Goal: Task Accomplishment & Management: Use online tool/utility

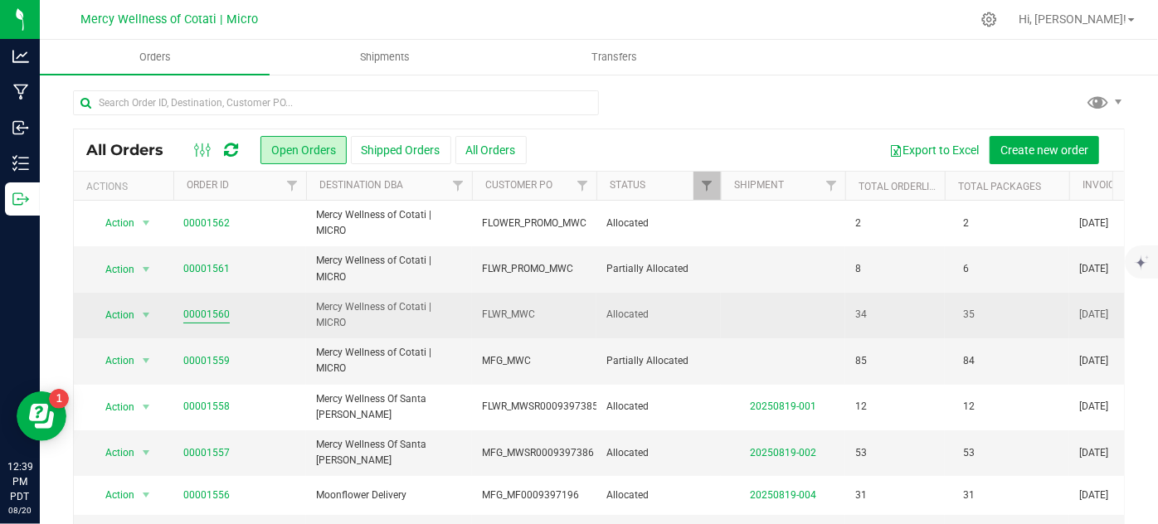
click at [221, 310] on link "00001560" at bounding box center [206, 315] width 46 height 16
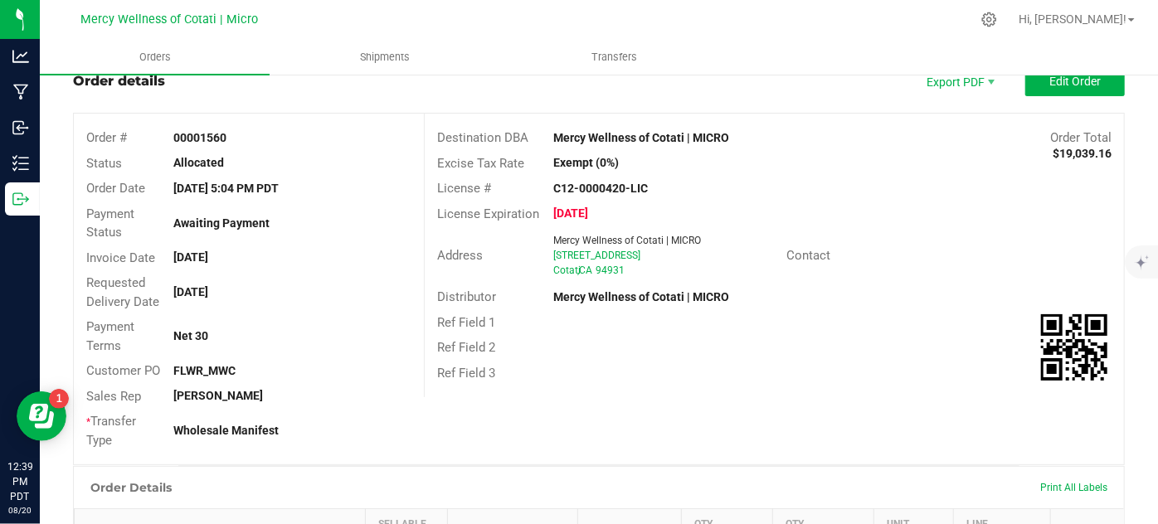
scroll to position [150, 0]
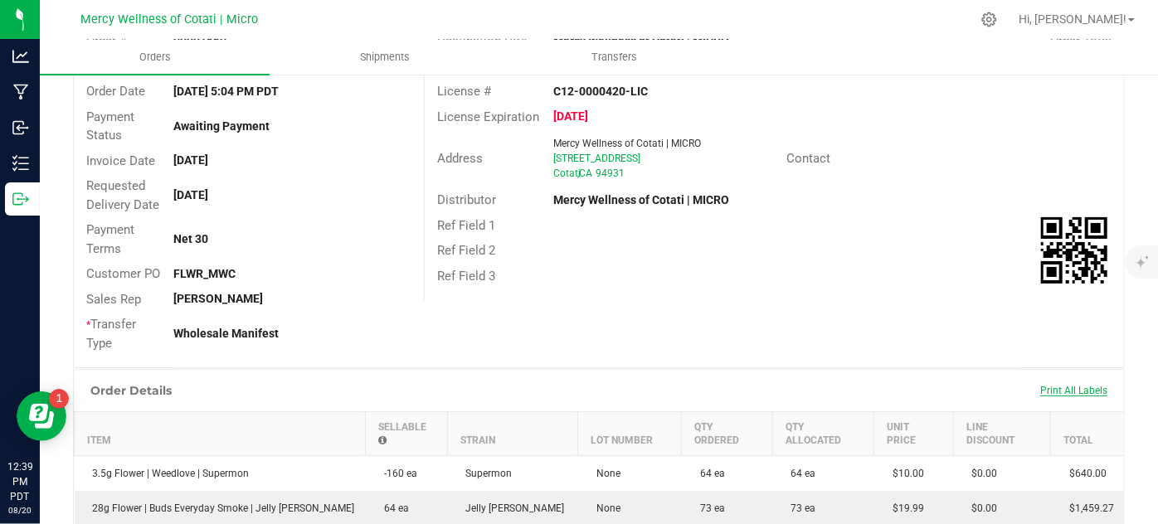
click at [1052, 390] on span "Print All Labels" at bounding box center [1073, 391] width 67 height 12
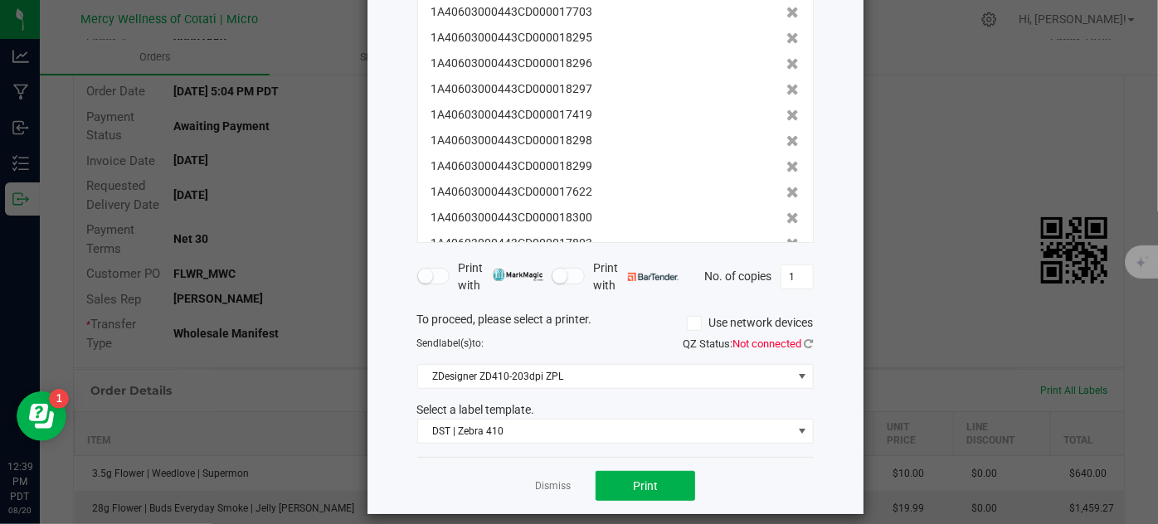
scroll to position [201, 0]
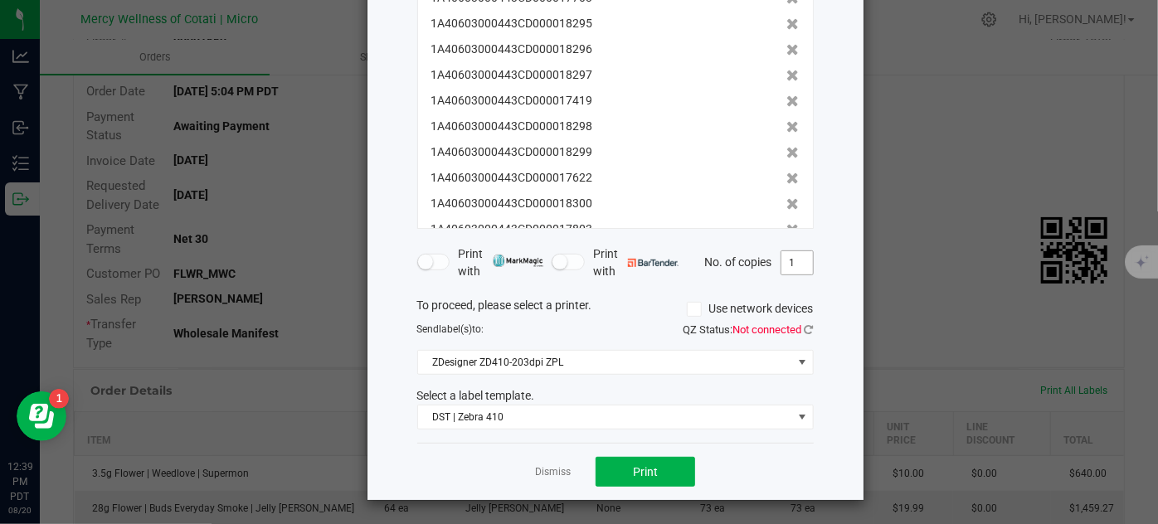
click at [793, 268] on input "1" at bounding box center [797, 262] width 32 height 23
type input "2"
click at [777, 470] on div "Dismiss Print" at bounding box center [615, 471] width 396 height 57
click at [637, 466] on span "Print" at bounding box center [645, 471] width 25 height 13
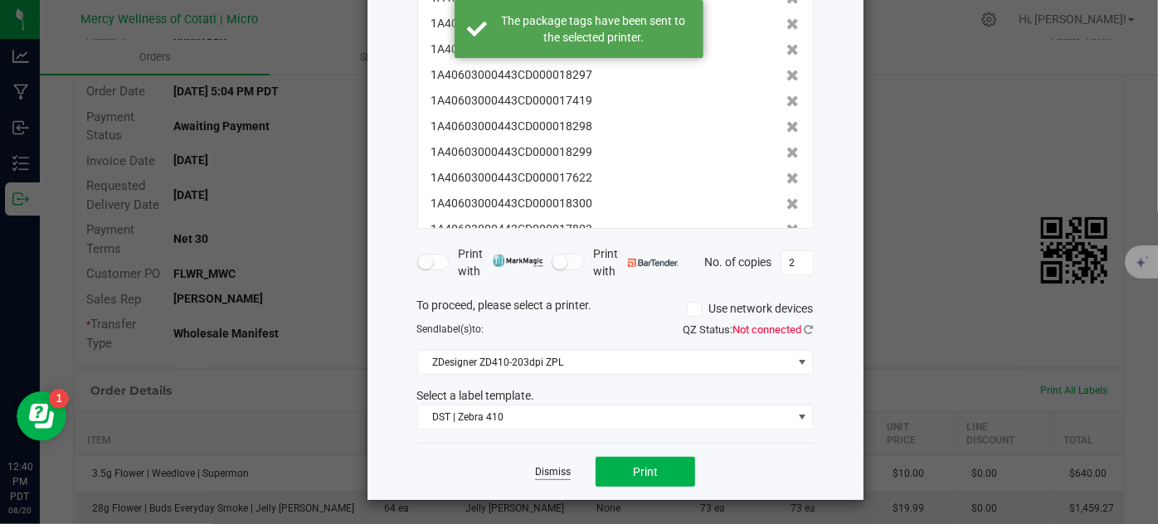
click at [550, 465] on link "Dismiss" at bounding box center [553, 472] width 36 height 14
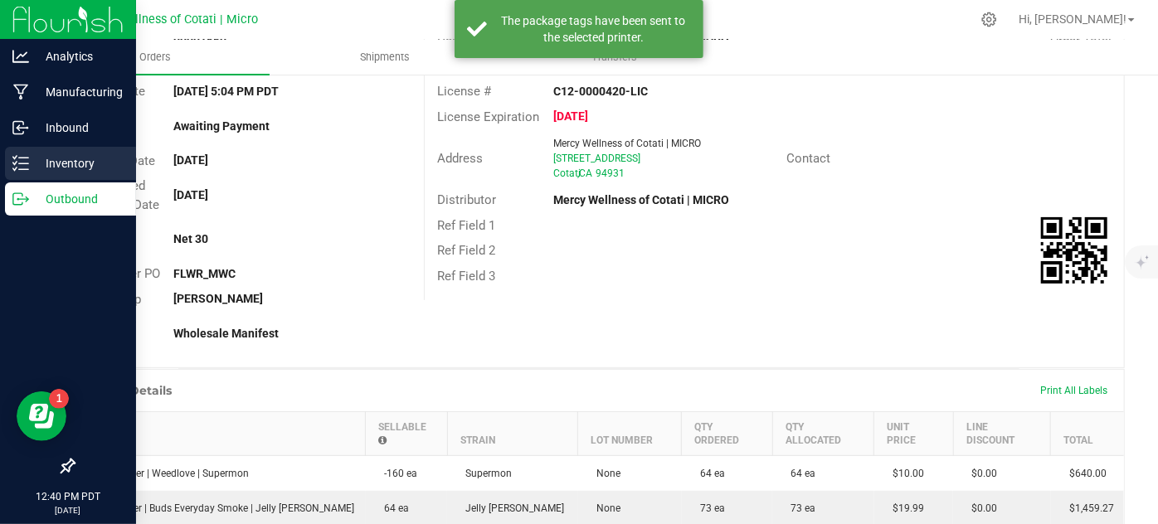
click at [22, 169] on line at bounding box center [23, 169] width 9 height 0
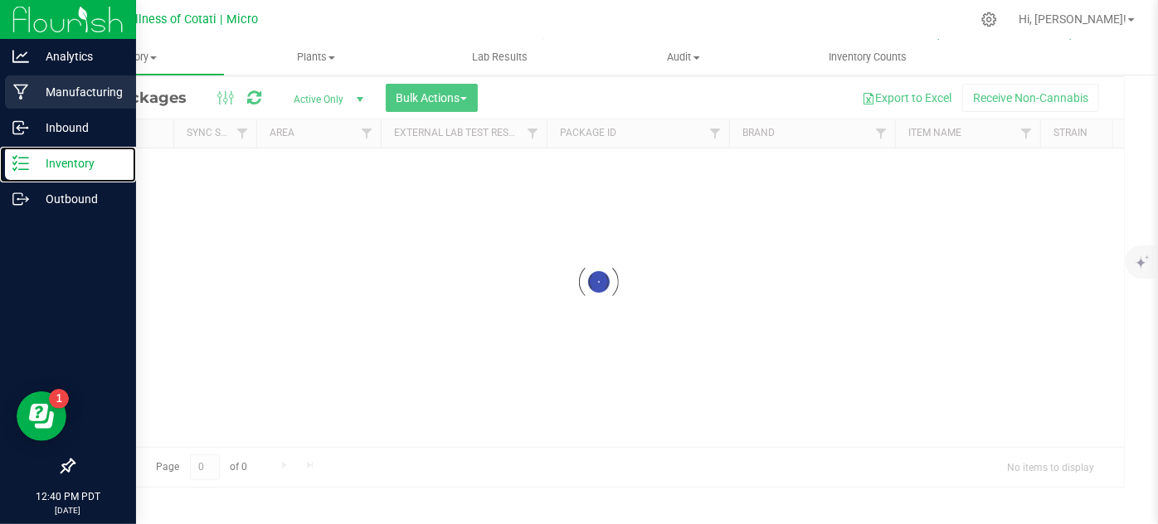
scroll to position [55, 0]
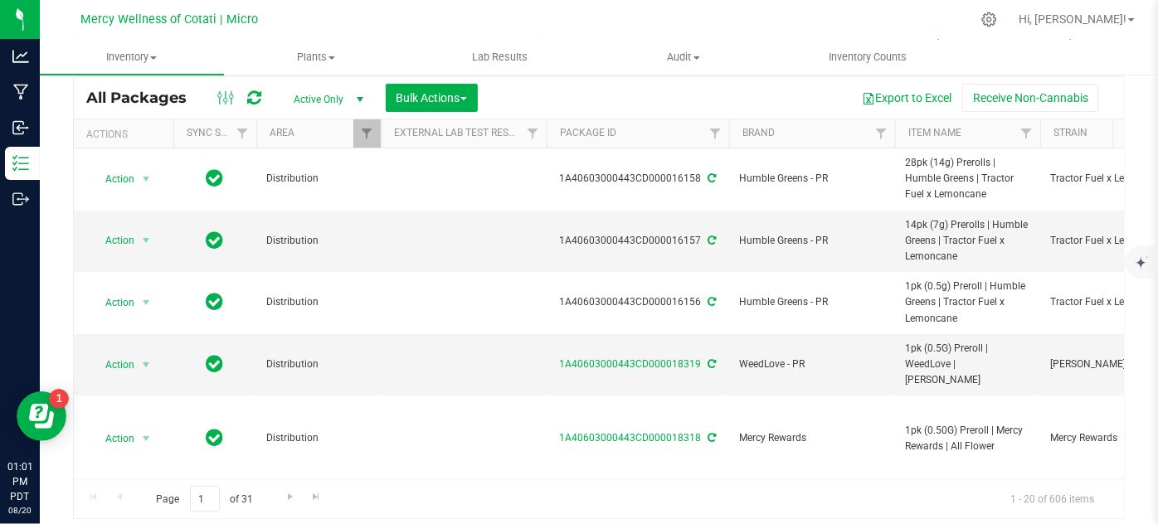
click at [1156, 50] on ul "Inventory All packages All inventory Waste log Create inventory Plants All plan…" at bounding box center [619, 58] width 1158 height 36
click at [328, 63] on input "text" at bounding box center [308, 50] width 471 height 25
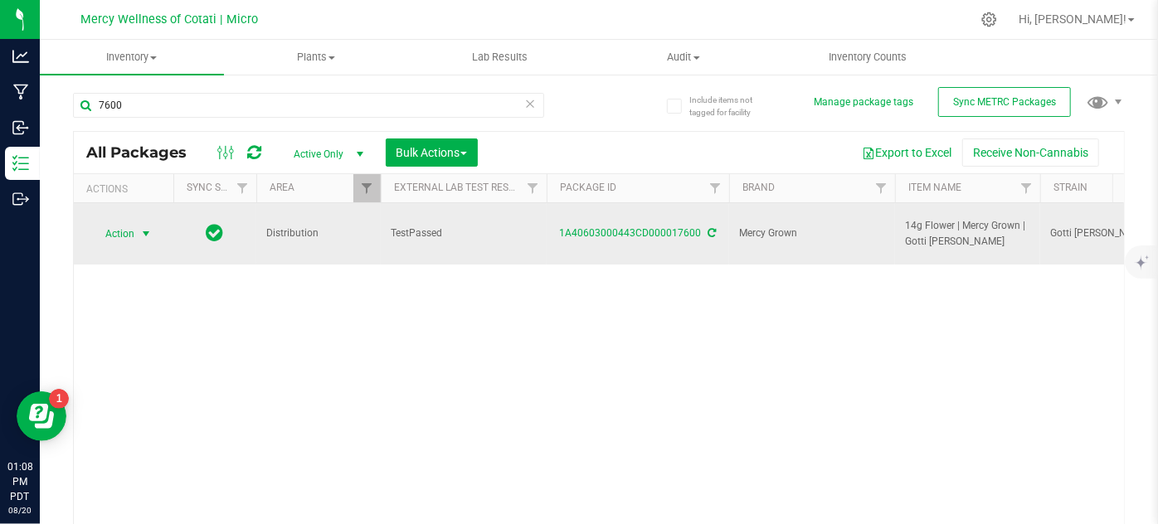
click at [129, 231] on span "Action" at bounding box center [112, 233] width 45 height 23
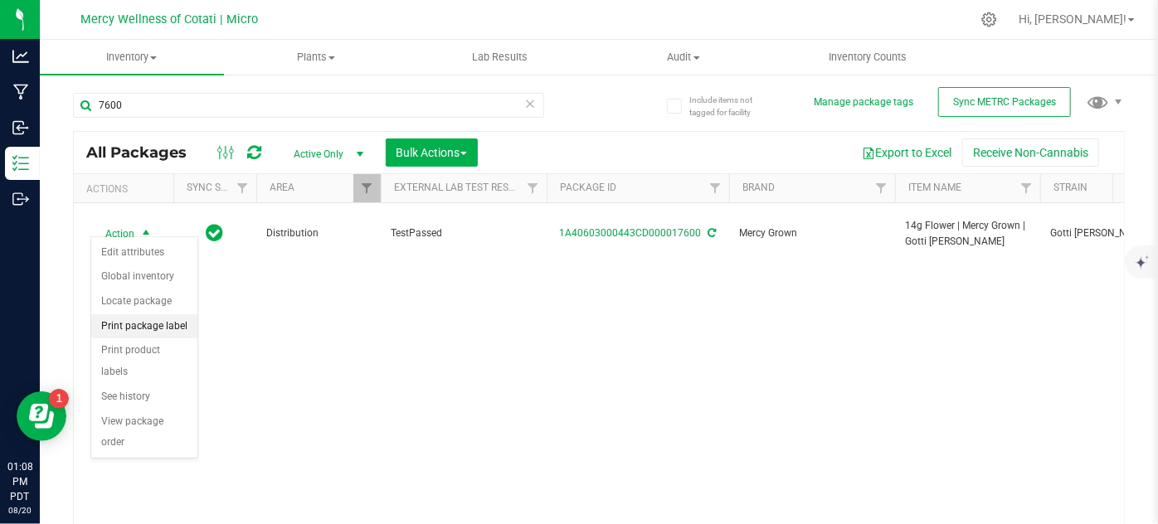
click at [170, 323] on li "Print package label" at bounding box center [144, 326] width 106 height 25
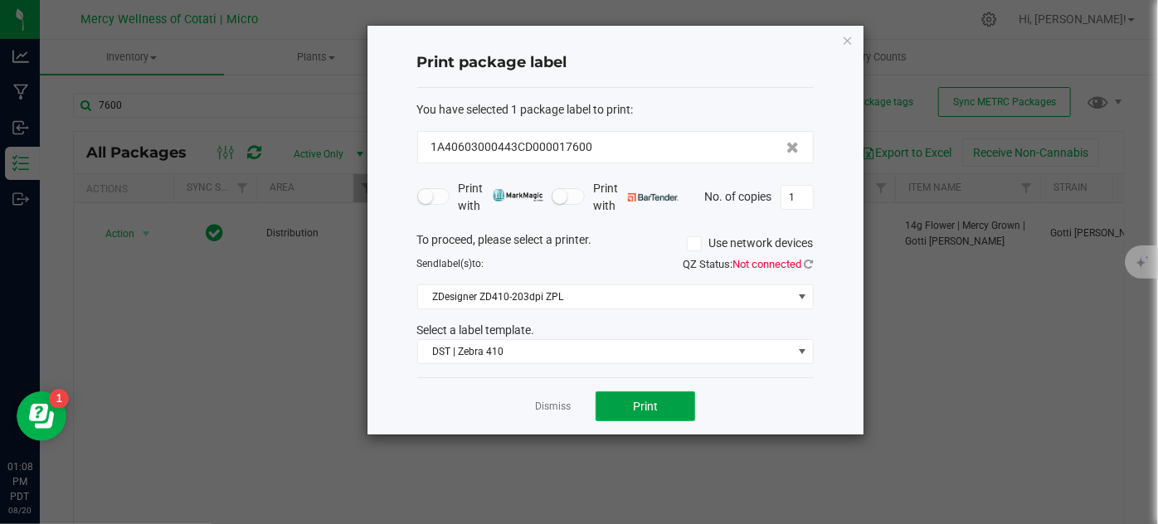
click at [653, 410] on span "Print" at bounding box center [645, 406] width 25 height 13
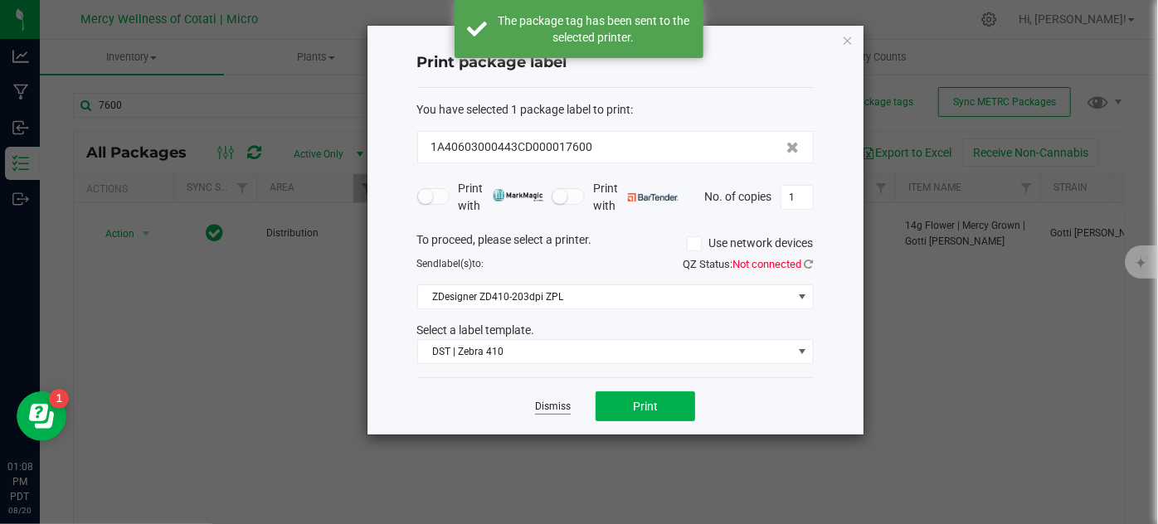
click at [565, 404] on link "Dismiss" at bounding box center [553, 407] width 36 height 14
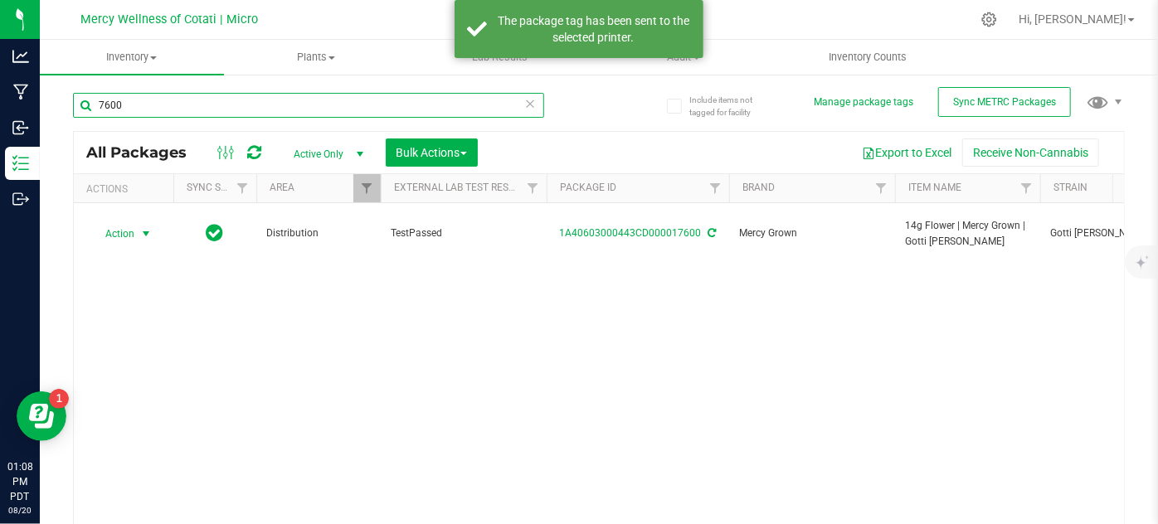
click at [150, 112] on input "7600" at bounding box center [308, 105] width 471 height 25
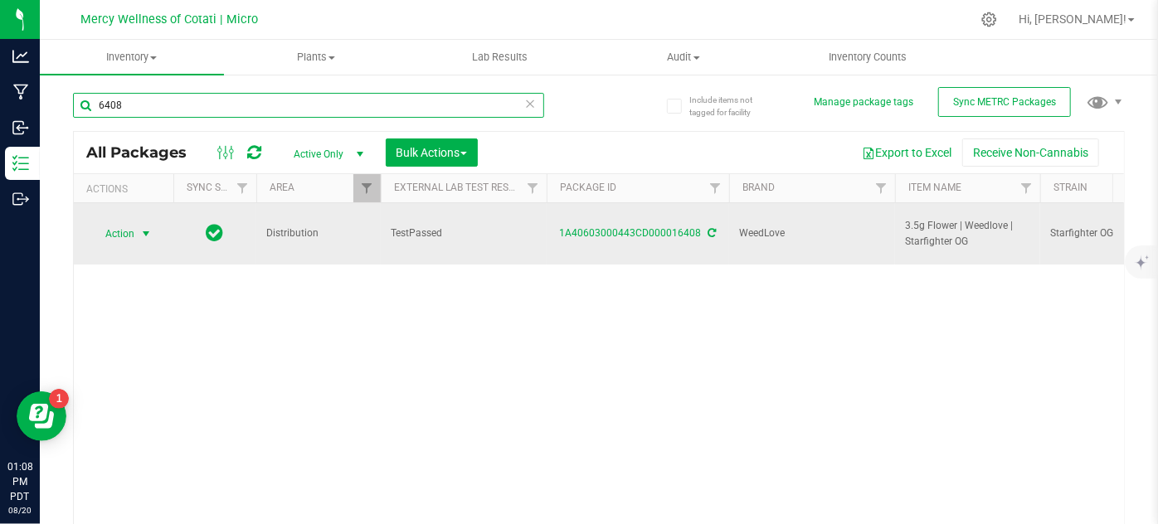
type input "6408"
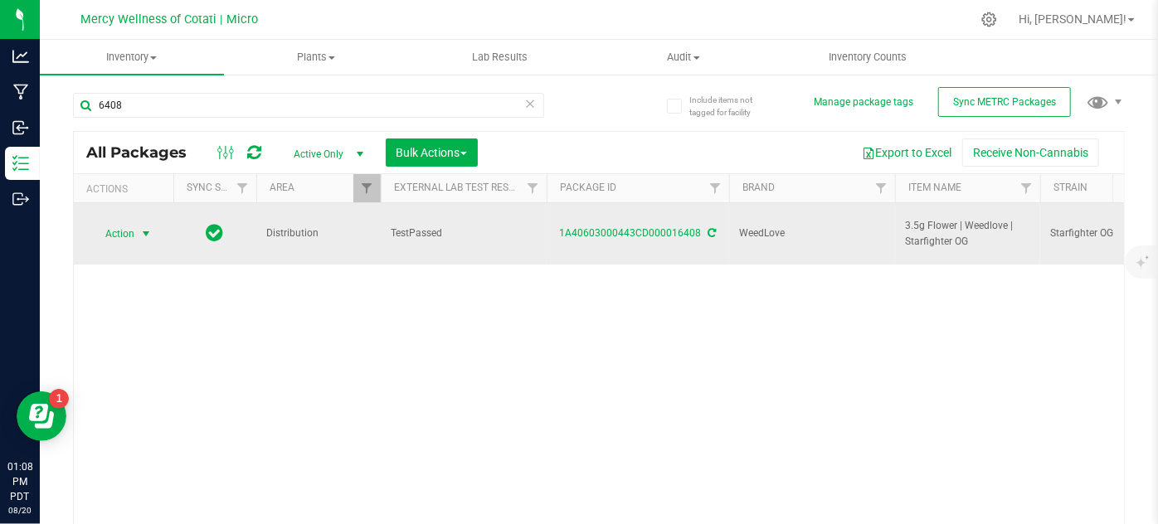
click at [136, 226] on span "select" at bounding box center [146, 233] width 21 height 23
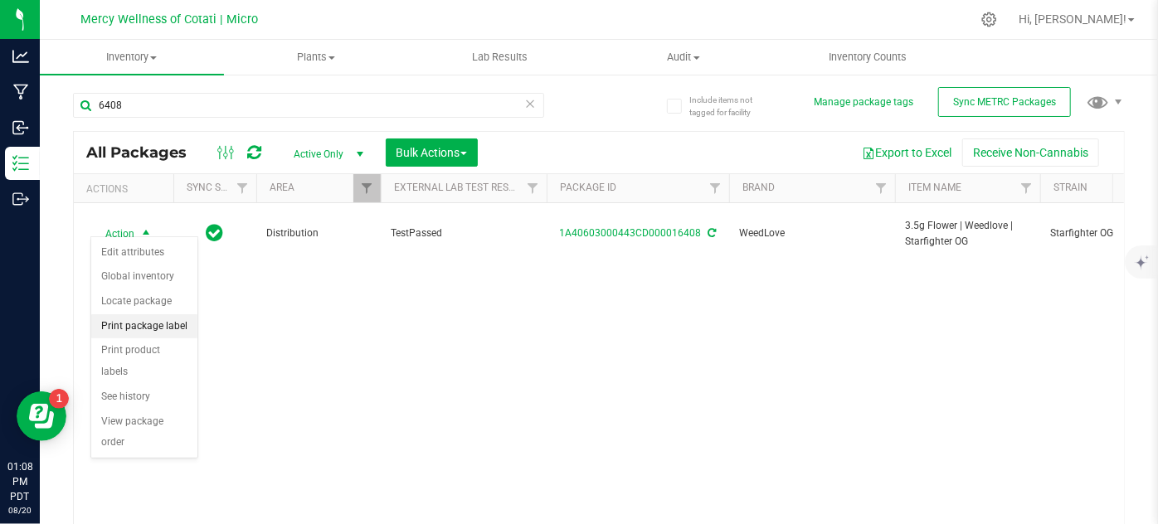
click at [153, 329] on li "Print package label" at bounding box center [144, 326] width 106 height 25
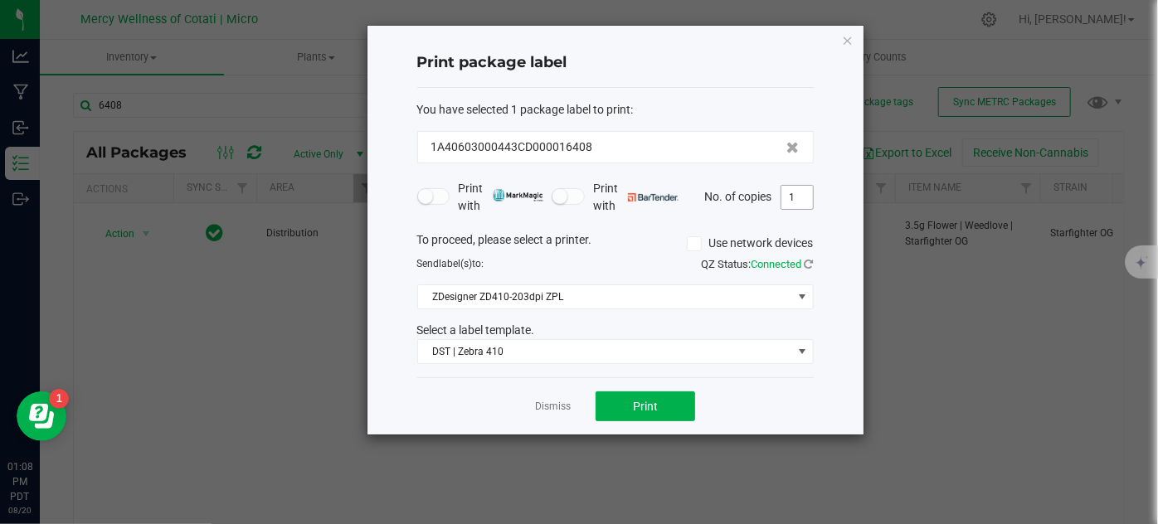
click at [803, 192] on input "1" at bounding box center [797, 197] width 32 height 23
type input "3"
click at [634, 416] on button "Print" at bounding box center [645, 406] width 100 height 30
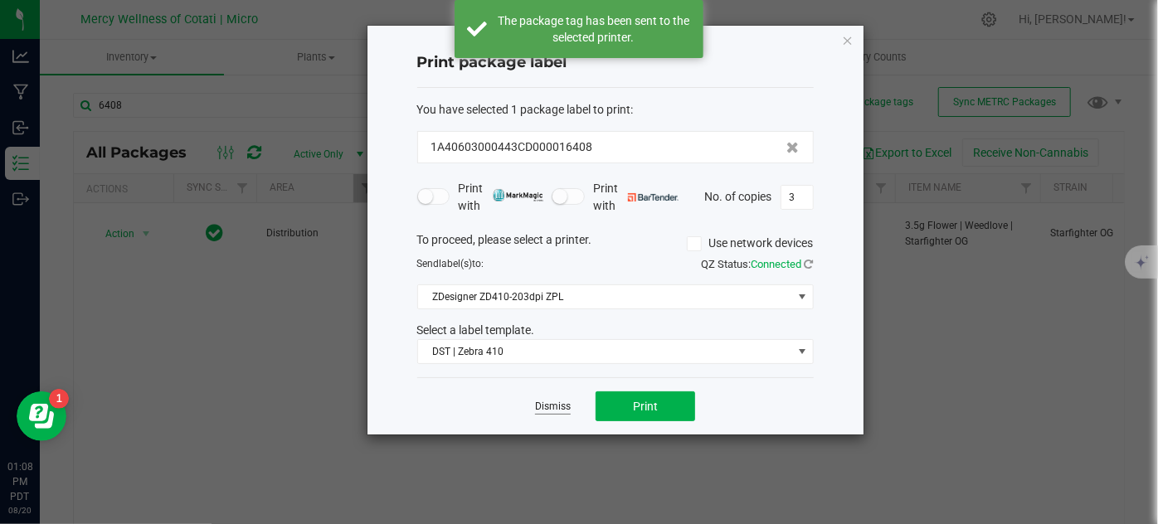
click at [551, 406] on link "Dismiss" at bounding box center [553, 407] width 36 height 14
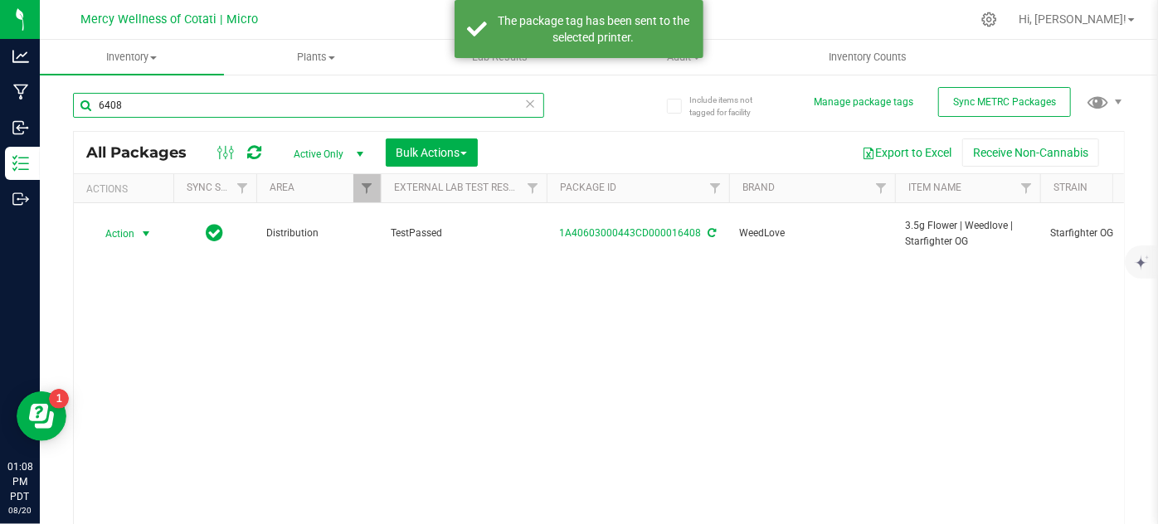
click at [231, 108] on input "6408" at bounding box center [308, 105] width 471 height 25
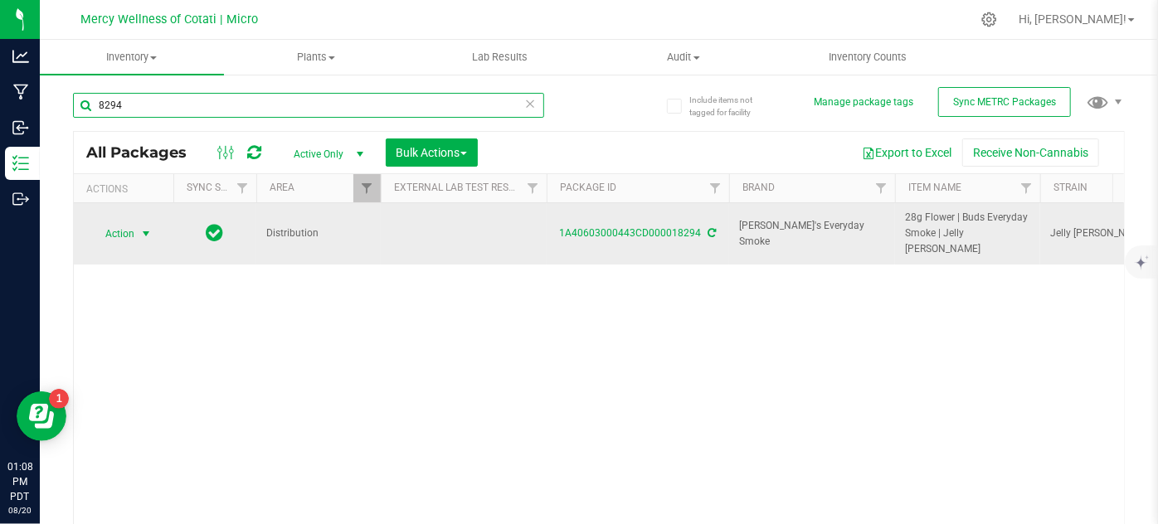
type input "8294"
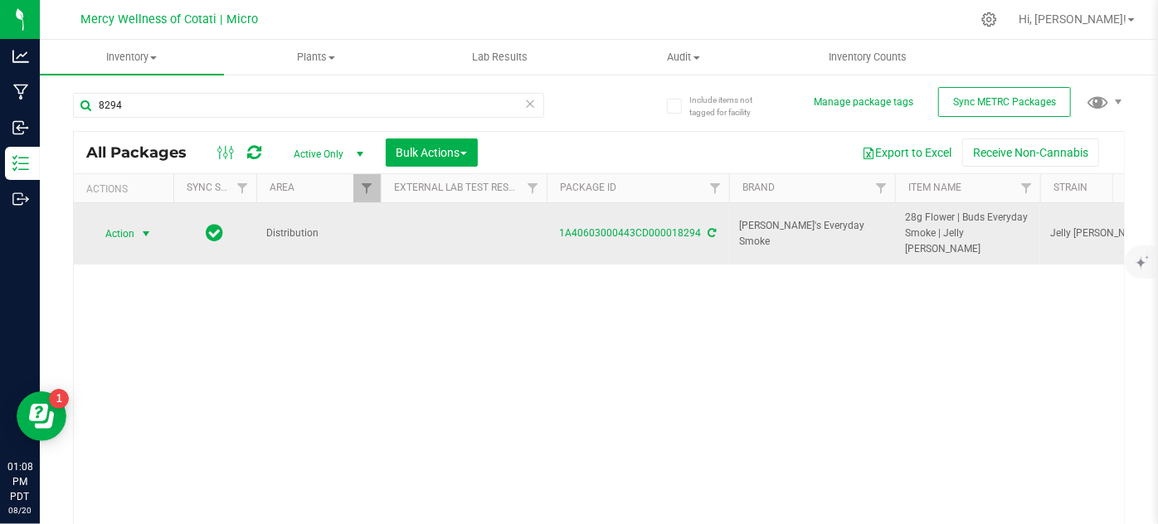
click at [137, 226] on span "select" at bounding box center [146, 233] width 21 height 23
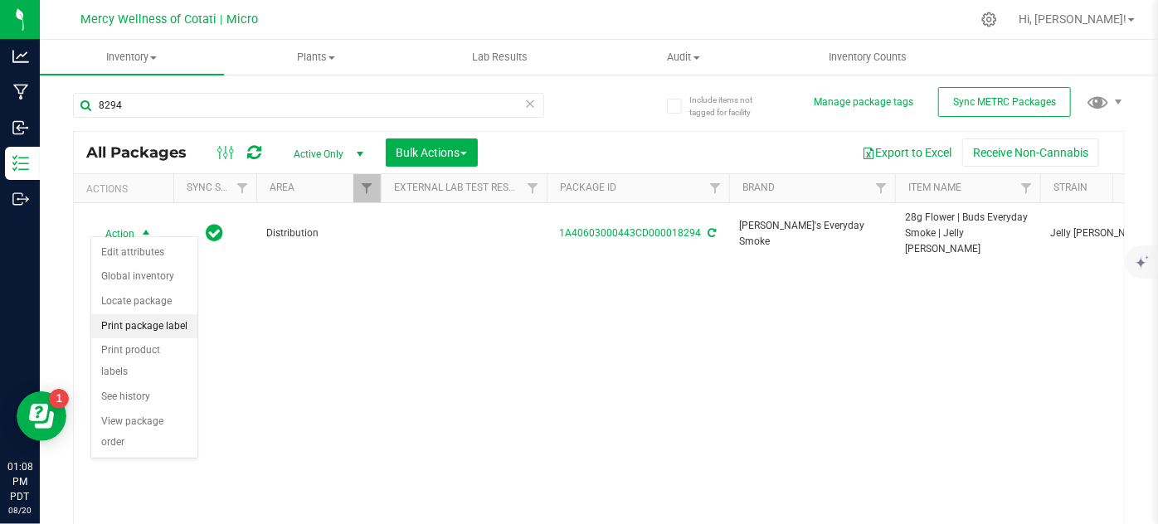
click at [159, 324] on li "Print package label" at bounding box center [144, 326] width 106 height 25
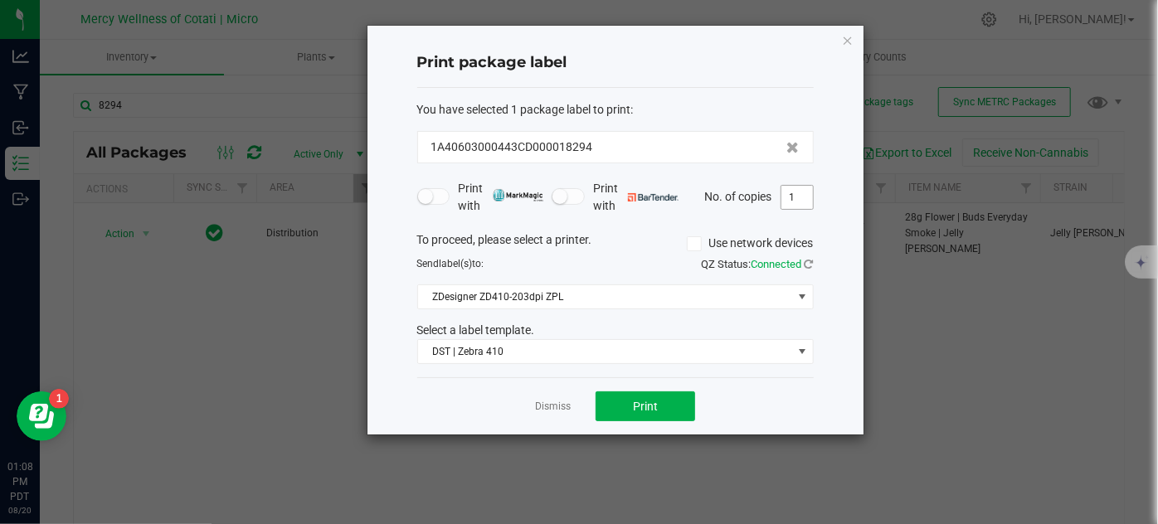
click at [791, 192] on input "1" at bounding box center [797, 197] width 32 height 23
type input "7"
click at [661, 401] on button "Print" at bounding box center [645, 406] width 100 height 30
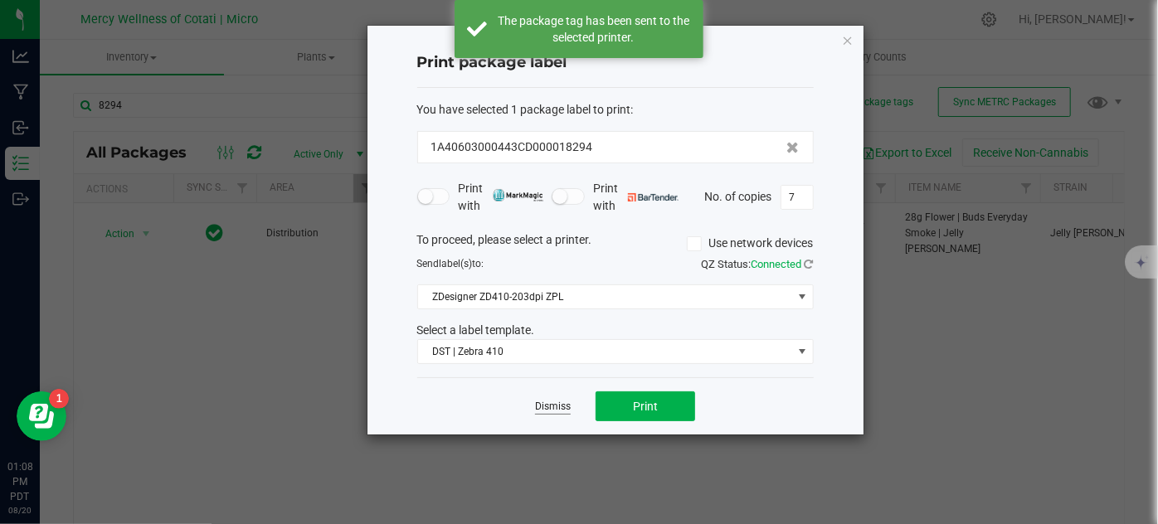
click at [555, 406] on link "Dismiss" at bounding box center [553, 407] width 36 height 14
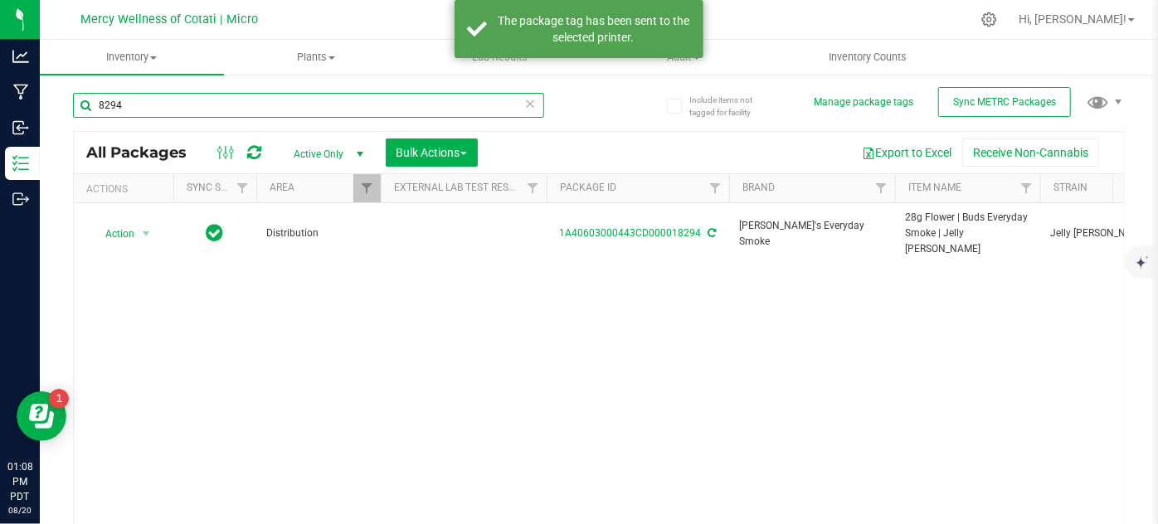
click at [165, 98] on input "8294" at bounding box center [308, 105] width 471 height 25
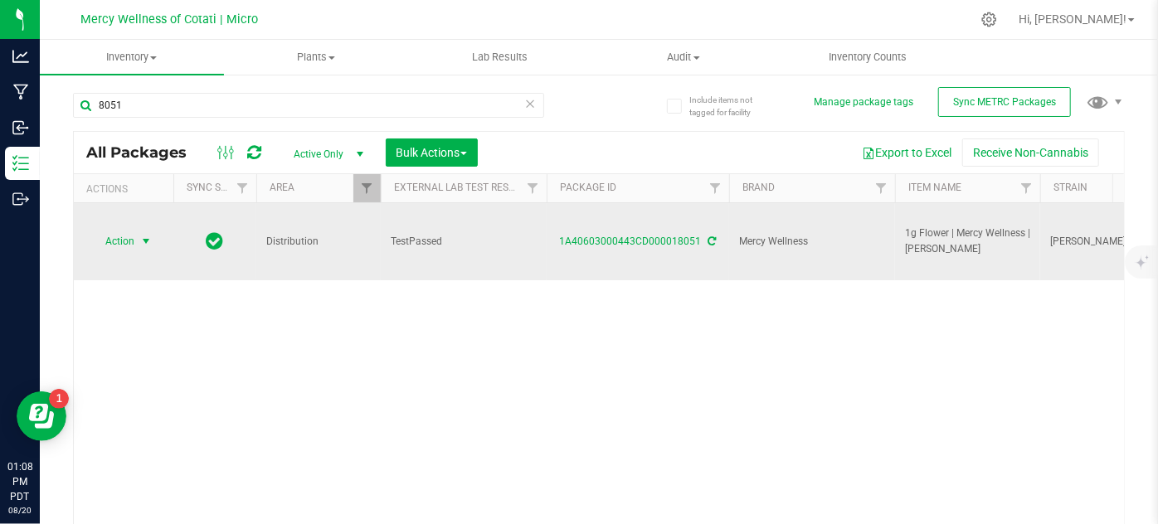
click at [113, 230] on span "Action" at bounding box center [112, 241] width 45 height 23
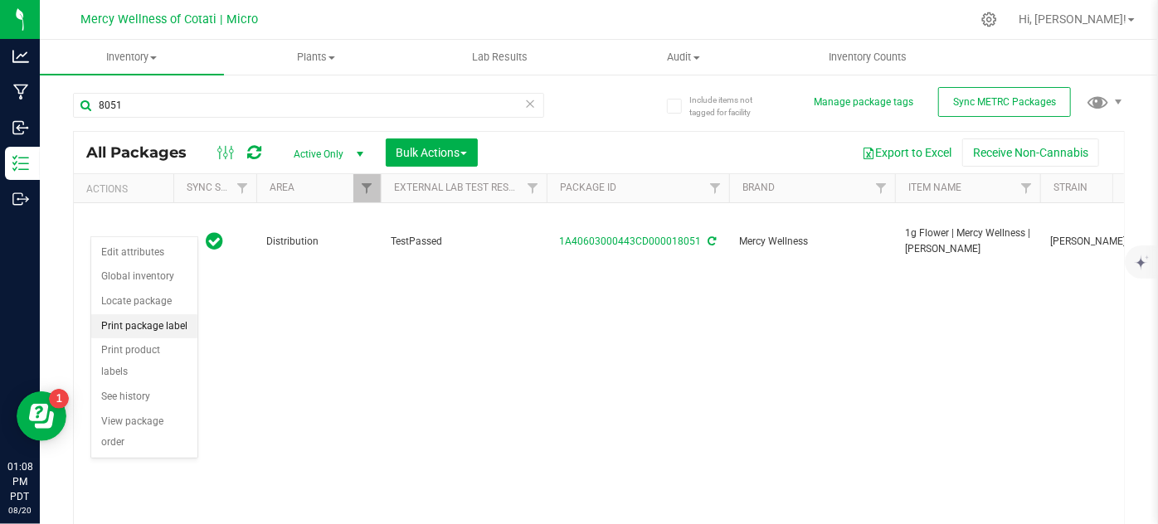
click at [153, 321] on li "Print package label" at bounding box center [144, 326] width 106 height 25
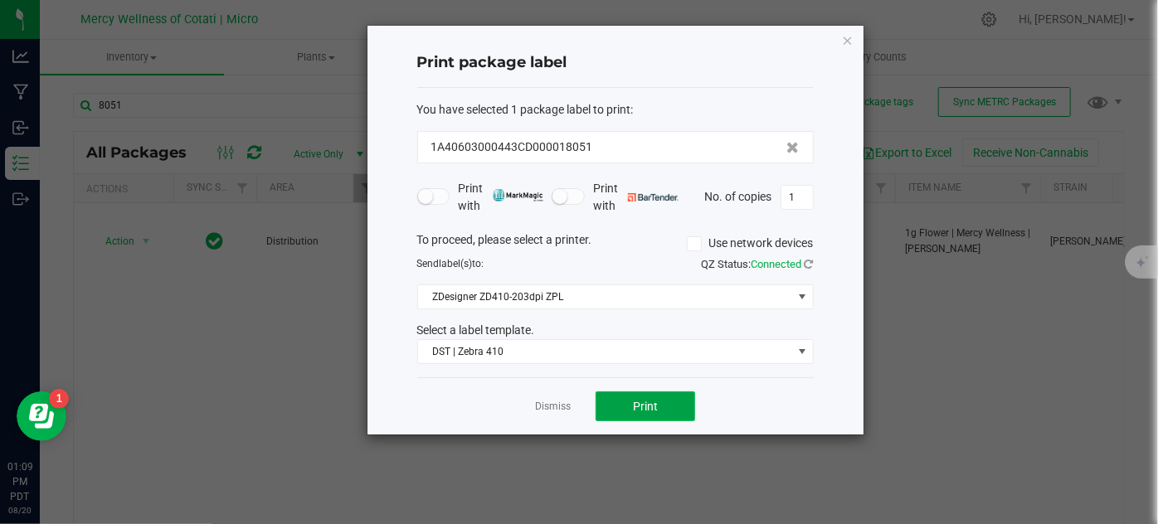
click at [649, 393] on button "Print" at bounding box center [645, 406] width 100 height 30
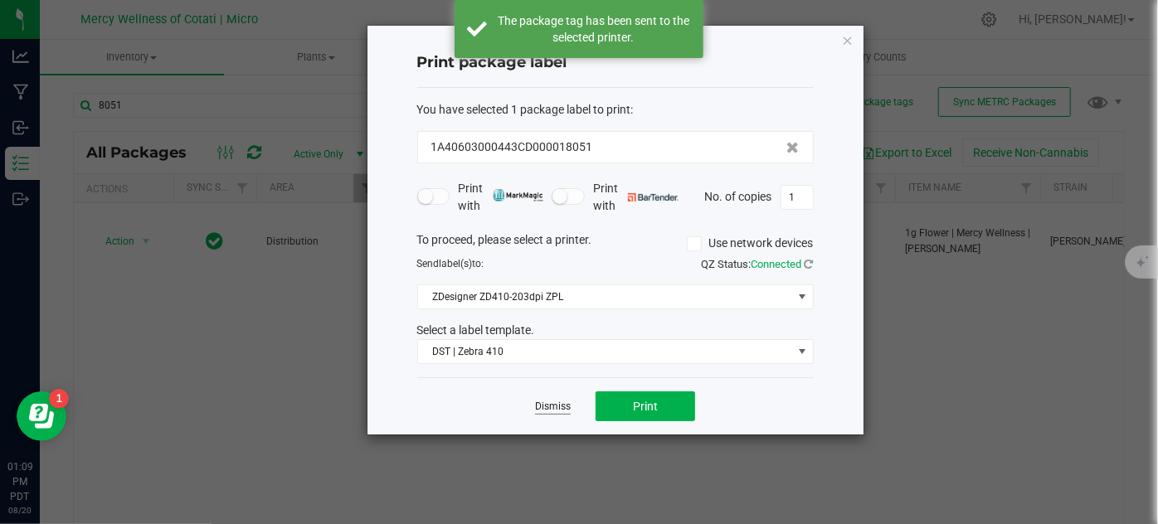
click at [556, 406] on link "Dismiss" at bounding box center [553, 407] width 36 height 14
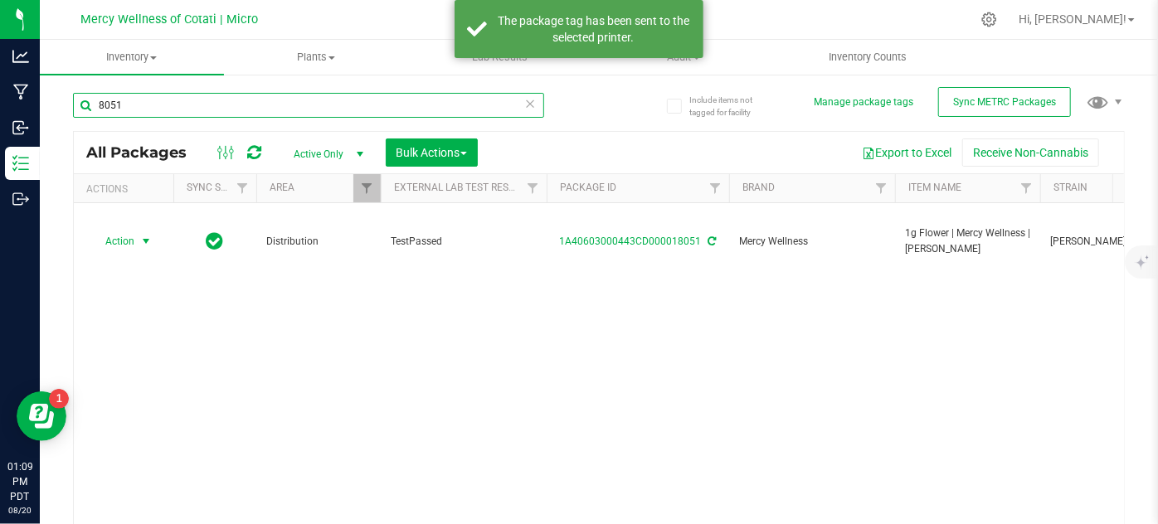
click at [147, 105] on input "8051" at bounding box center [308, 105] width 471 height 25
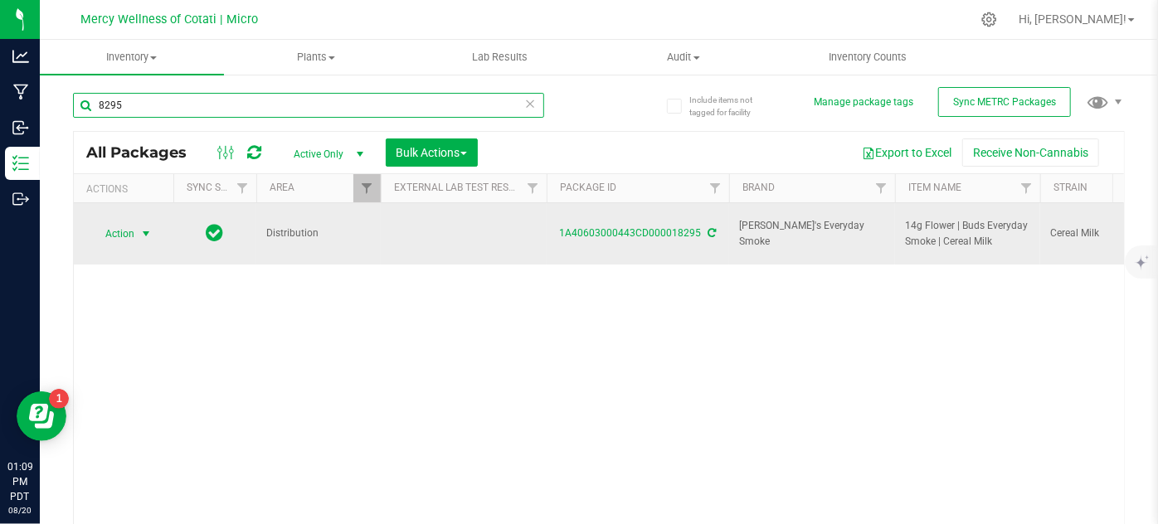
type input "8295"
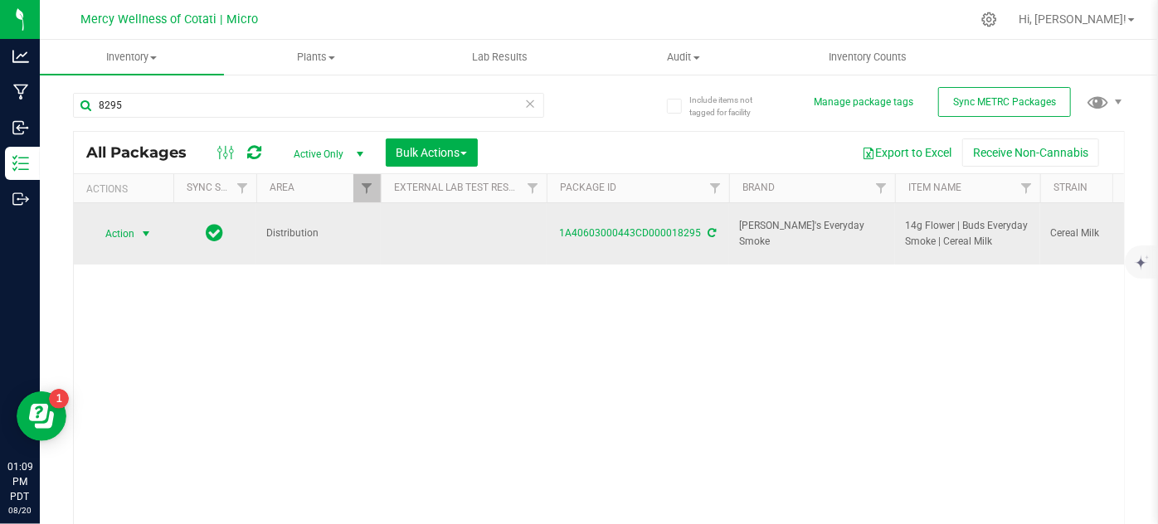
click at [127, 229] on span "Action" at bounding box center [112, 233] width 45 height 23
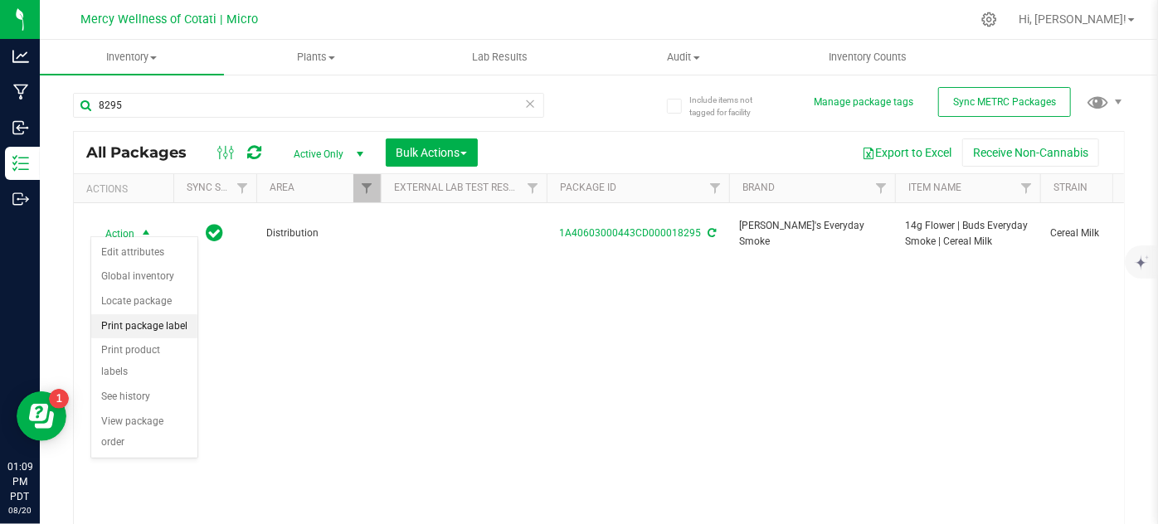
click at [142, 321] on li "Print package label" at bounding box center [144, 326] width 106 height 25
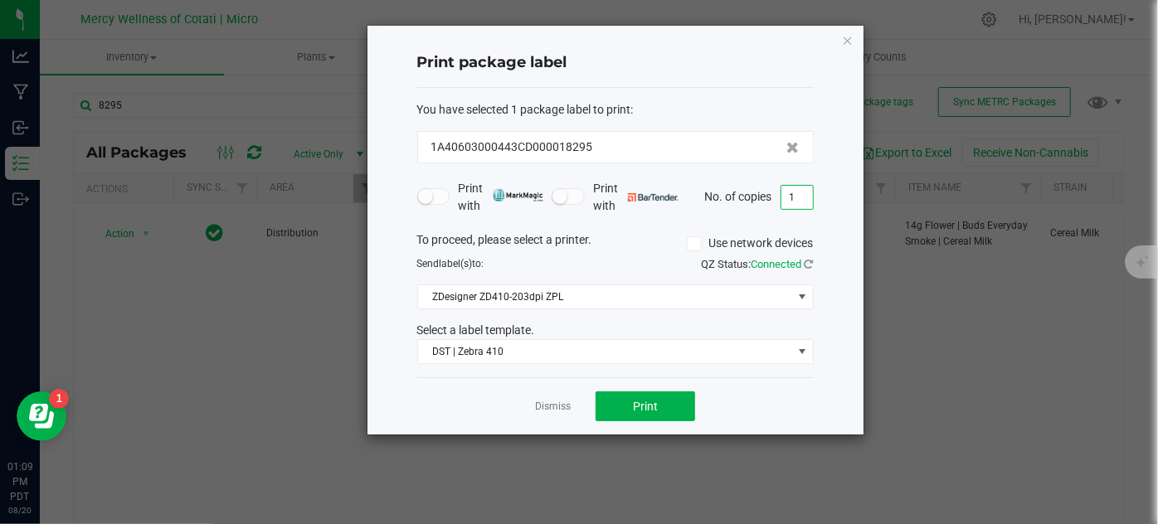
click at [790, 193] on input "1" at bounding box center [797, 197] width 32 height 23
type input "4"
click at [666, 401] on button "Print" at bounding box center [645, 406] width 100 height 30
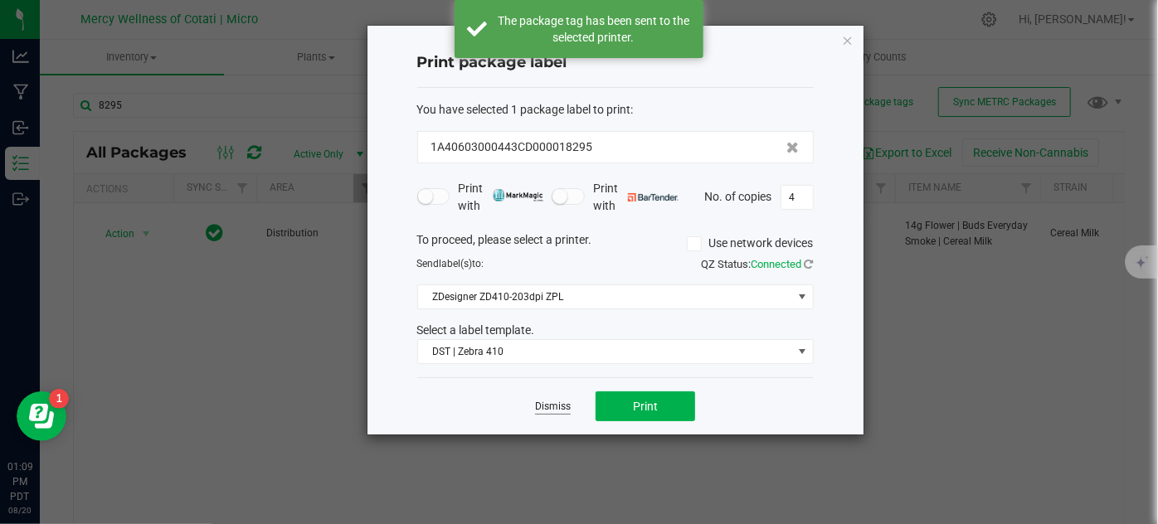
click at [546, 404] on link "Dismiss" at bounding box center [553, 407] width 36 height 14
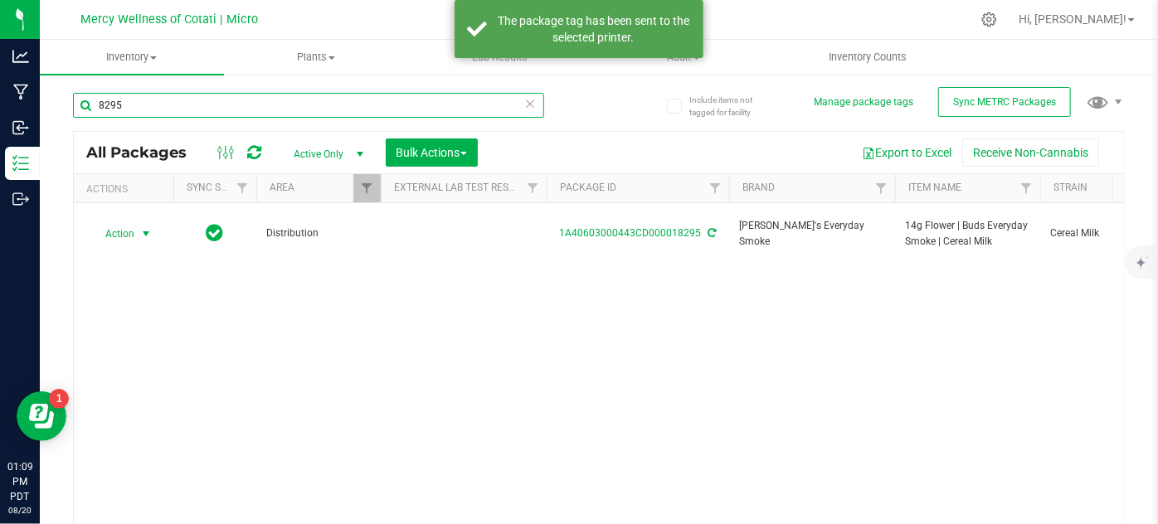
click at [183, 107] on input "8295" at bounding box center [308, 105] width 471 height 25
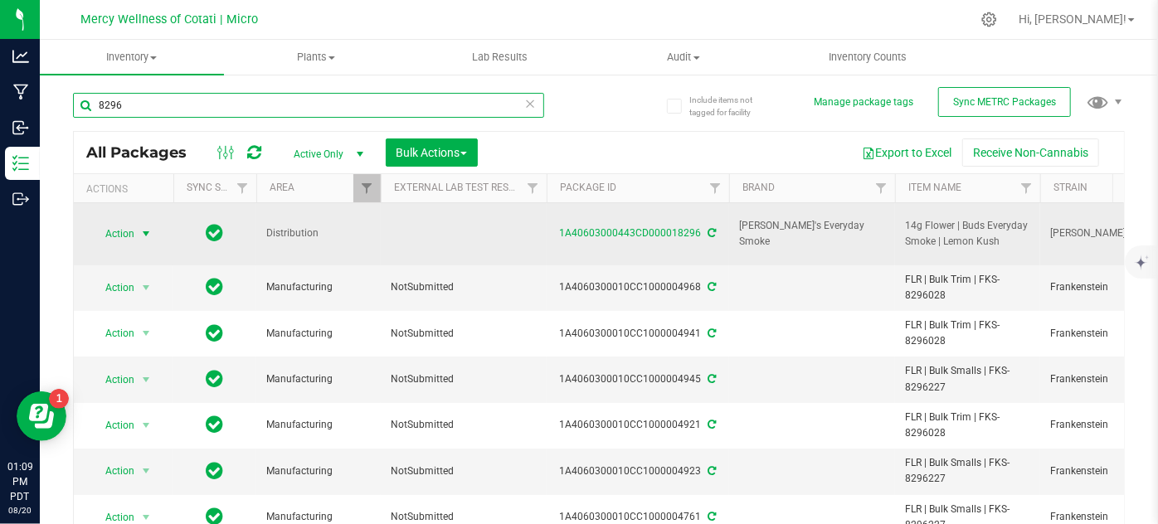
type input "8296"
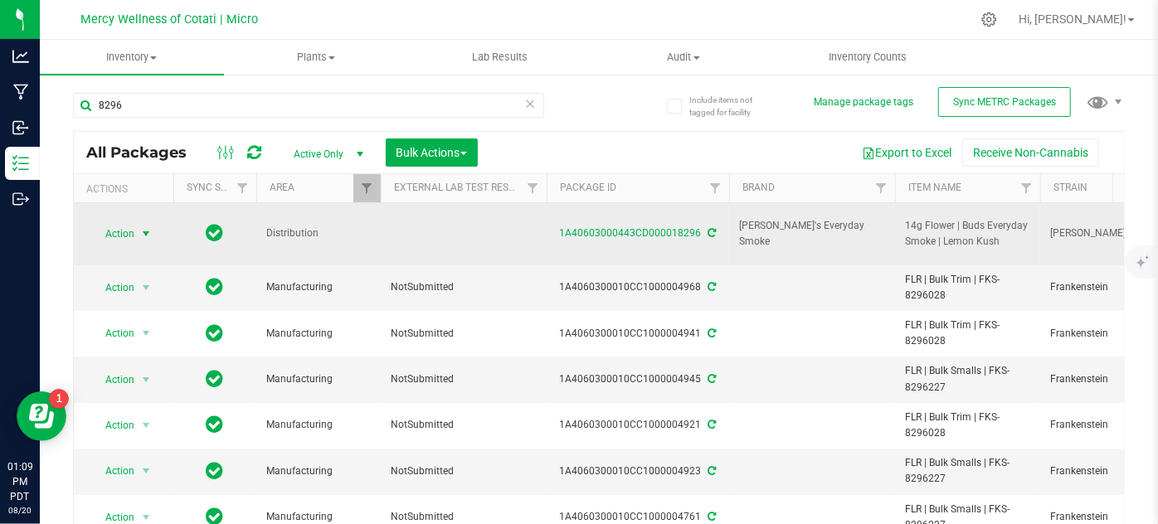
click at [118, 222] on span "Action" at bounding box center [112, 233] width 45 height 23
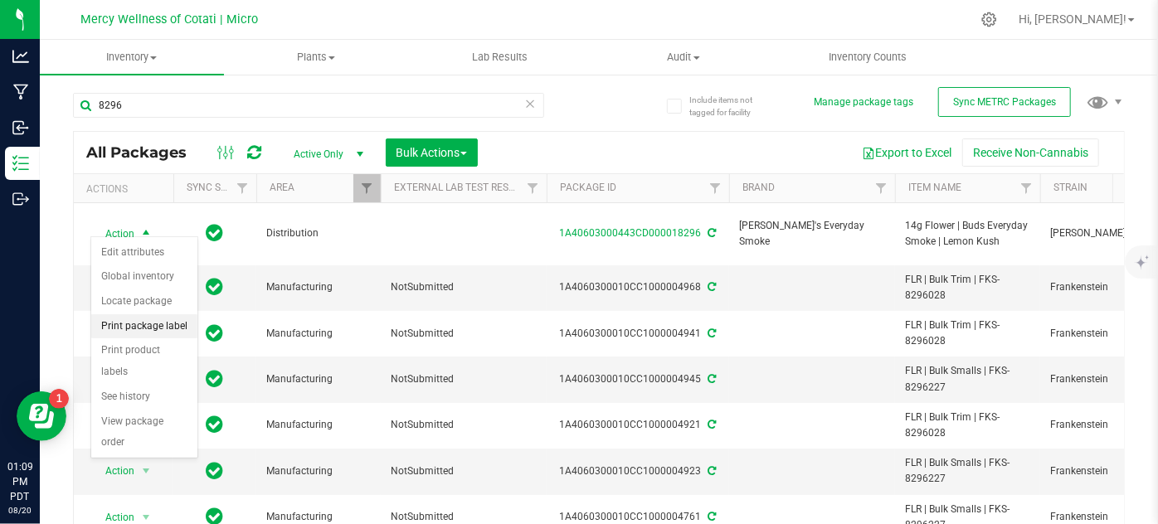
click at [141, 326] on li "Print package label" at bounding box center [144, 326] width 106 height 25
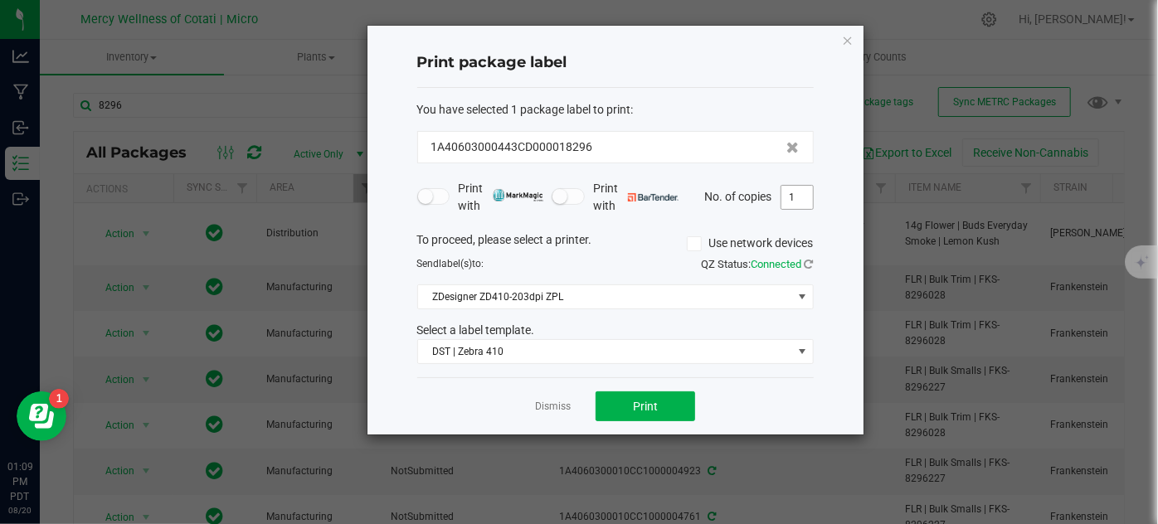
click at [809, 195] on input "1" at bounding box center [797, 197] width 32 height 23
type input "4"
click at [663, 395] on button "Print" at bounding box center [645, 406] width 100 height 30
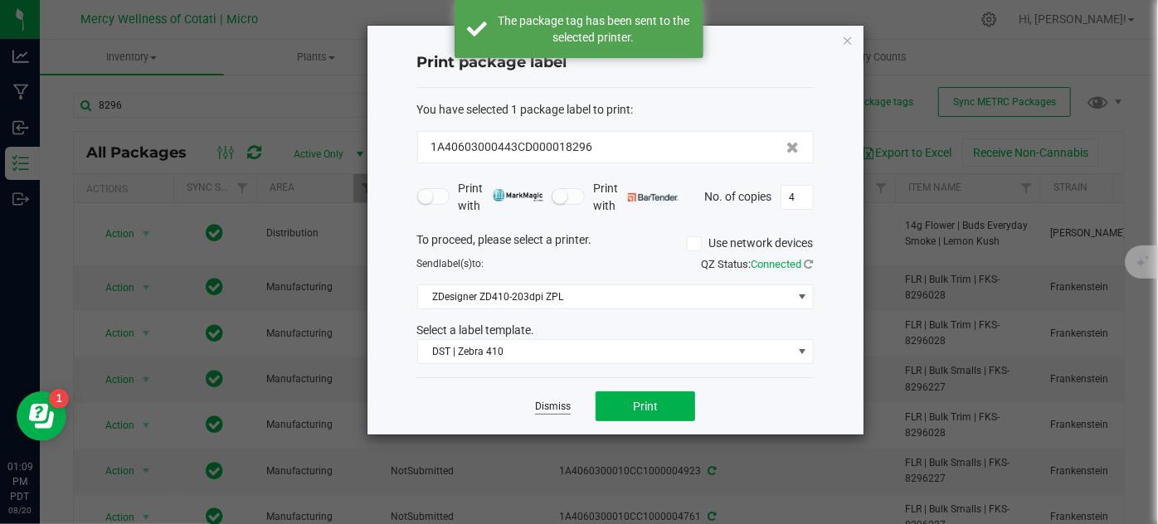
click at [547, 400] on link "Dismiss" at bounding box center [553, 407] width 36 height 14
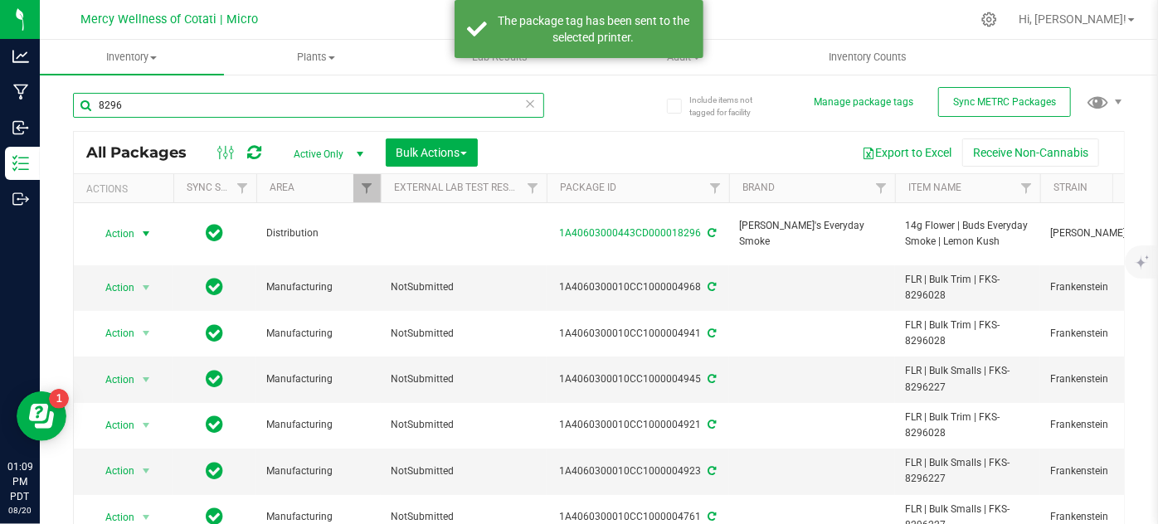
click at [203, 110] on input "8296" at bounding box center [308, 105] width 471 height 25
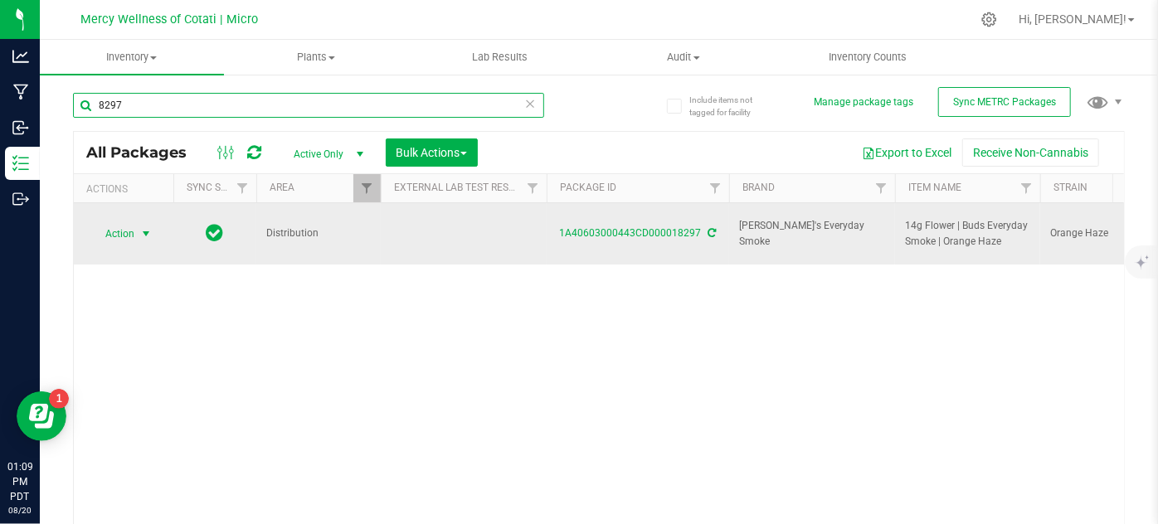
type input "8297"
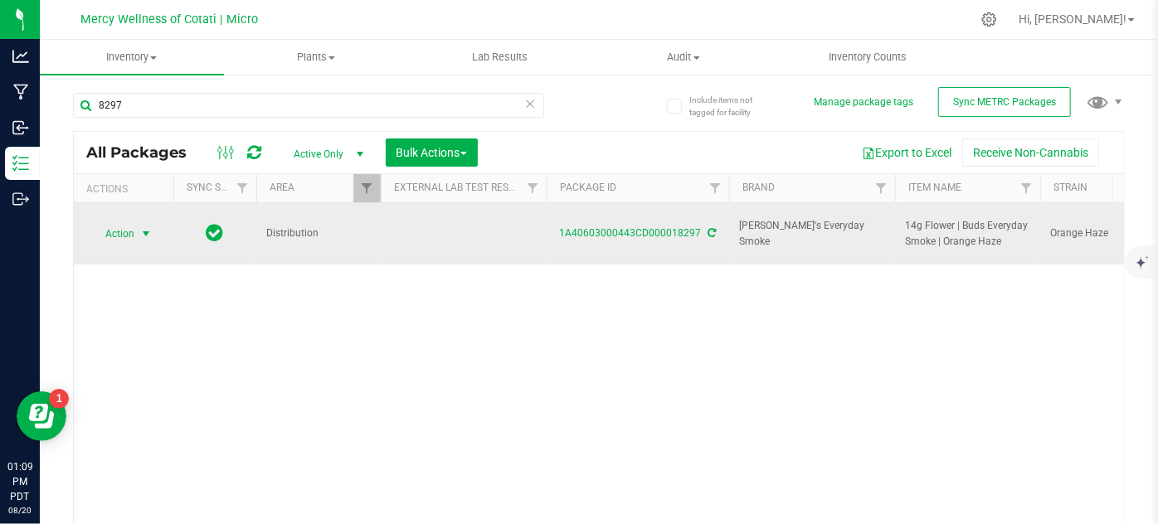
click at [132, 222] on span "Action" at bounding box center [112, 233] width 45 height 23
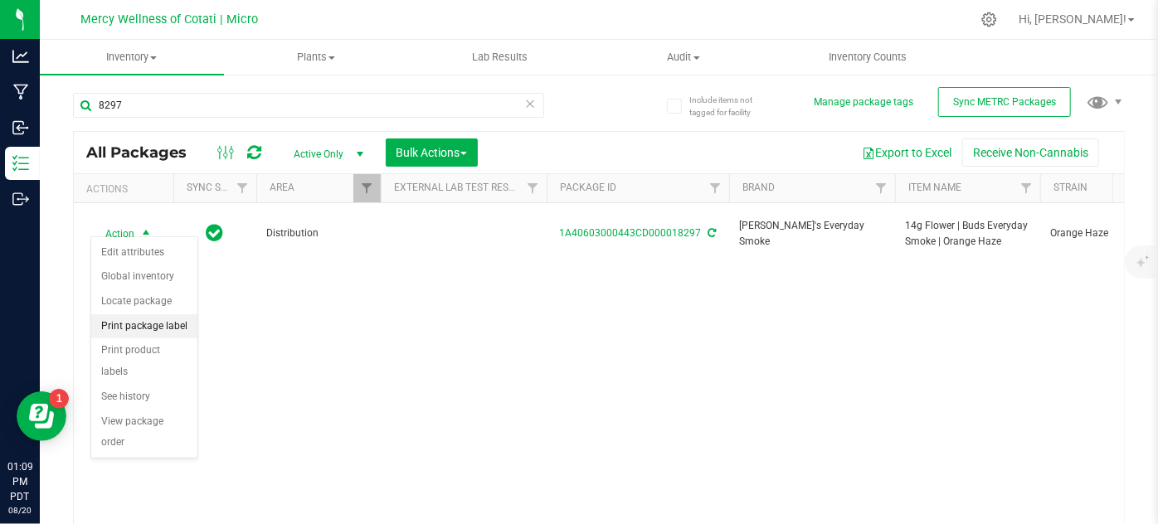
click at [170, 323] on li "Print package label" at bounding box center [144, 326] width 106 height 25
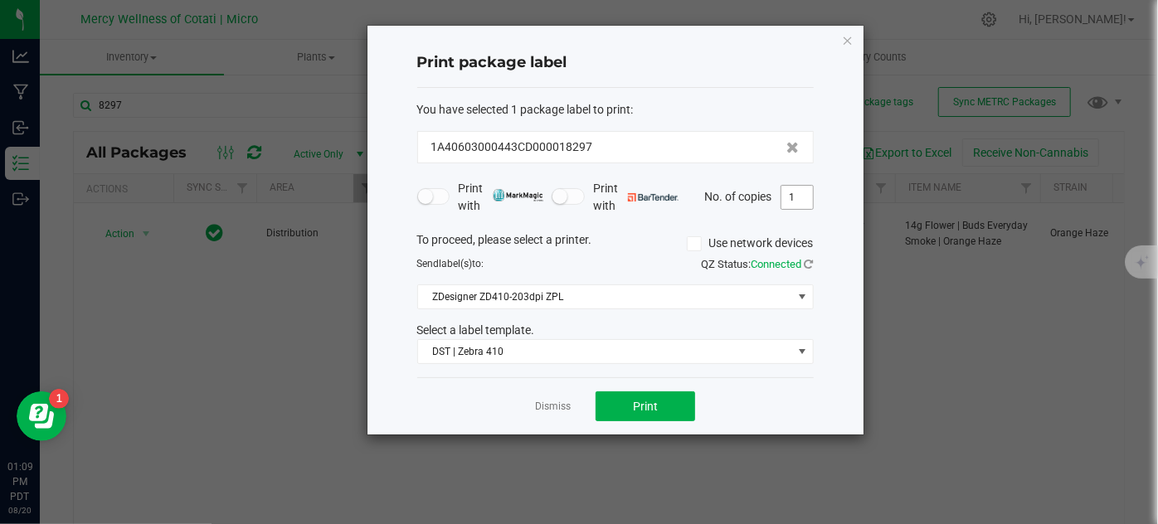
click at [797, 194] on input "1" at bounding box center [797, 197] width 32 height 23
type input "6"
click at [655, 417] on button "Print" at bounding box center [645, 406] width 100 height 30
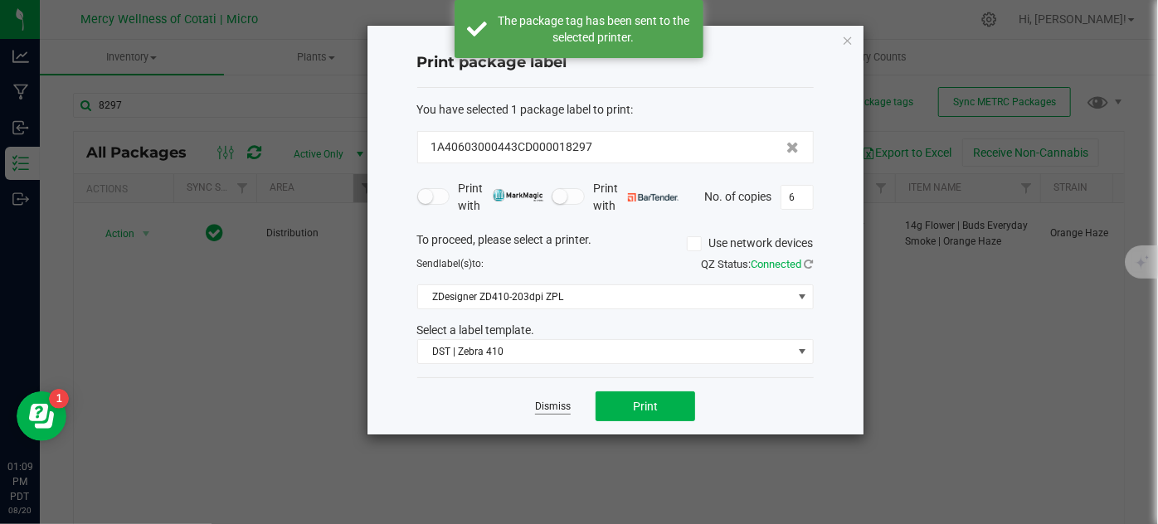
click at [562, 401] on link "Dismiss" at bounding box center [553, 407] width 36 height 14
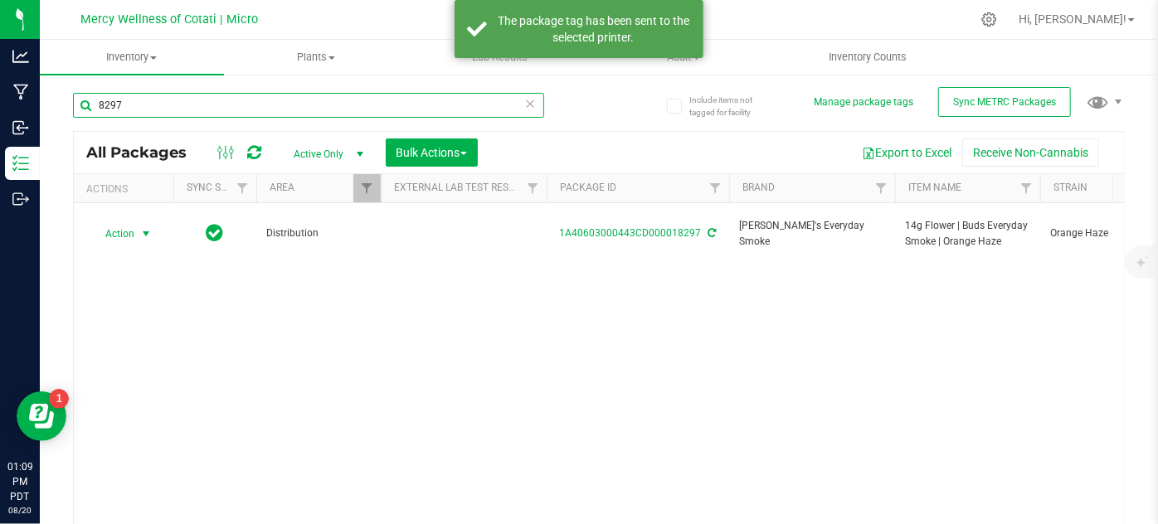
click at [168, 105] on input "8297" at bounding box center [308, 105] width 471 height 25
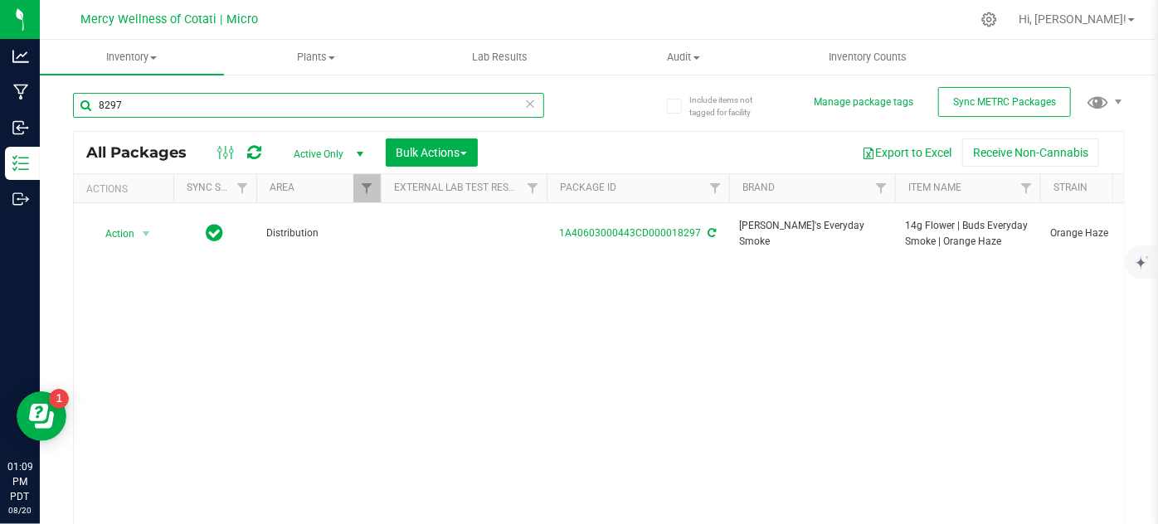
click at [168, 105] on input "8297" at bounding box center [308, 105] width 471 height 25
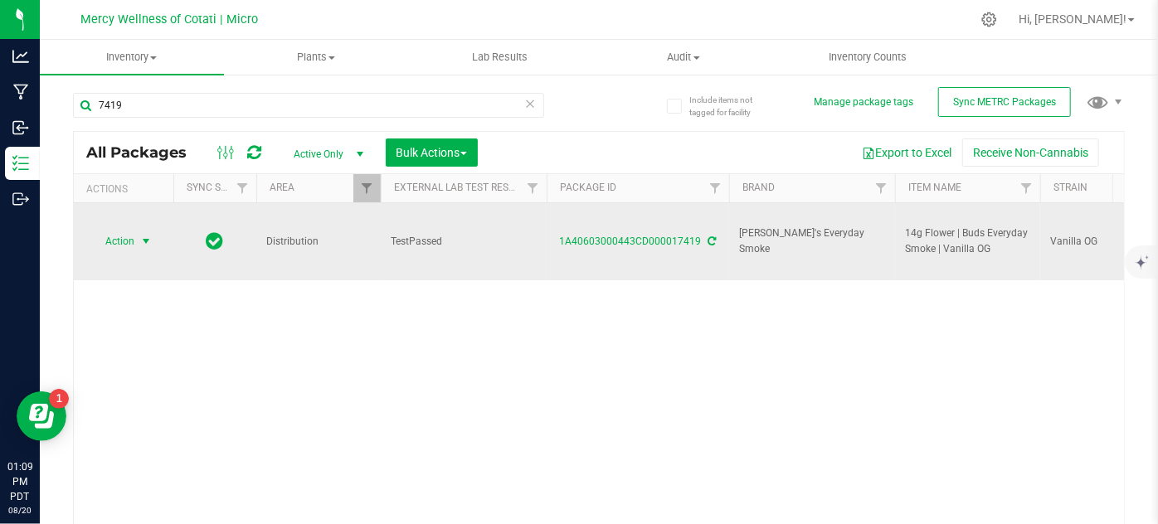
click at [117, 230] on span "Action" at bounding box center [112, 241] width 45 height 23
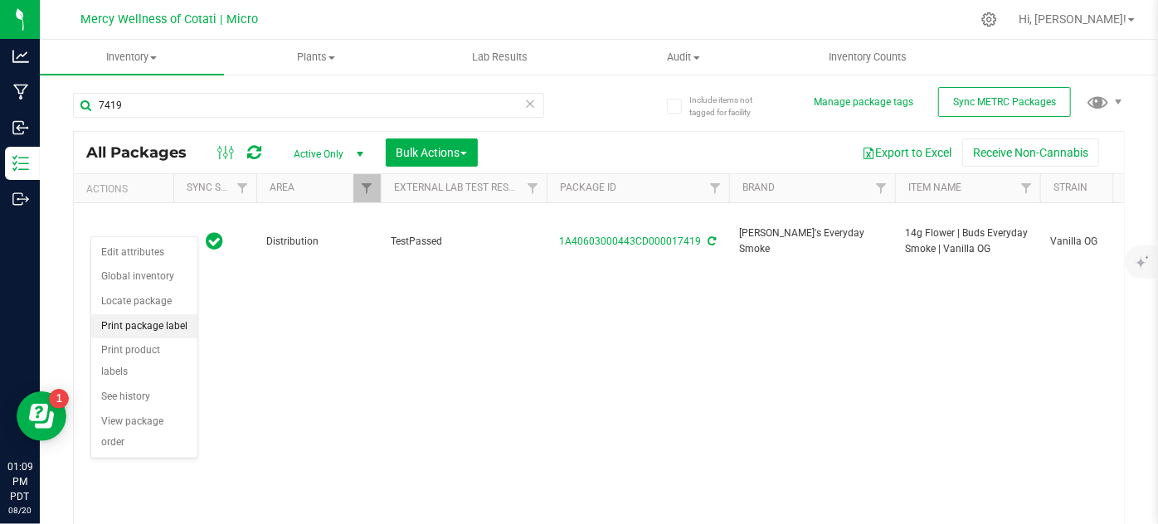
click at [172, 322] on li "Print package label" at bounding box center [144, 326] width 106 height 25
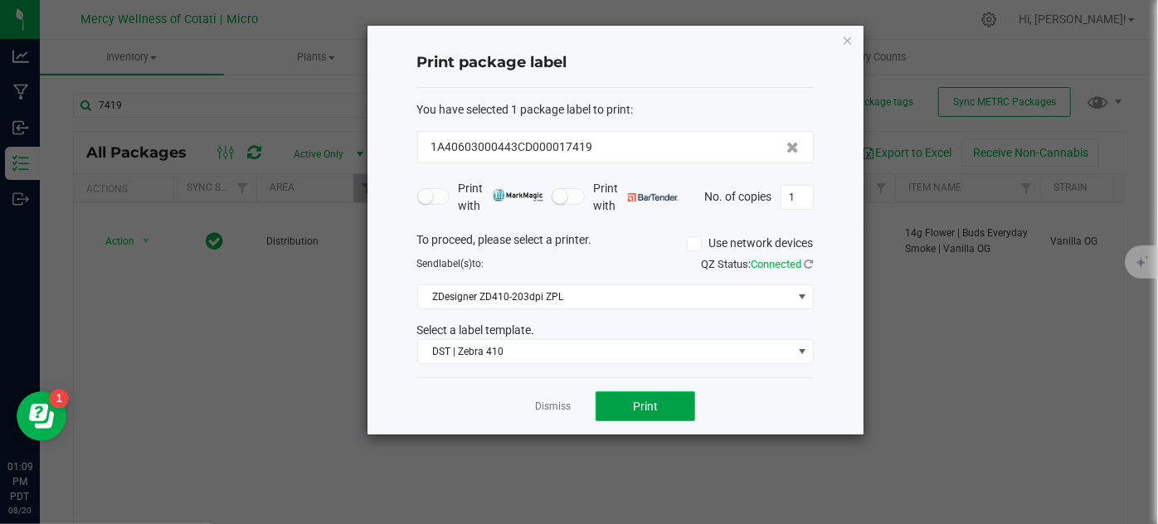
click at [648, 395] on button "Print" at bounding box center [645, 406] width 100 height 30
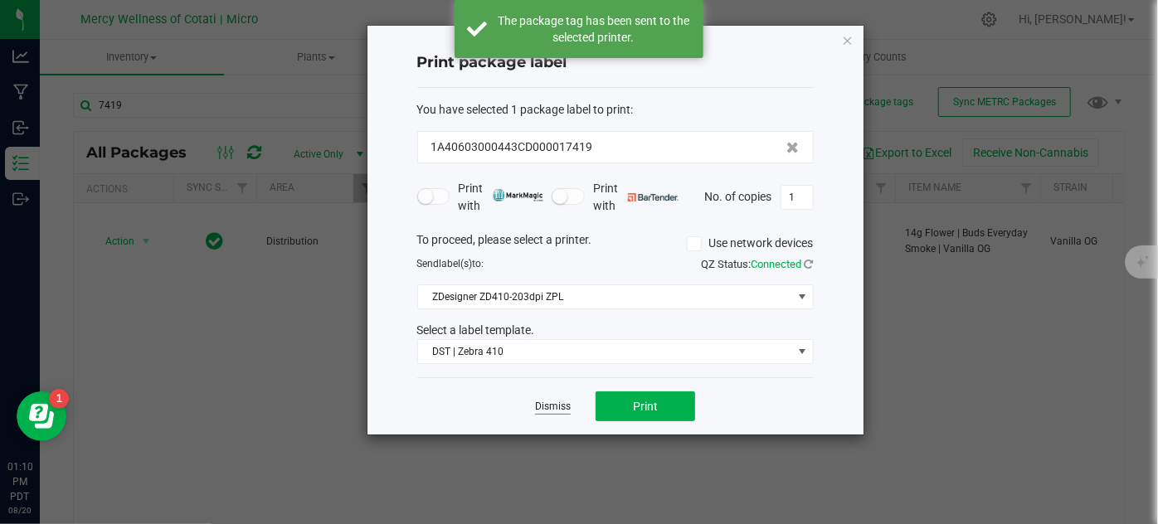
click at [551, 400] on link "Dismiss" at bounding box center [553, 407] width 36 height 14
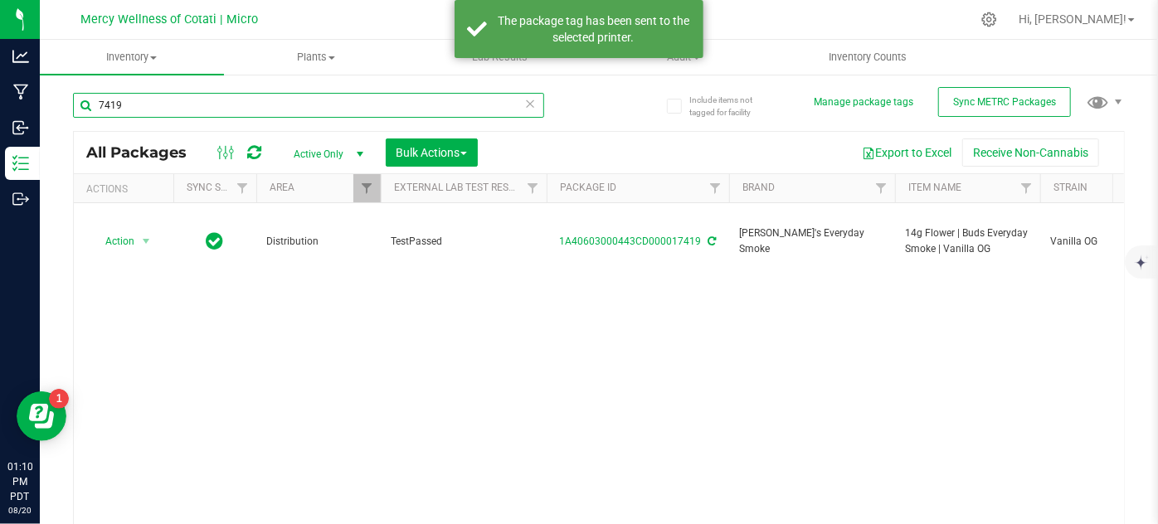
click at [196, 100] on input "7419" at bounding box center [308, 105] width 471 height 25
click at [196, 101] on input "7419" at bounding box center [308, 105] width 471 height 25
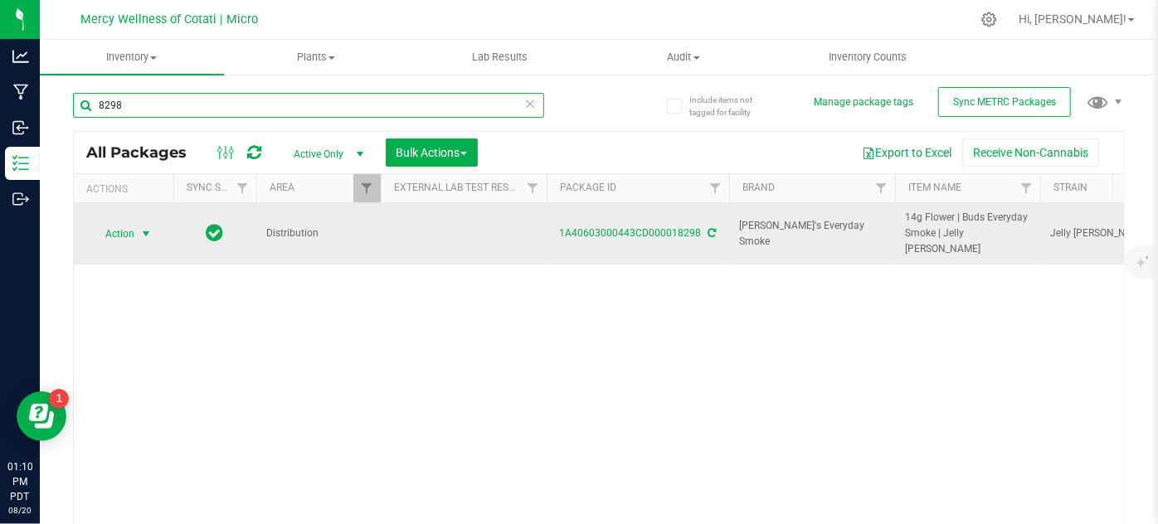
type input "8298"
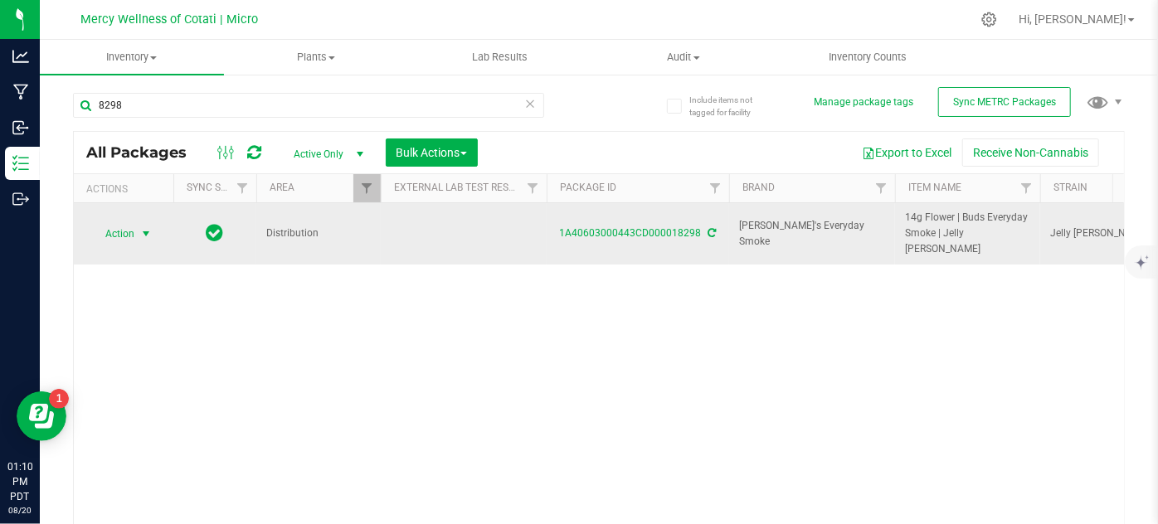
click at [133, 232] on span "Action" at bounding box center [112, 233] width 45 height 23
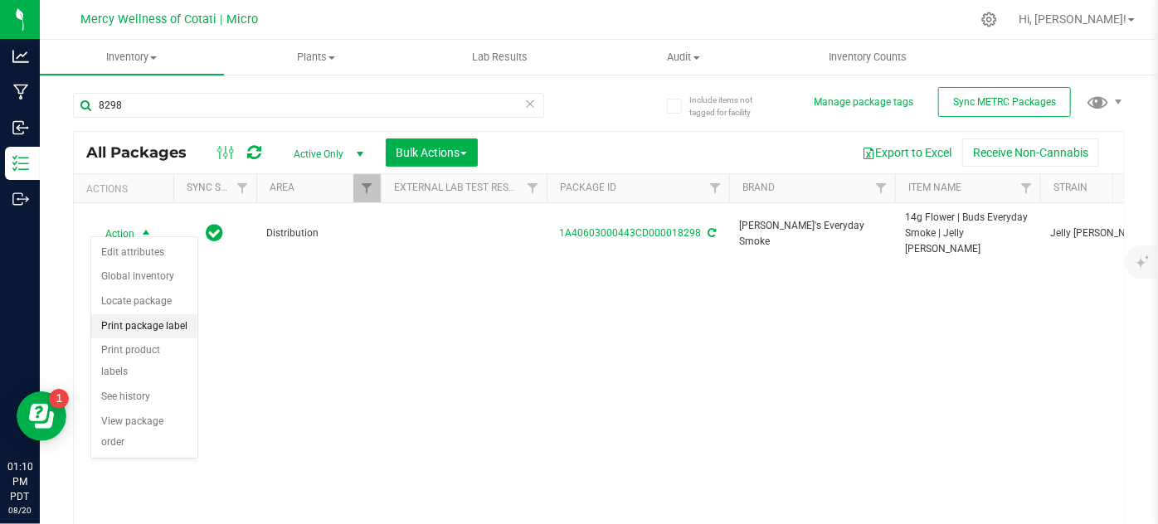
click at [138, 323] on li "Print package label" at bounding box center [144, 326] width 106 height 25
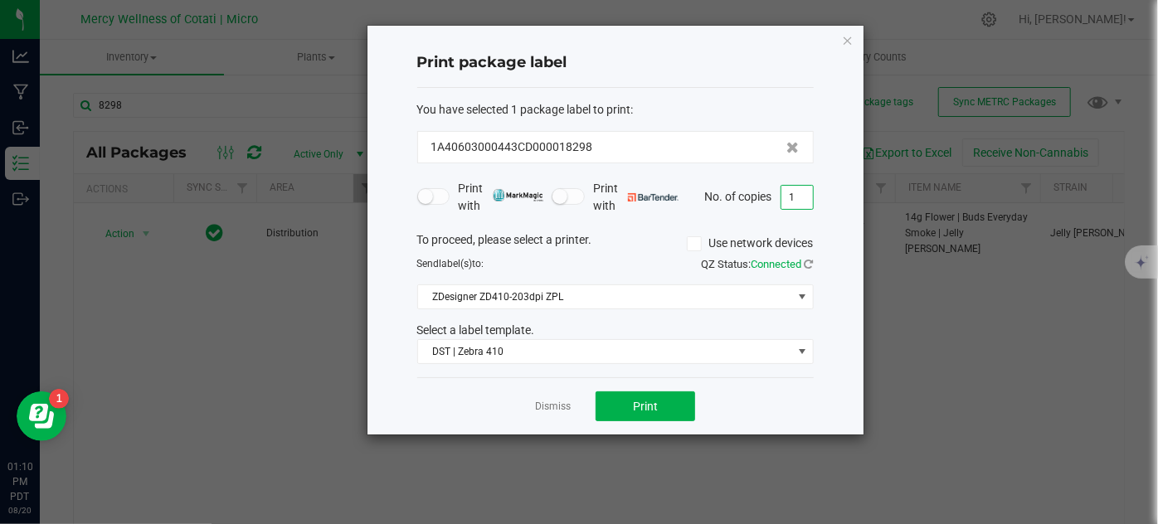
click at [799, 207] on input "1" at bounding box center [797, 197] width 32 height 23
type input "4"
click at [675, 407] on button "Print" at bounding box center [645, 406] width 100 height 30
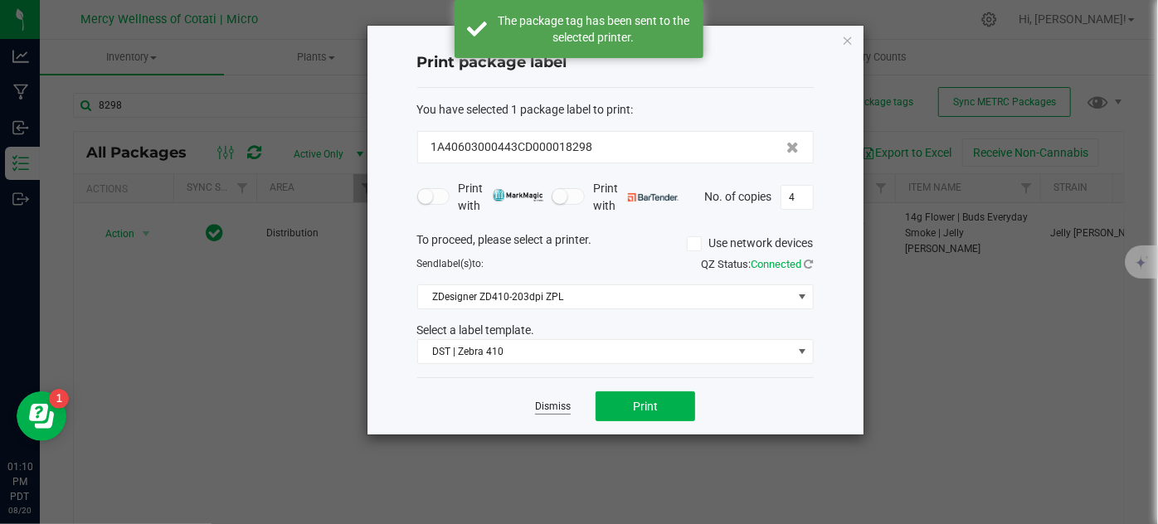
click at [551, 406] on link "Dismiss" at bounding box center [553, 407] width 36 height 14
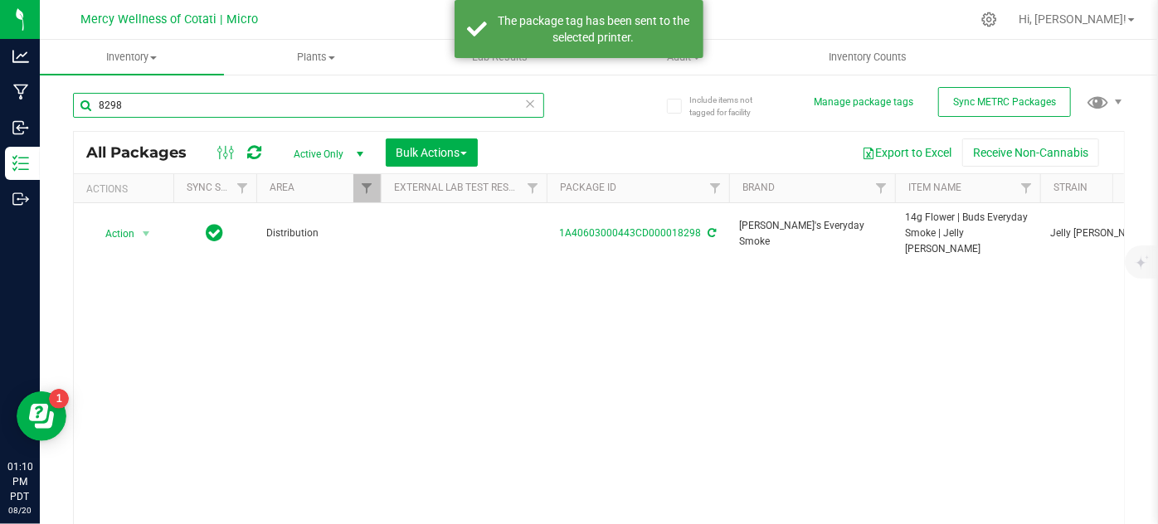
click at [167, 102] on input "8298" at bounding box center [308, 105] width 471 height 25
click at [166, 103] on input "8298" at bounding box center [308, 105] width 471 height 25
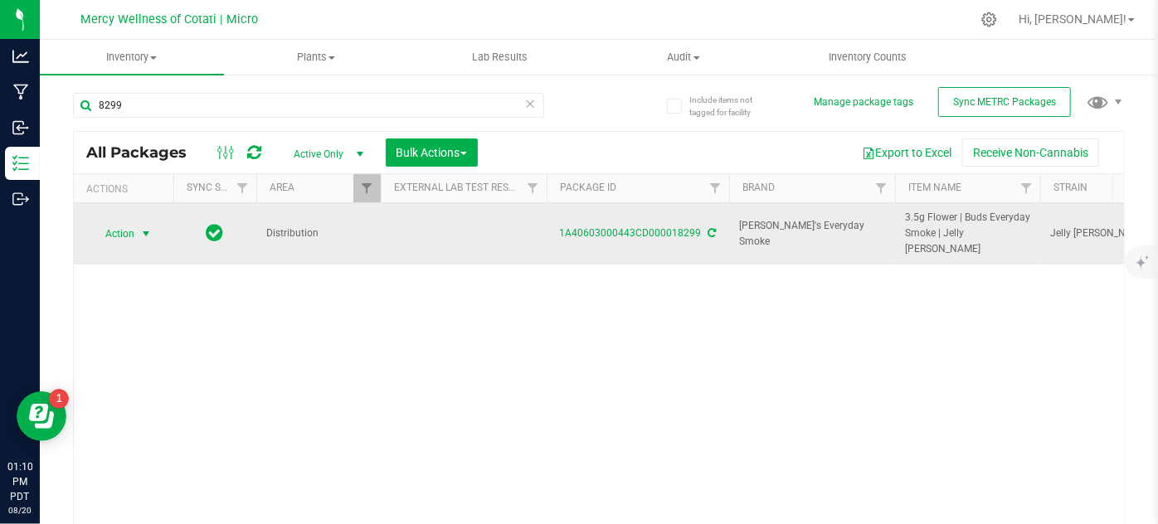
click at [142, 229] on span "select" at bounding box center [145, 233] width 13 height 13
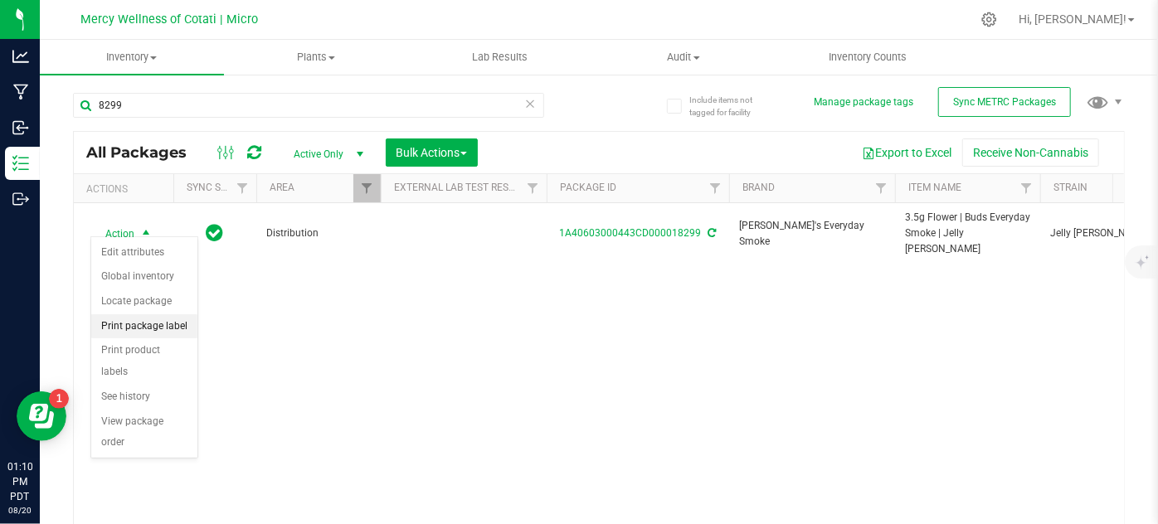
click at [159, 317] on li "Print package label" at bounding box center [144, 326] width 106 height 25
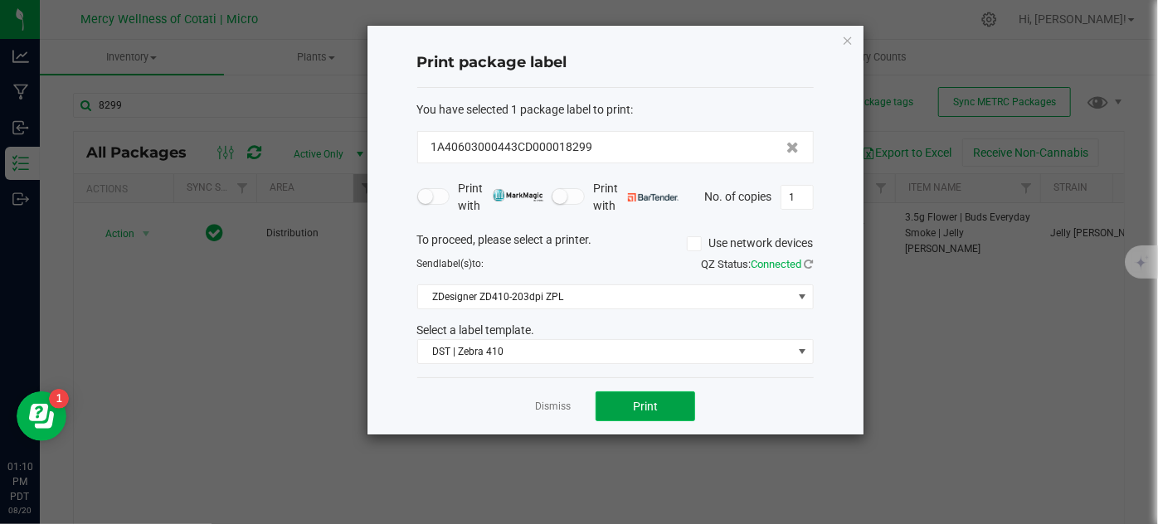
click at [630, 404] on button "Print" at bounding box center [645, 406] width 100 height 30
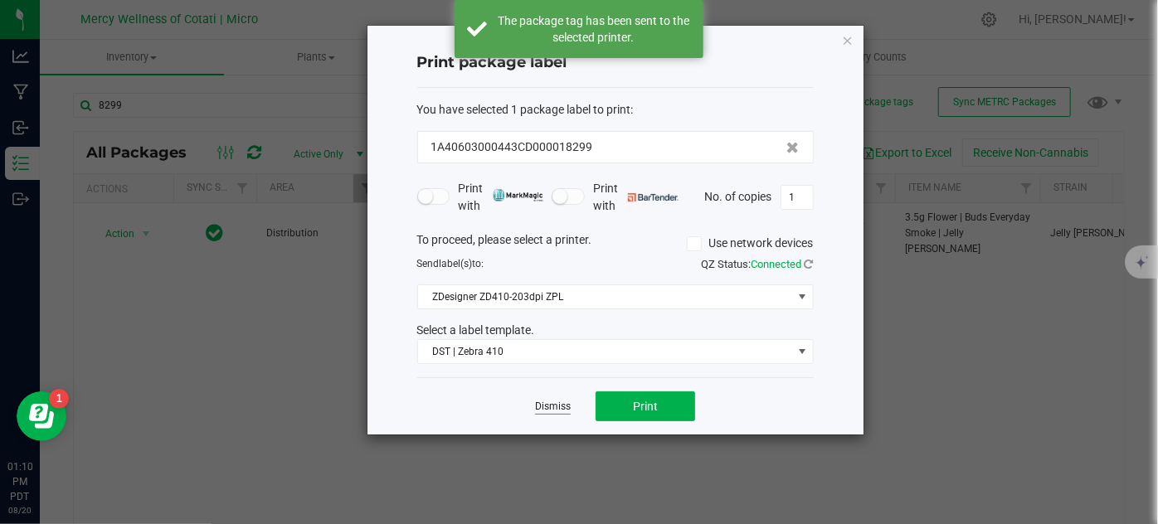
click at [551, 402] on link "Dismiss" at bounding box center [553, 407] width 36 height 14
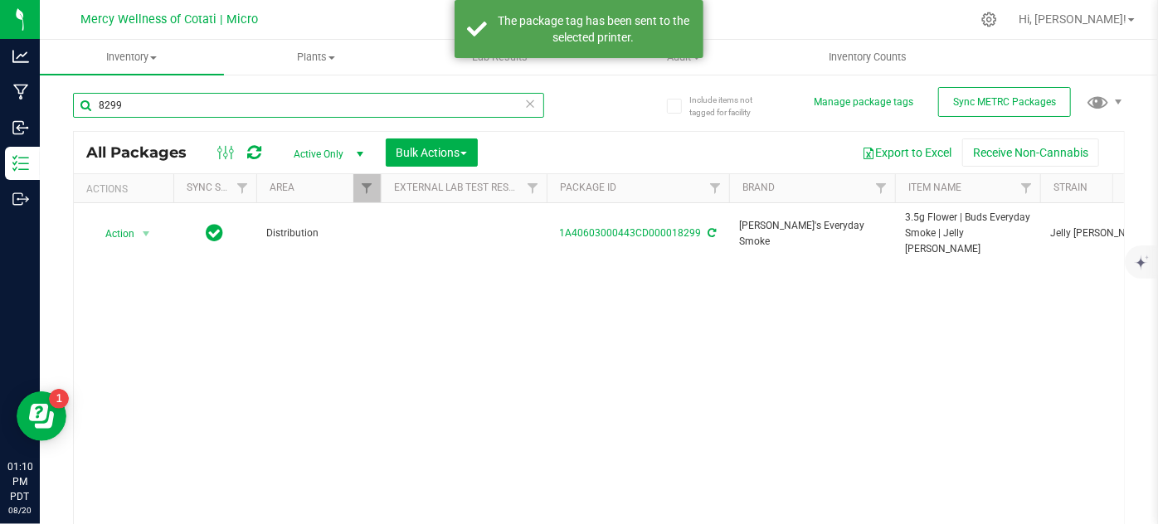
click at [179, 93] on input "8299" at bounding box center [308, 105] width 471 height 25
click at [178, 97] on input "8299" at bounding box center [308, 105] width 471 height 25
click at [177, 103] on input "8299" at bounding box center [308, 105] width 471 height 25
click at [177, 107] on input "8299" at bounding box center [308, 105] width 471 height 25
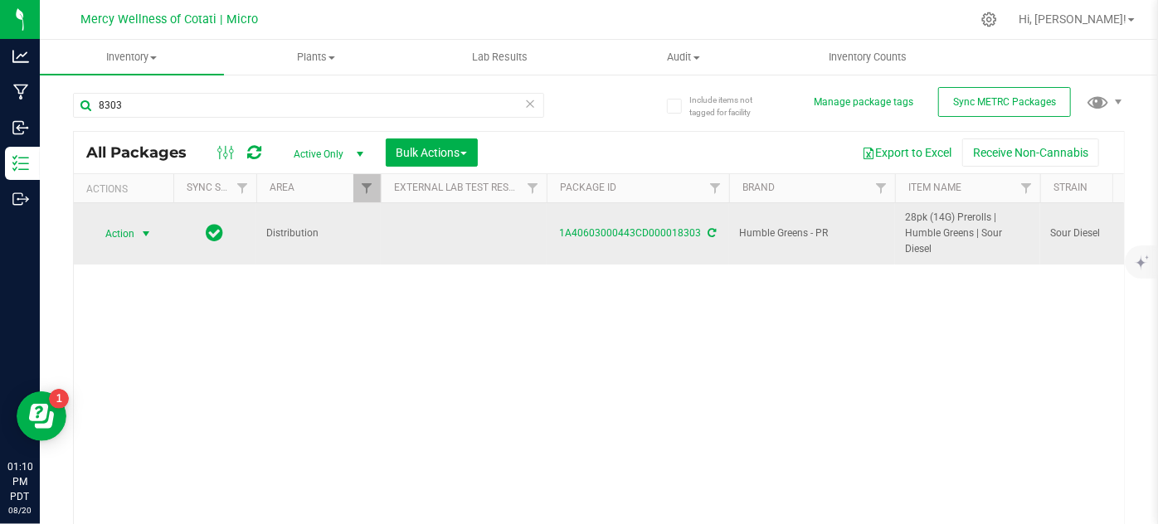
click at [139, 236] on span "select" at bounding box center [145, 233] width 13 height 13
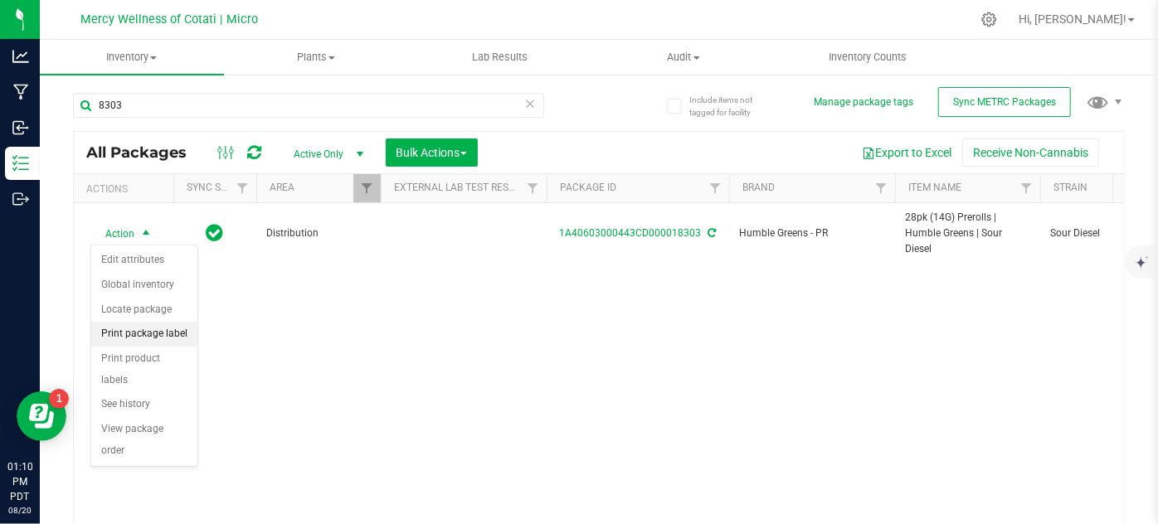
click at [150, 334] on li "Print package label" at bounding box center [144, 334] width 106 height 25
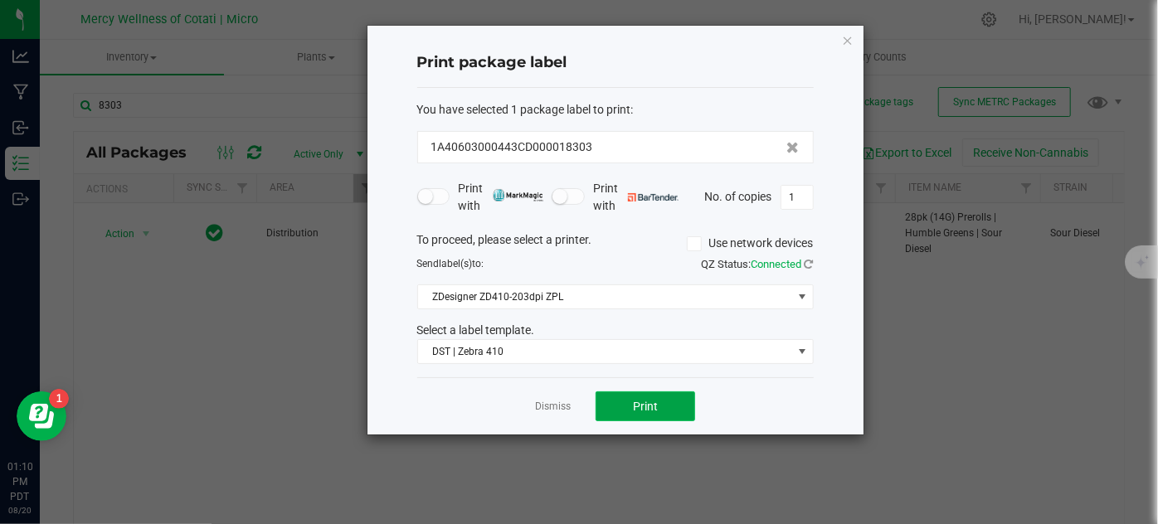
click at [651, 408] on span "Print" at bounding box center [645, 406] width 25 height 13
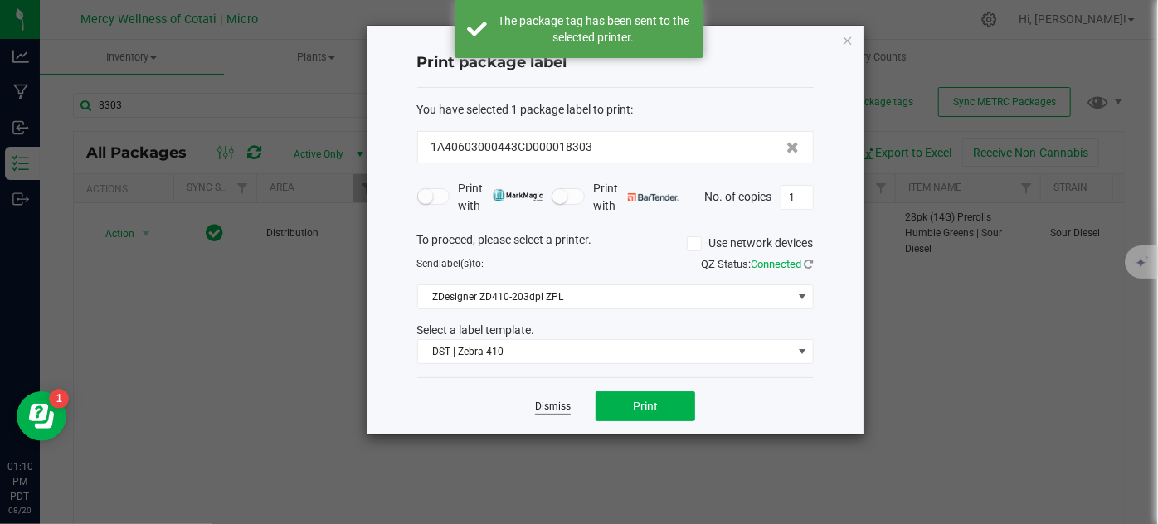
click at [561, 404] on link "Dismiss" at bounding box center [553, 407] width 36 height 14
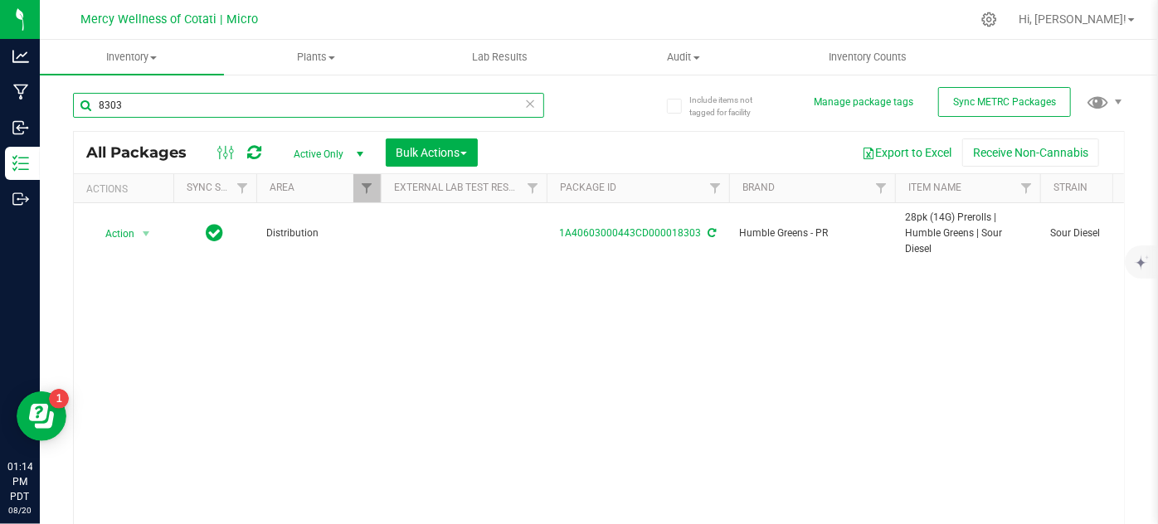
click at [163, 103] on input "8303" at bounding box center [308, 105] width 471 height 25
click at [164, 103] on input "8303" at bounding box center [308, 105] width 471 height 25
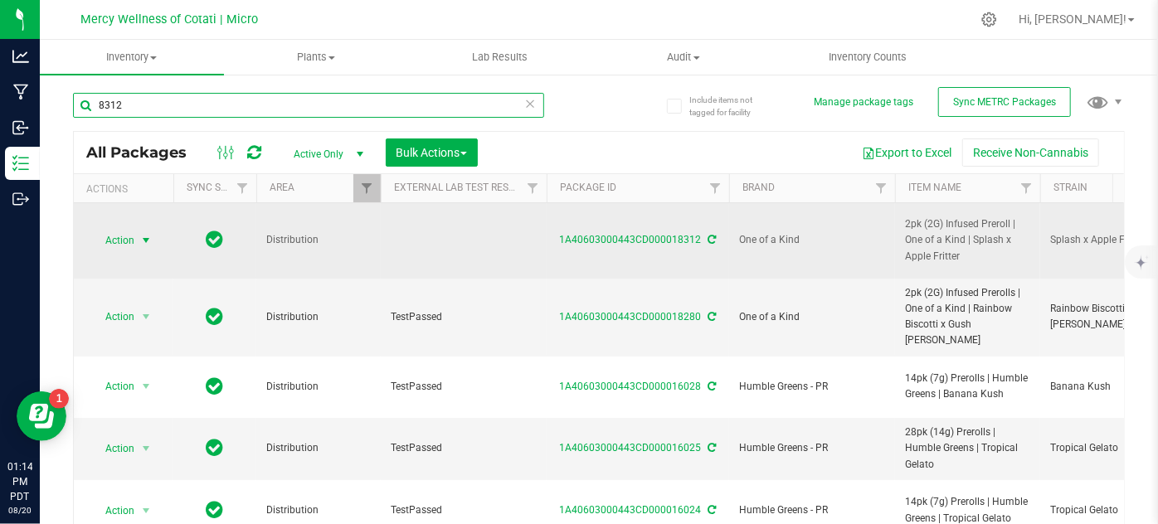
type input "8312"
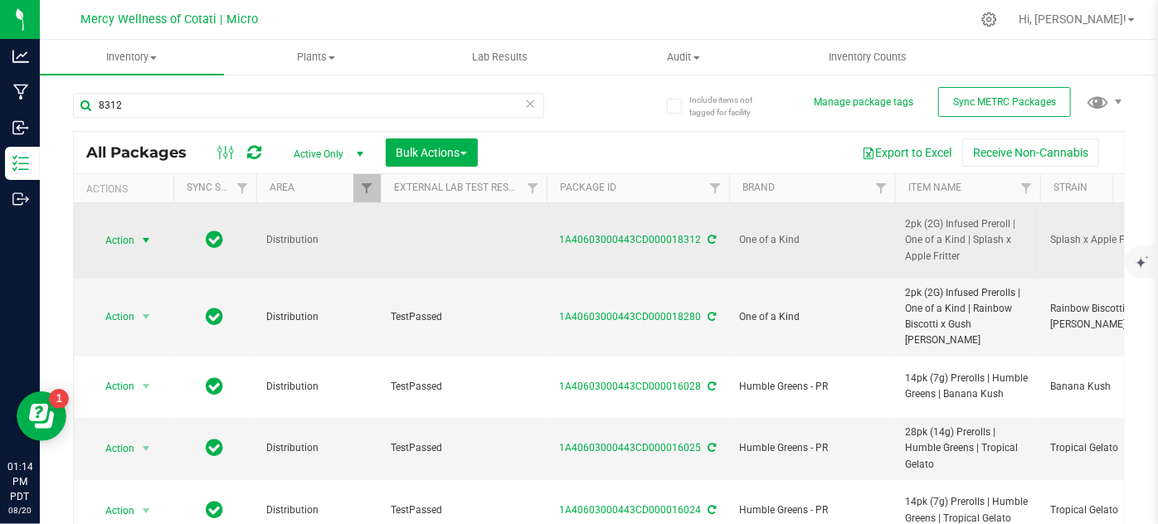
click at [134, 240] on span "Action" at bounding box center [112, 240] width 45 height 23
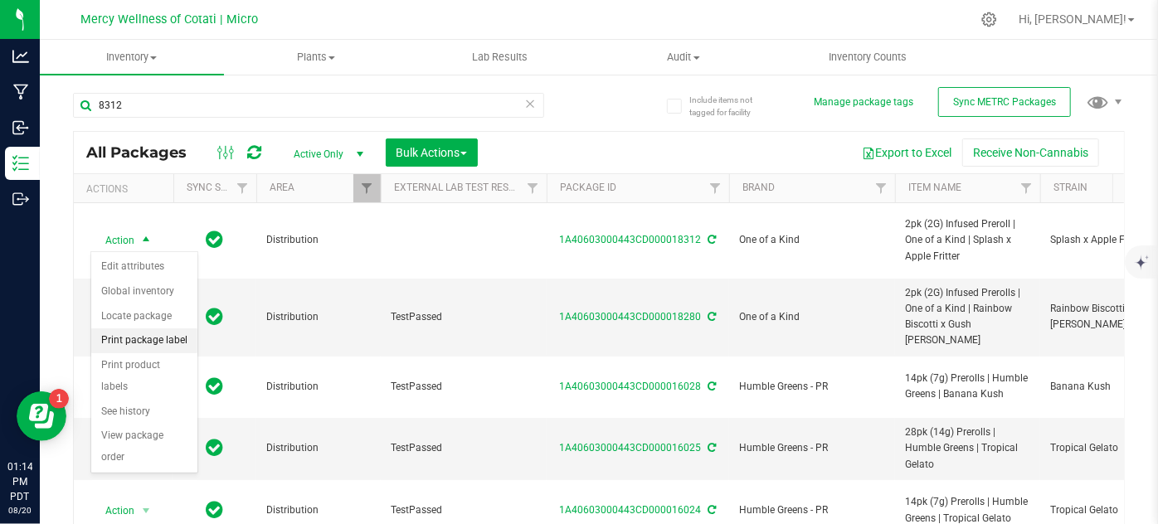
click at [159, 341] on li "Print package label" at bounding box center [144, 340] width 106 height 25
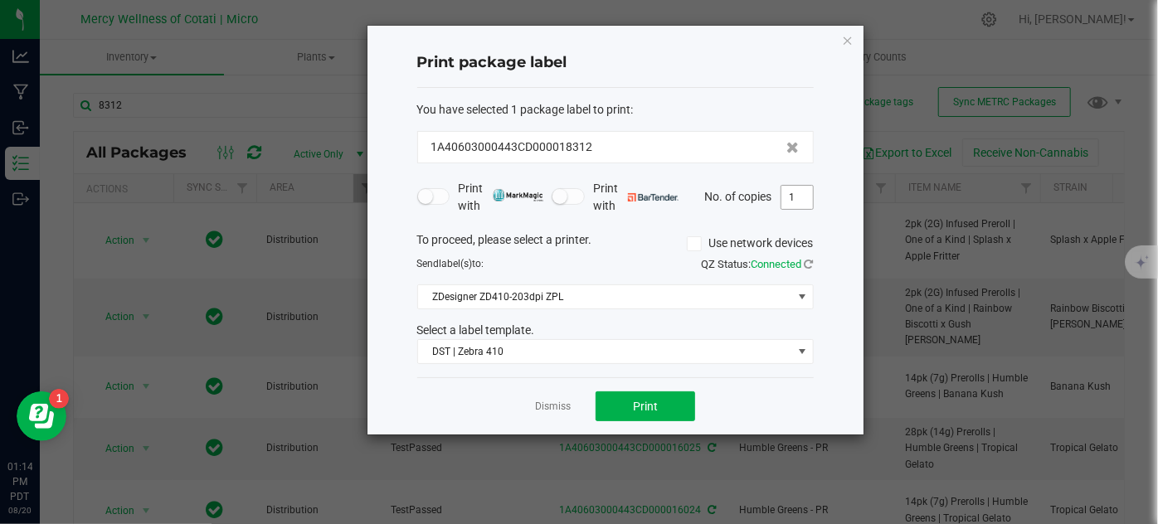
click at [807, 194] on input "1" at bounding box center [797, 197] width 32 height 23
type input "10"
click at [656, 405] on span "Print" at bounding box center [645, 406] width 25 height 13
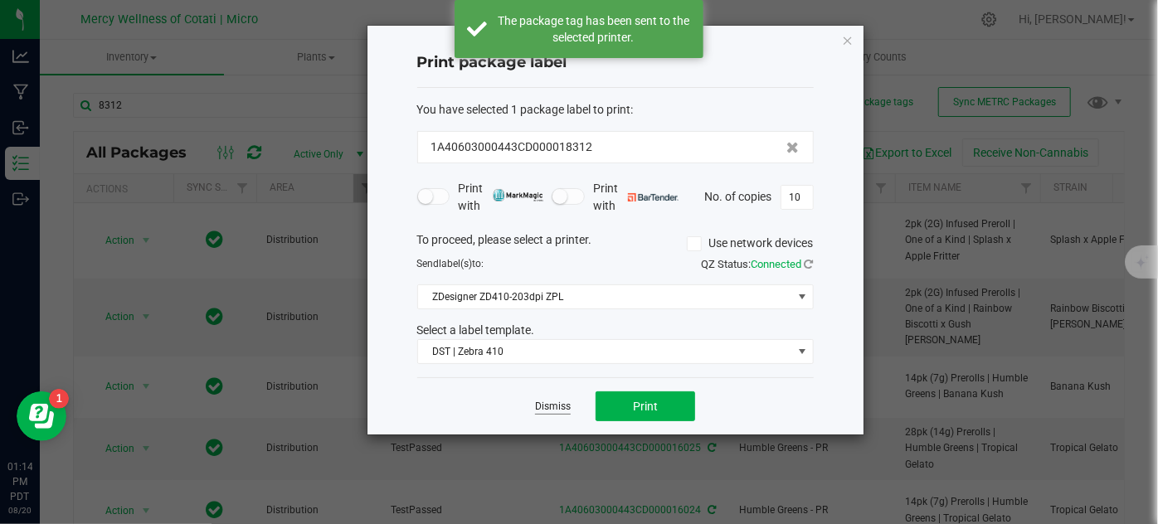
click at [554, 400] on link "Dismiss" at bounding box center [553, 407] width 36 height 14
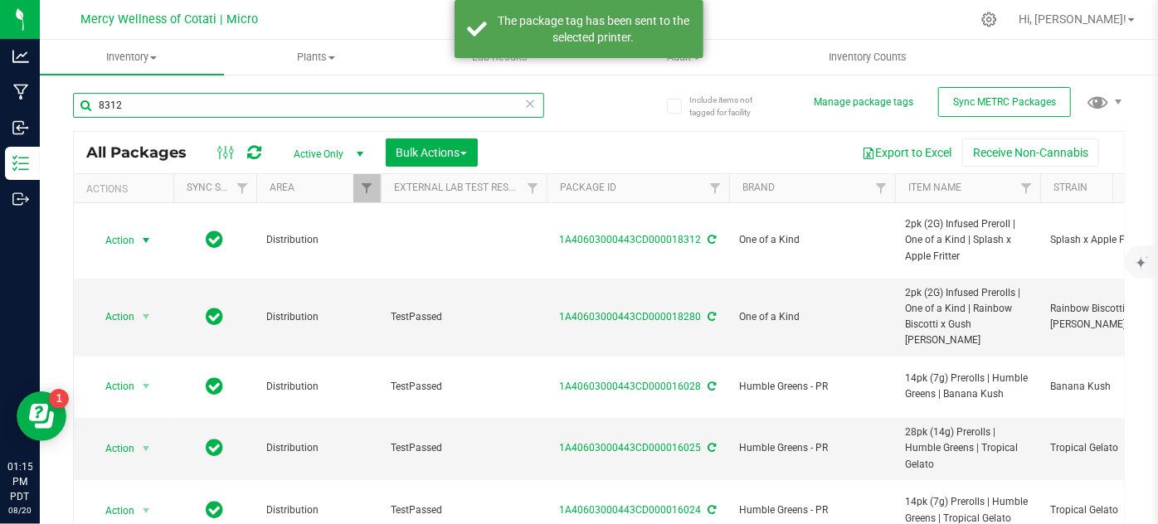
click at [161, 99] on input "8312" at bounding box center [308, 105] width 471 height 25
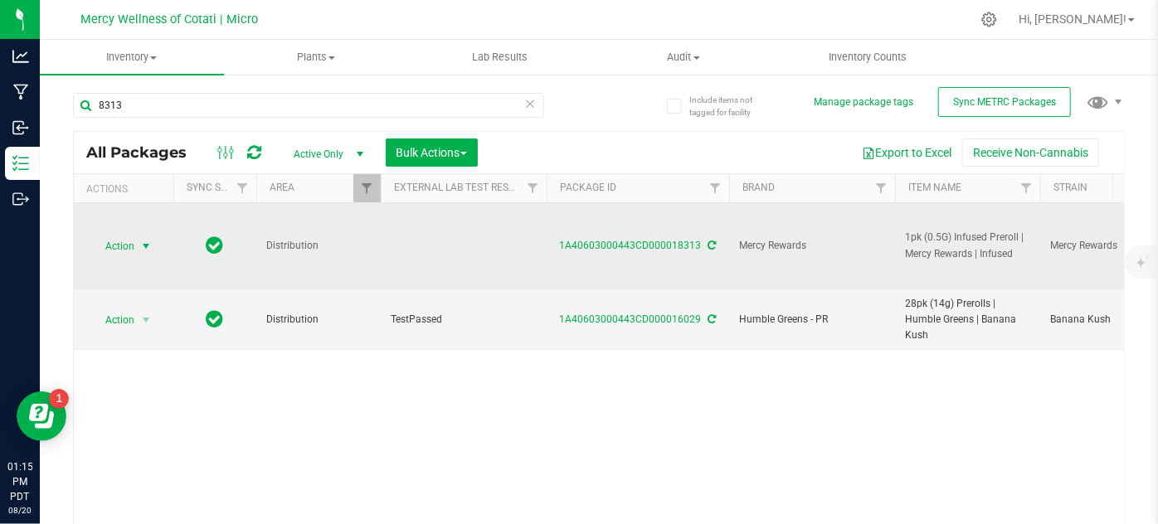
click at [133, 251] on span "Action" at bounding box center [112, 246] width 45 height 23
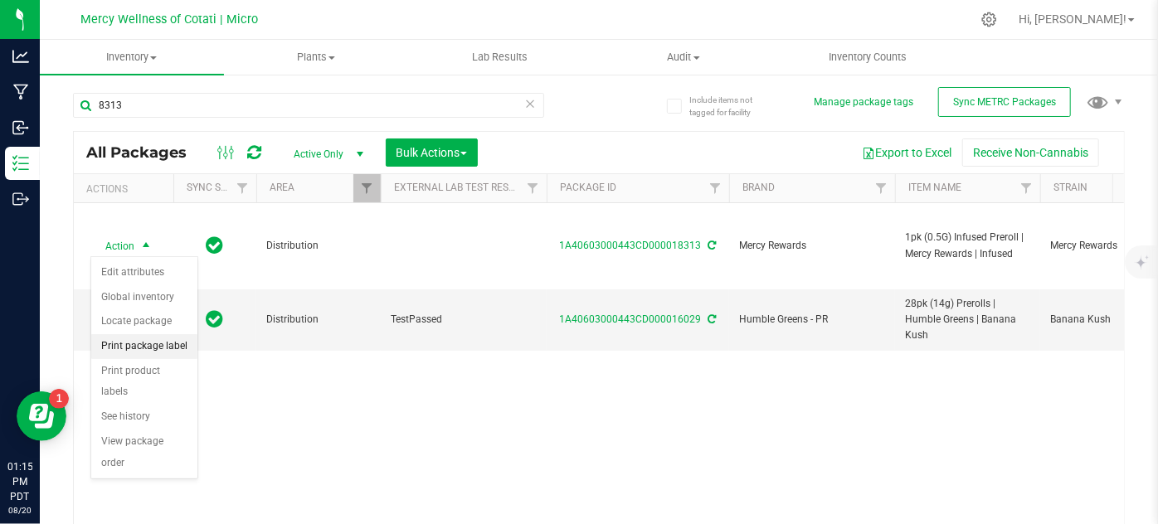
click at [159, 343] on li "Print package label" at bounding box center [144, 346] width 106 height 25
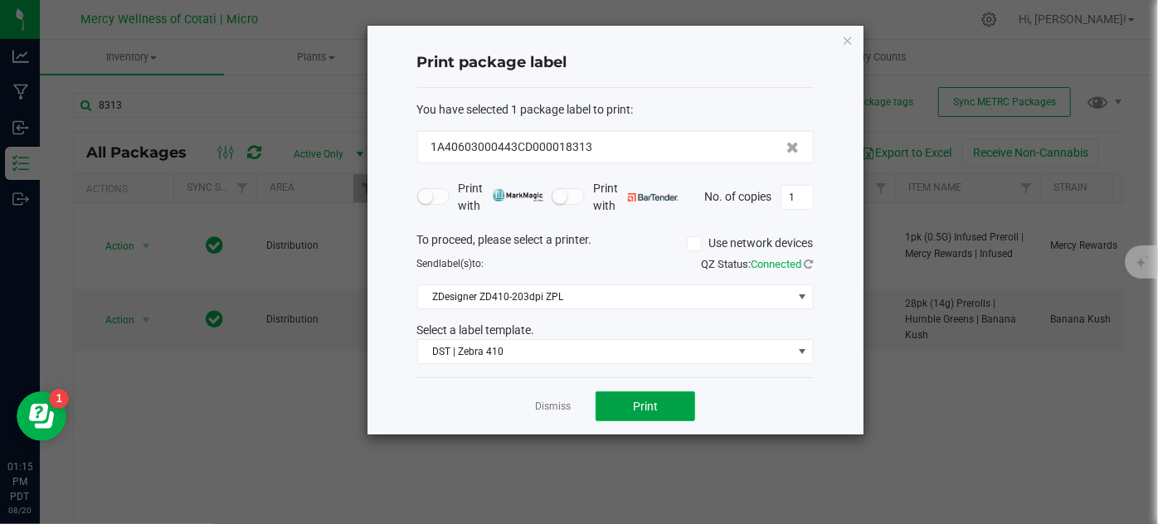
click at [668, 410] on button "Print" at bounding box center [645, 406] width 100 height 30
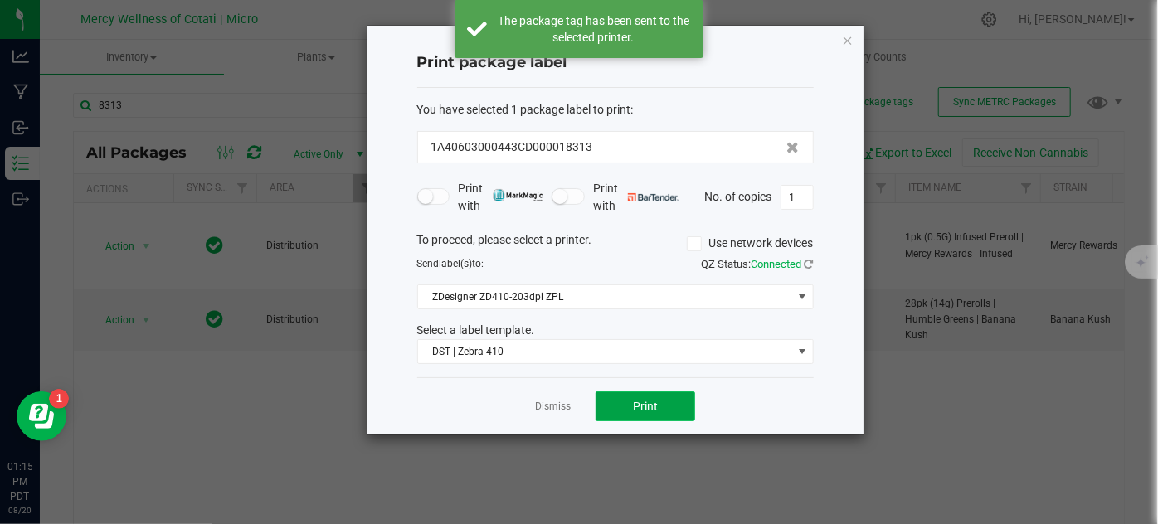
click at [668, 410] on button "Print" at bounding box center [645, 406] width 100 height 30
click at [557, 410] on link "Dismiss" at bounding box center [553, 407] width 36 height 14
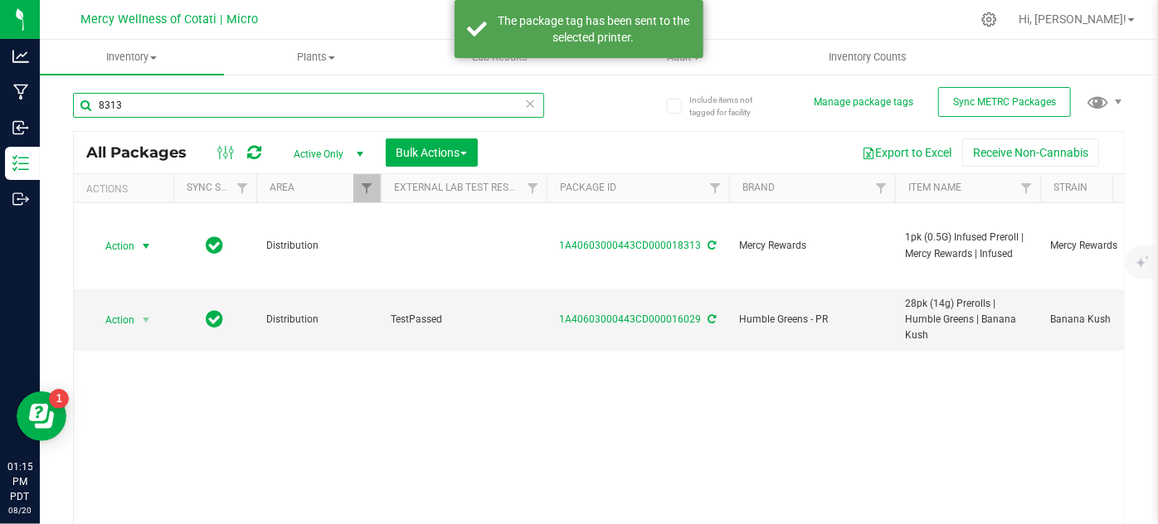
click at [246, 101] on input "8313" at bounding box center [308, 105] width 471 height 25
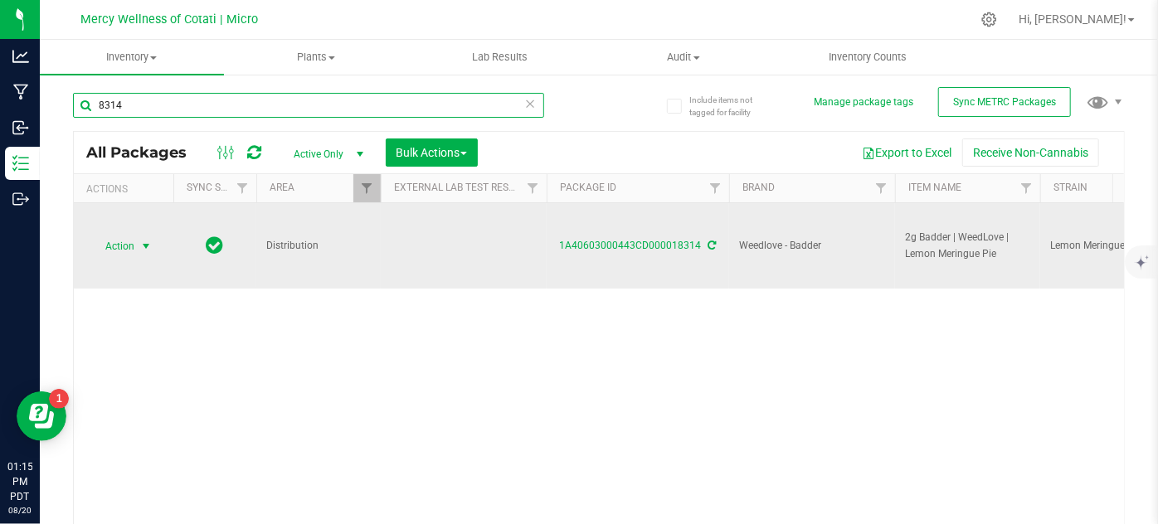
type input "8314"
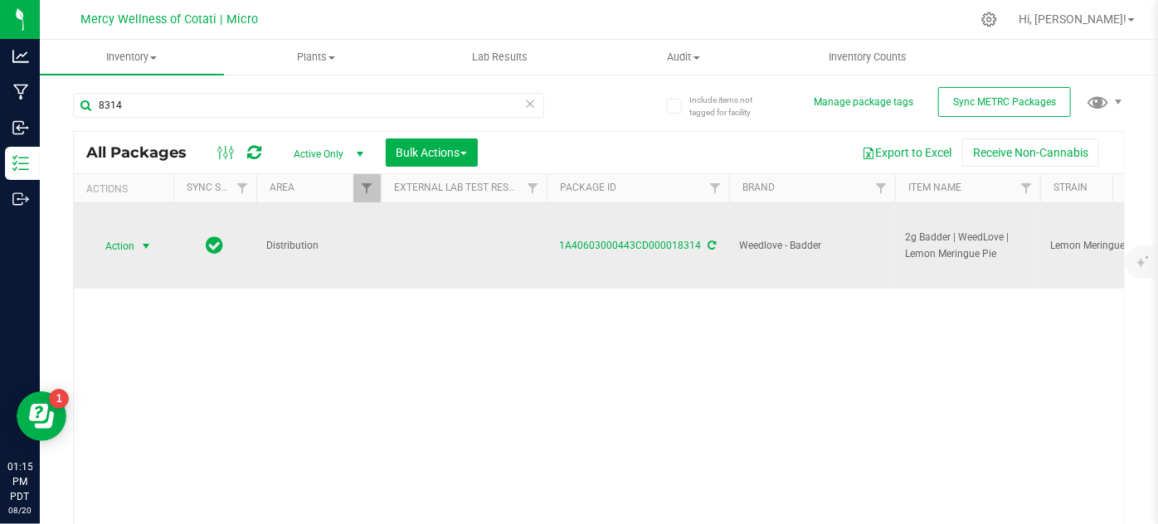
click at [141, 249] on span "select" at bounding box center [145, 246] width 13 height 13
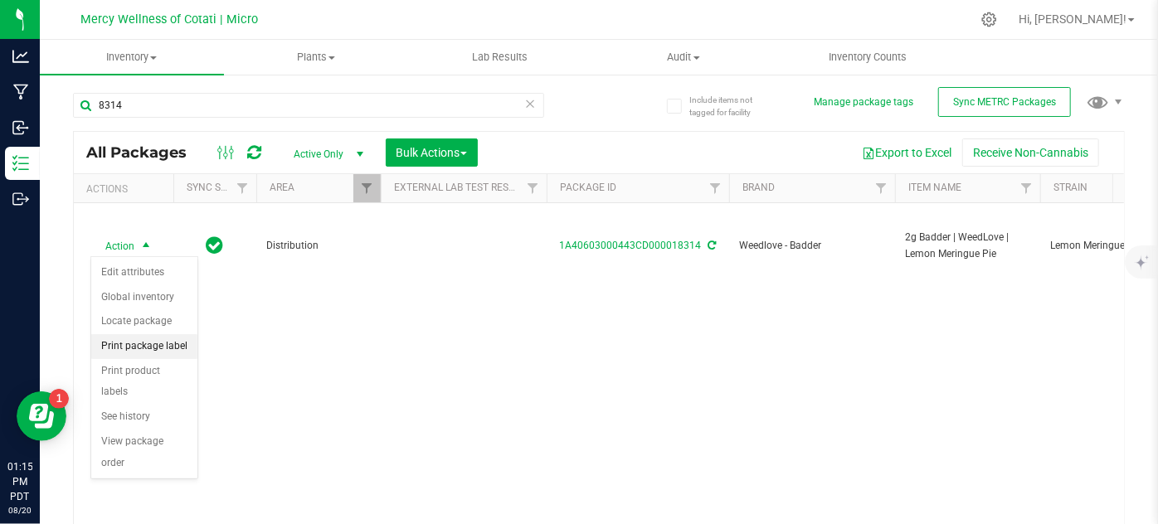
click at [179, 345] on li "Print package label" at bounding box center [144, 346] width 106 height 25
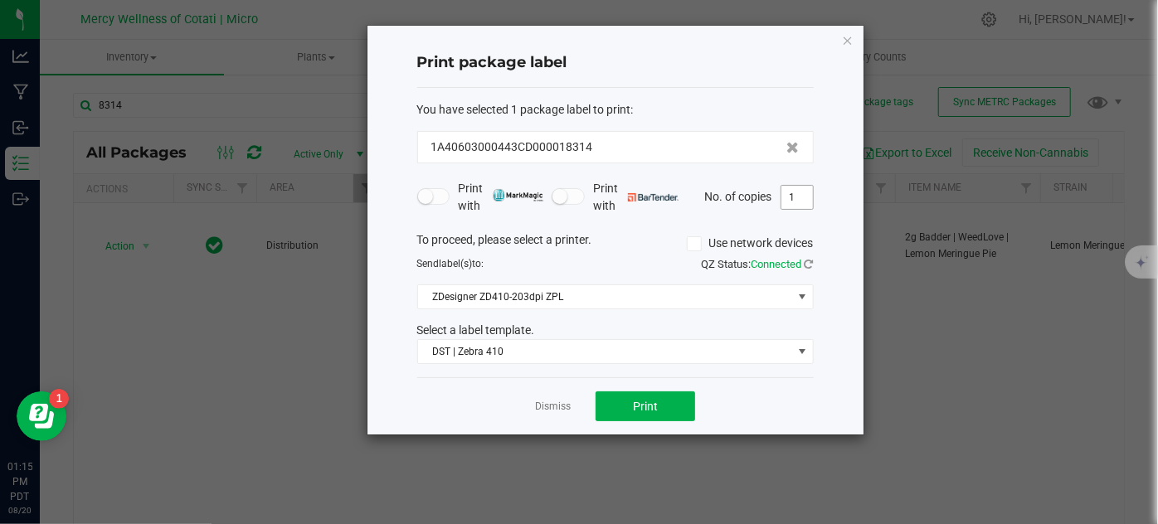
click at [792, 200] on input "1" at bounding box center [797, 197] width 32 height 23
type input "4"
click at [654, 405] on span "Print" at bounding box center [645, 406] width 25 height 13
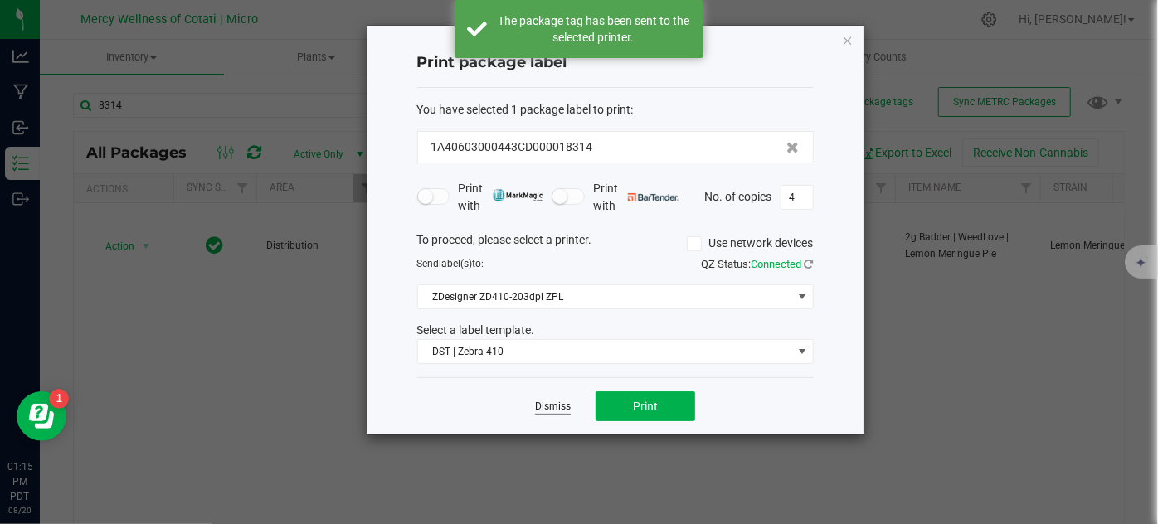
click at [548, 406] on link "Dismiss" at bounding box center [553, 407] width 36 height 14
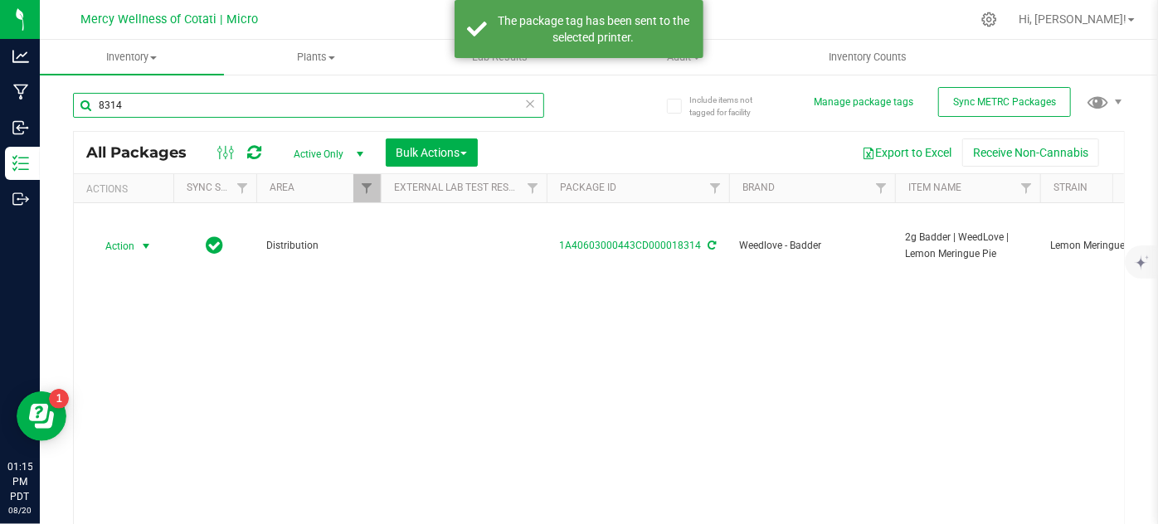
click at [154, 113] on input "8314" at bounding box center [308, 105] width 471 height 25
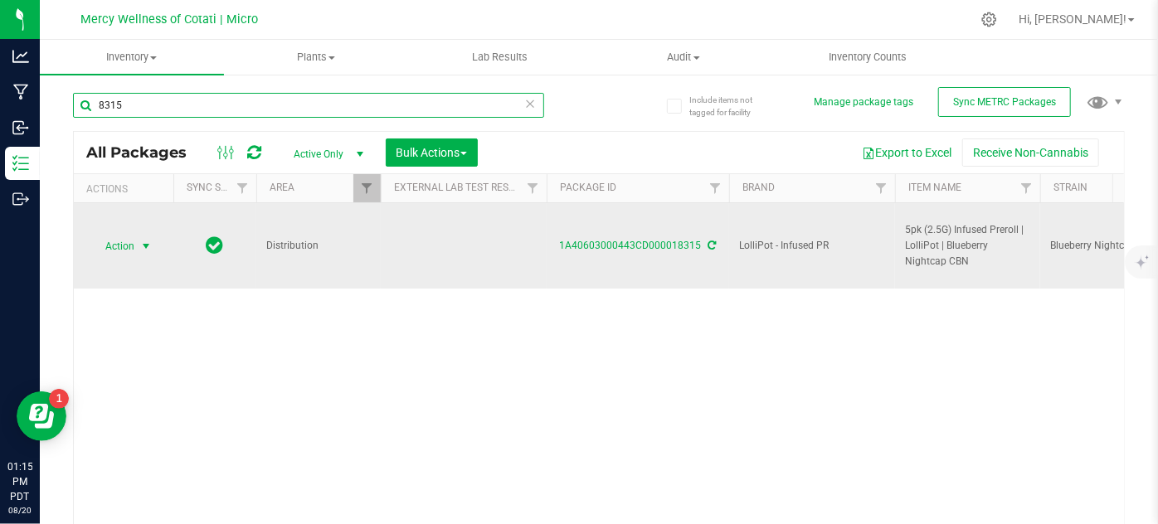
type input "8315"
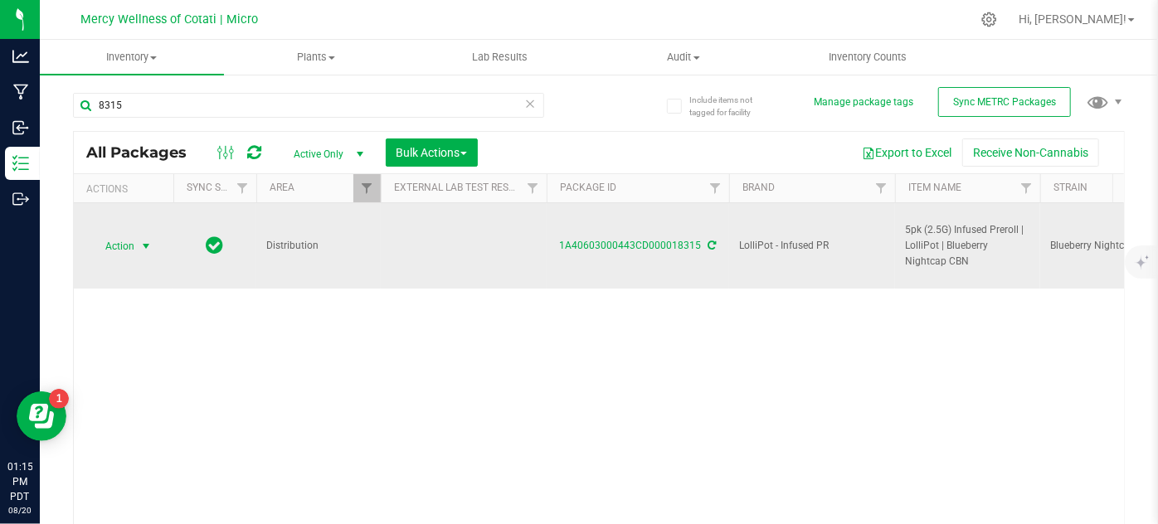
click at [128, 245] on span "Action" at bounding box center [112, 246] width 45 height 23
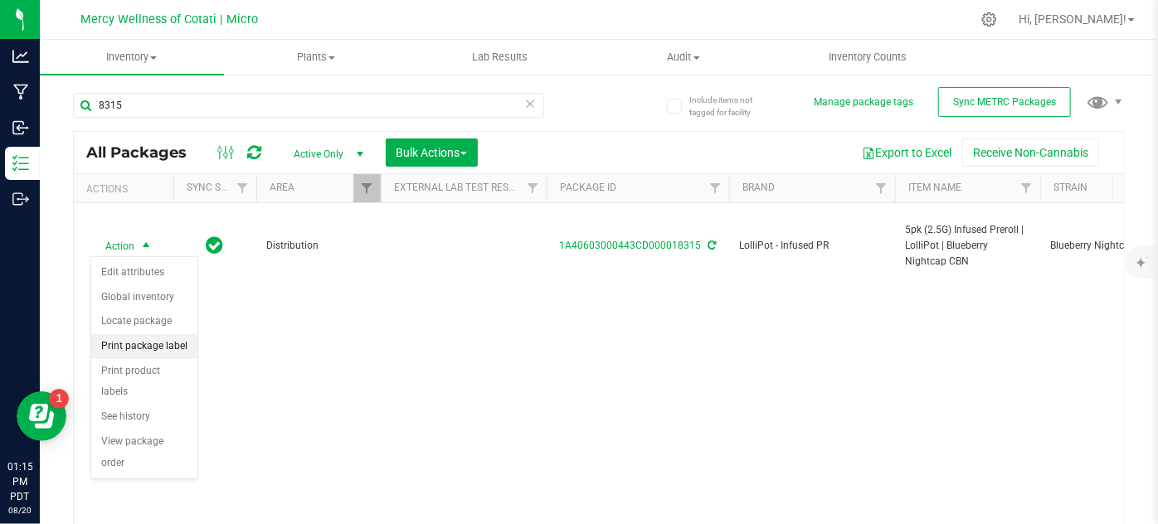
click at [187, 347] on li "Print package label" at bounding box center [144, 346] width 106 height 25
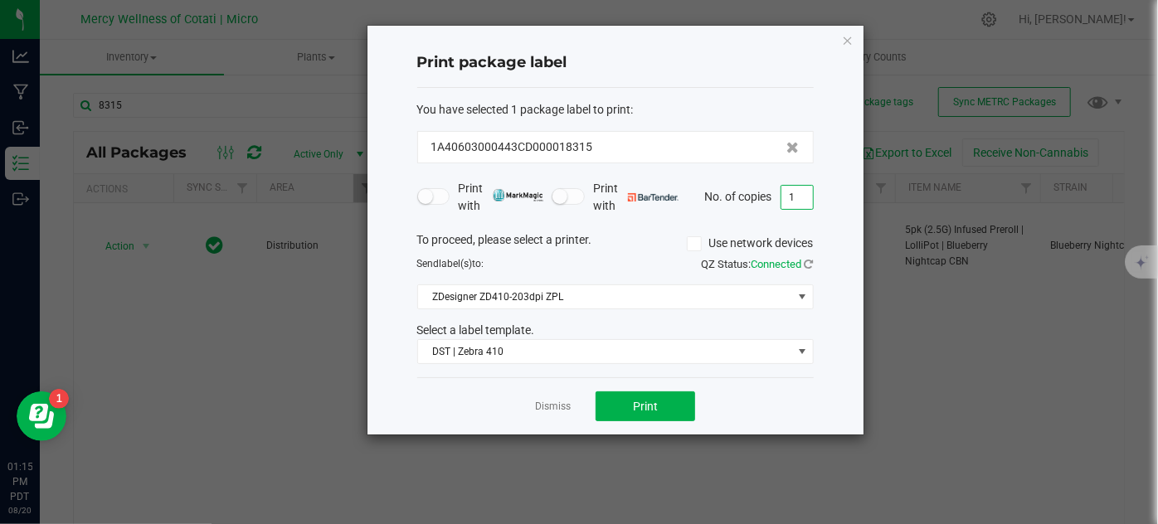
click at [790, 194] on input "1" at bounding box center [797, 197] width 32 height 23
type input "4"
click at [657, 407] on span "Print" at bounding box center [645, 406] width 25 height 13
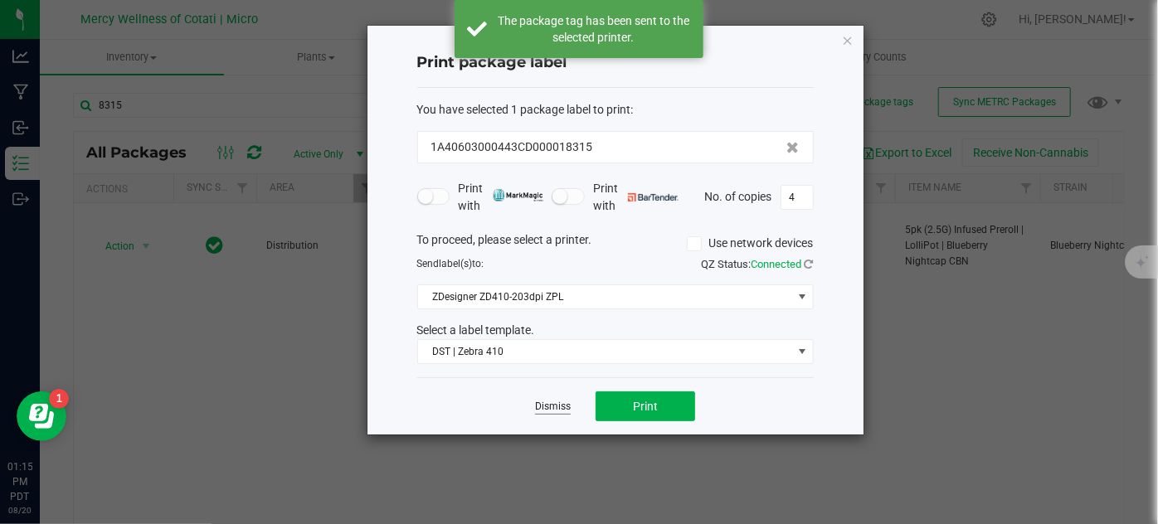
click at [552, 404] on link "Dismiss" at bounding box center [553, 407] width 36 height 14
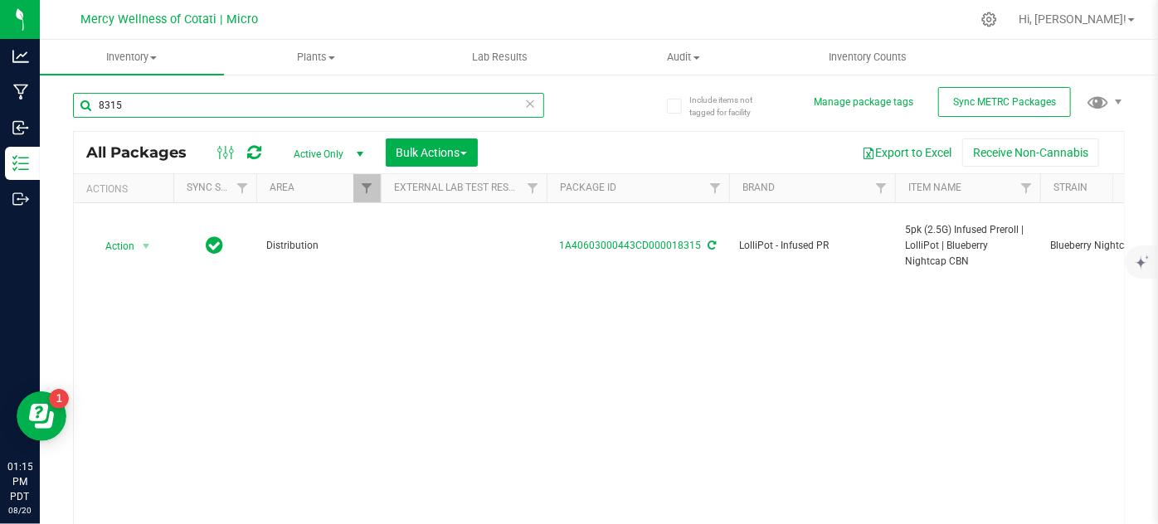
click at [223, 113] on input "8315" at bounding box center [308, 105] width 471 height 25
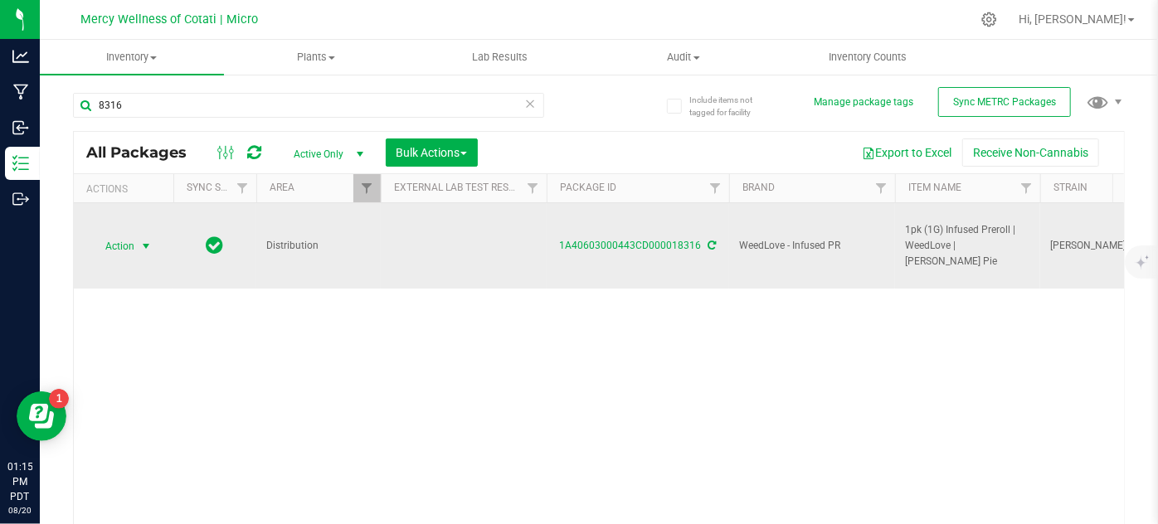
click at [126, 238] on span "Action" at bounding box center [112, 246] width 45 height 23
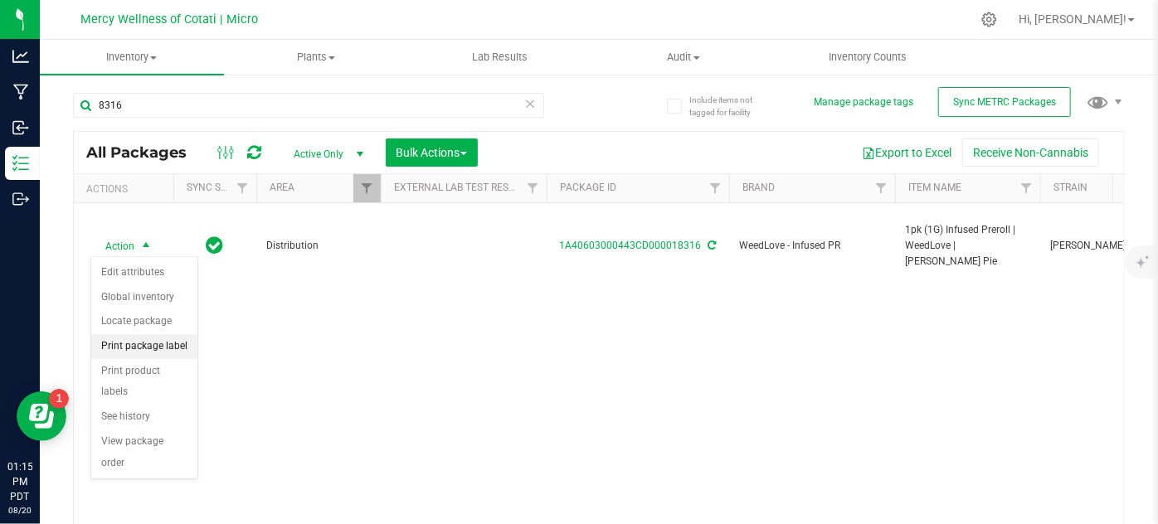
click at [171, 342] on li "Print package label" at bounding box center [144, 346] width 106 height 25
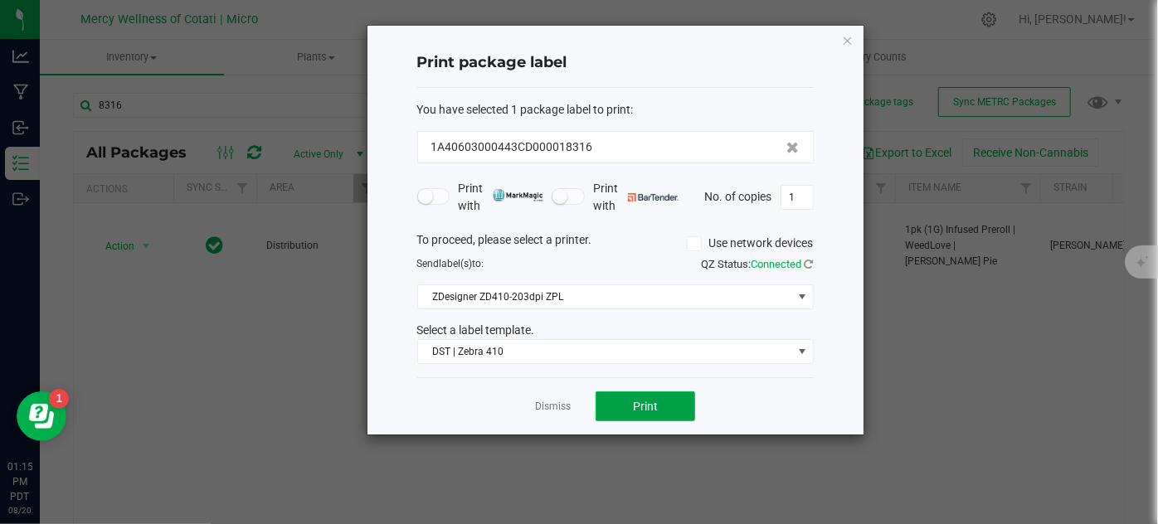
click at [677, 395] on button "Print" at bounding box center [645, 406] width 100 height 30
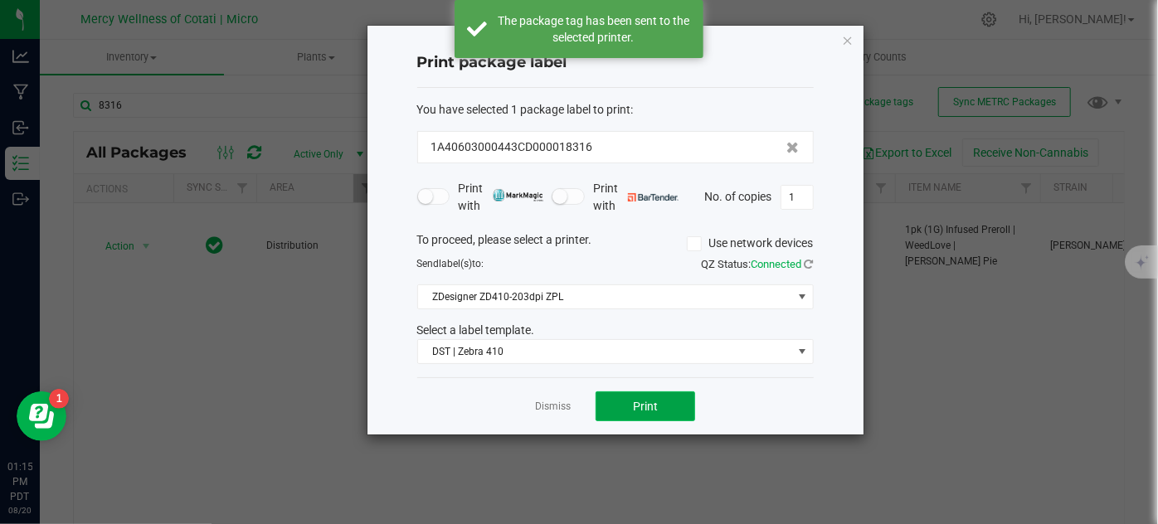
click at [674, 395] on button "Print" at bounding box center [645, 406] width 100 height 30
click at [539, 404] on link "Dismiss" at bounding box center [553, 407] width 36 height 14
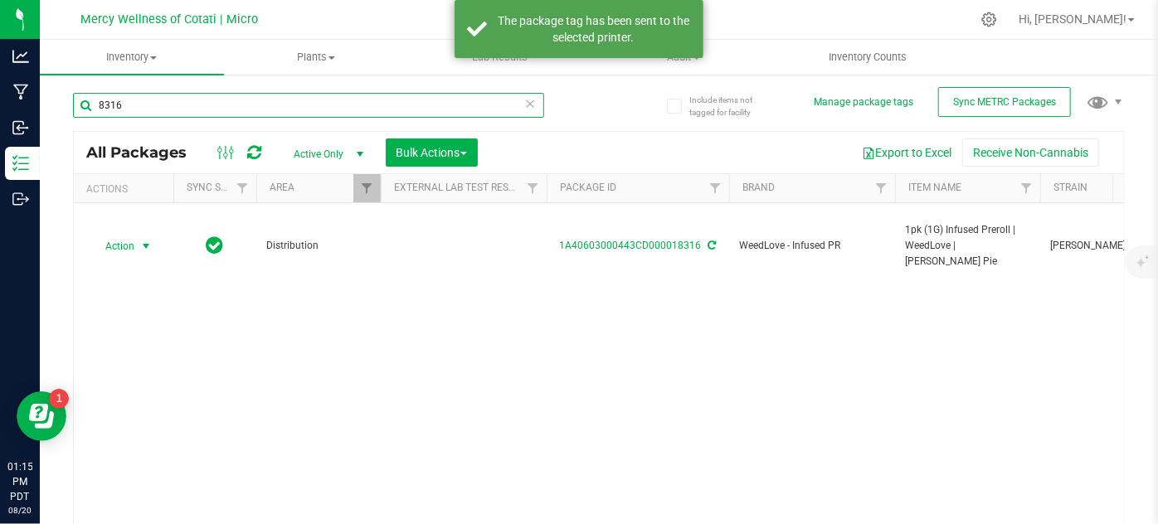
click at [139, 96] on input "8316" at bounding box center [308, 105] width 471 height 25
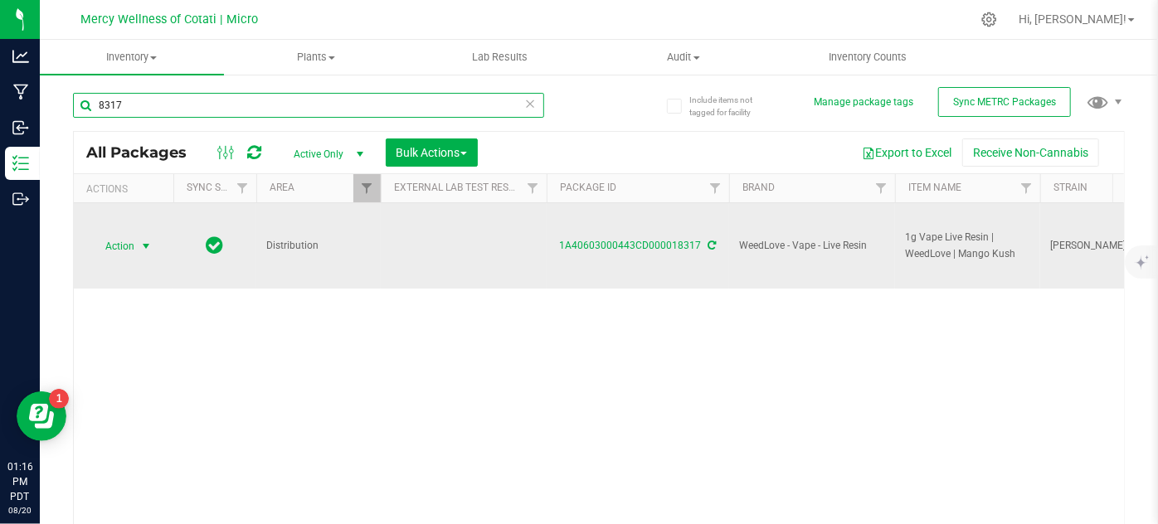
type input "8317"
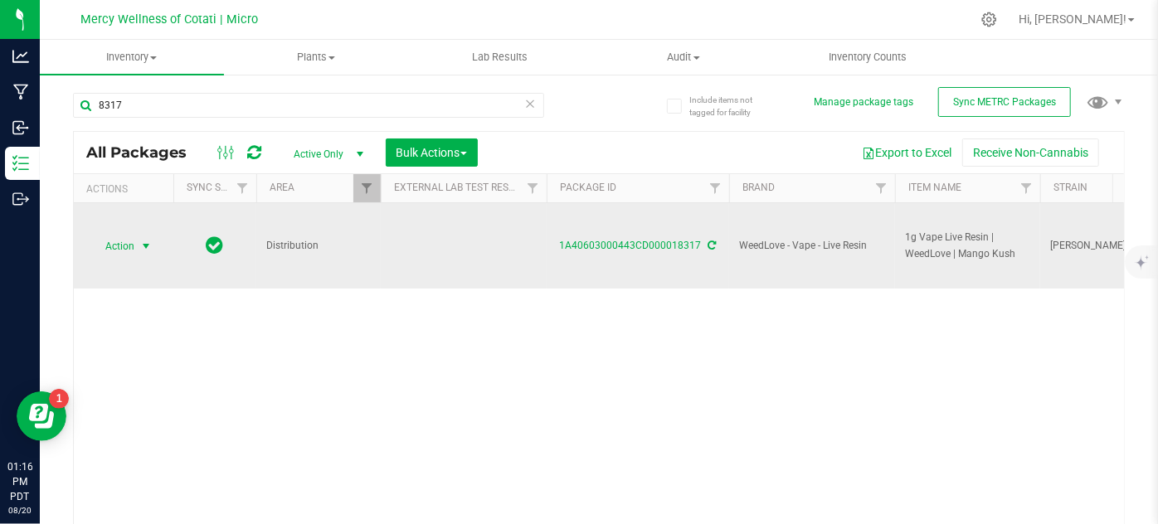
click at [130, 252] on span "Action" at bounding box center [112, 246] width 45 height 23
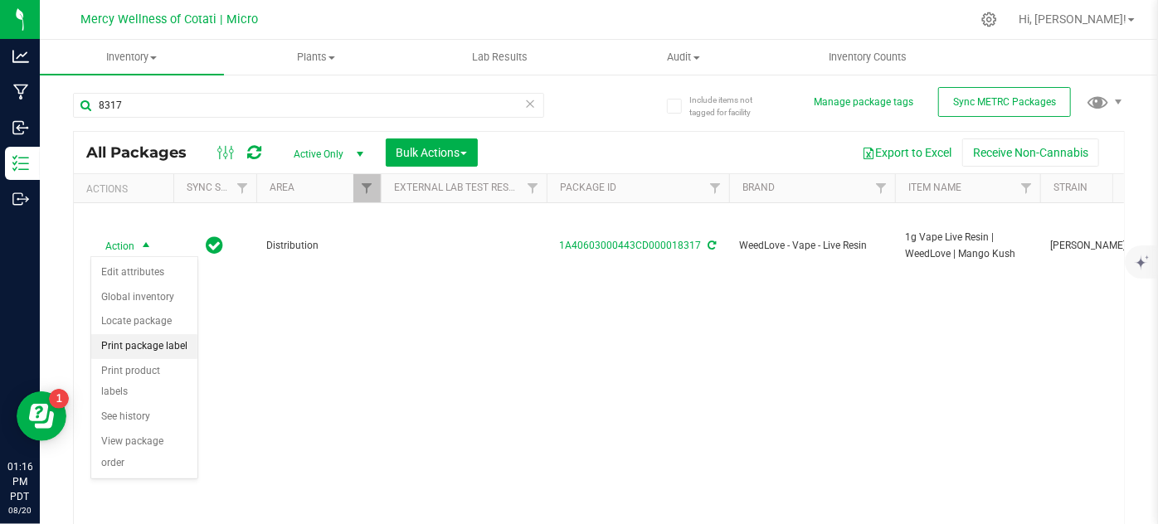
click at [177, 348] on li "Print package label" at bounding box center [144, 346] width 106 height 25
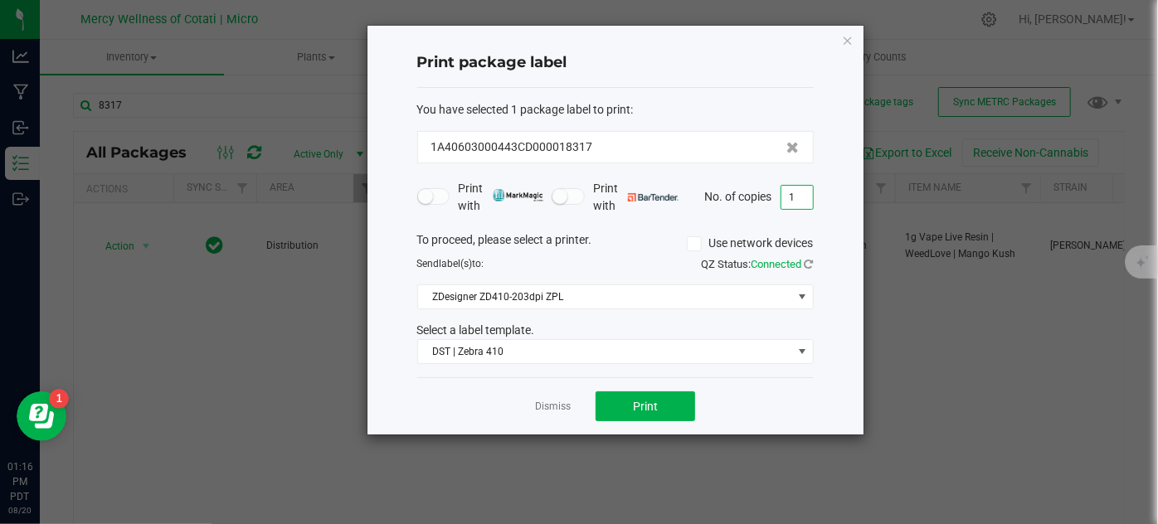
click at [784, 194] on input "1" at bounding box center [797, 197] width 32 height 23
type input "5"
click at [641, 408] on span "Print" at bounding box center [645, 406] width 25 height 13
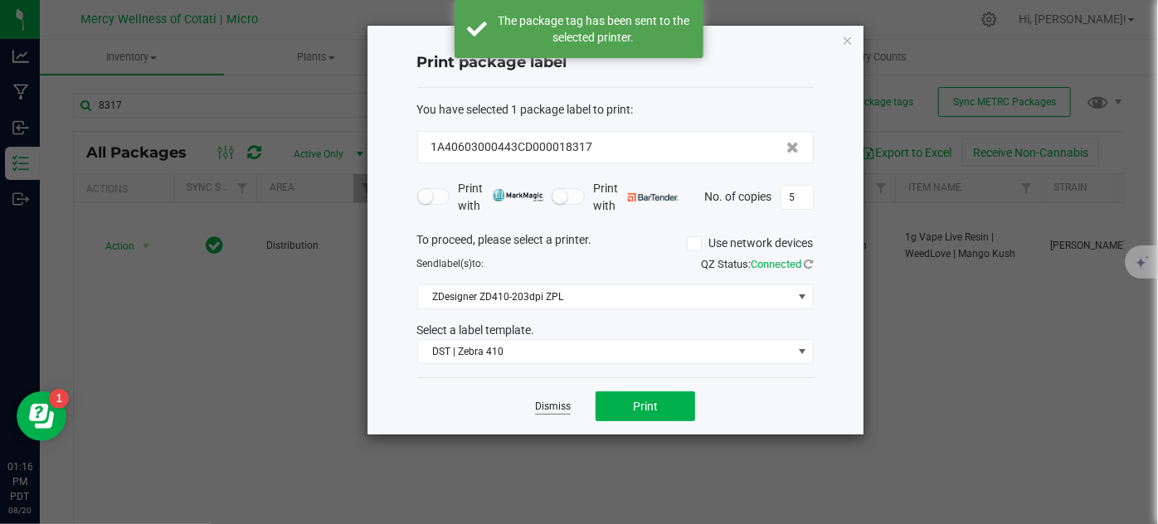
click at [546, 401] on link "Dismiss" at bounding box center [553, 407] width 36 height 14
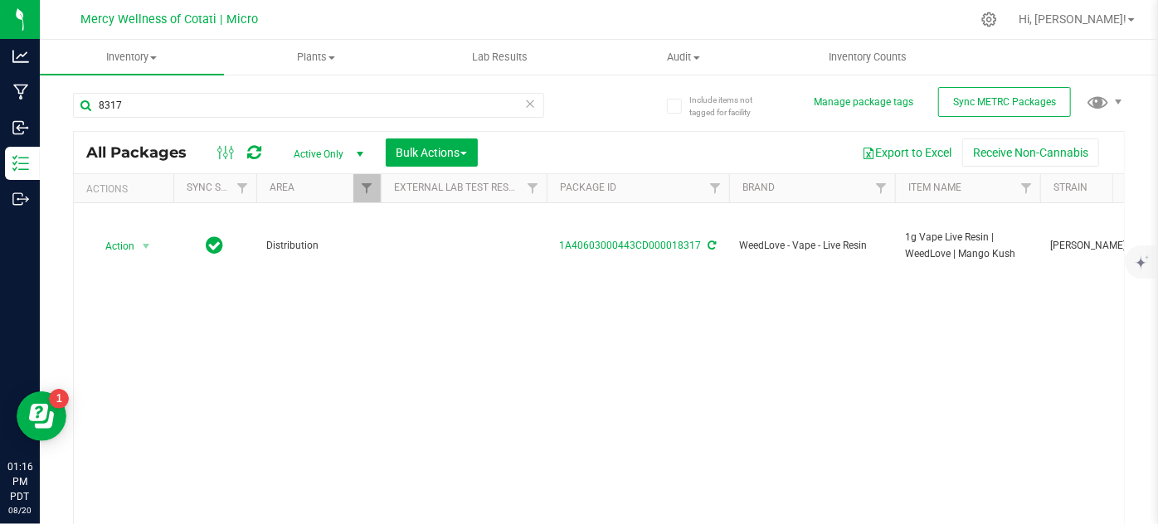
click at [163, 92] on div "8317" at bounding box center [336, 104] width 526 height 53
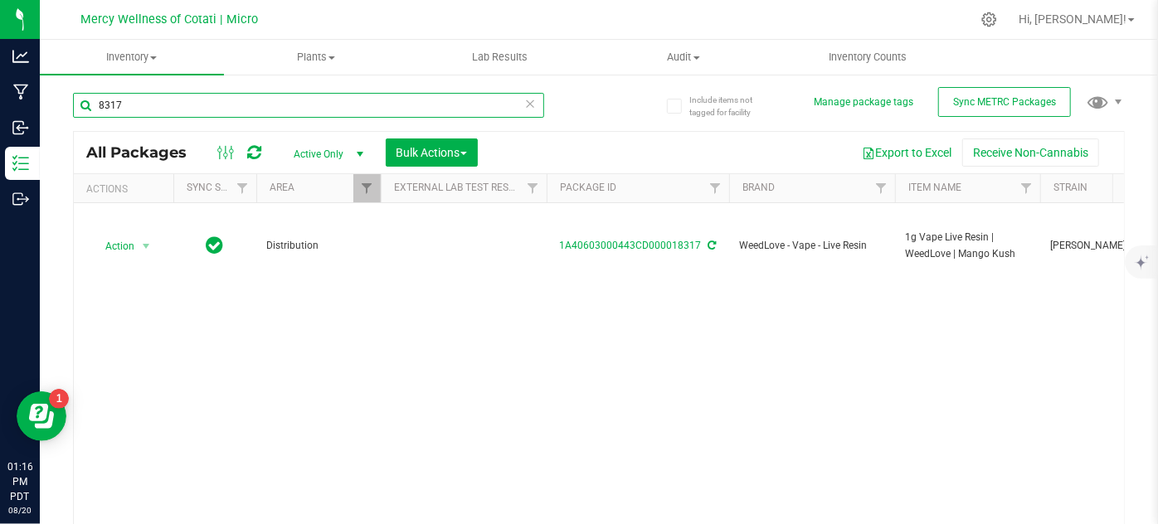
click at [172, 112] on input "8317" at bounding box center [308, 105] width 471 height 25
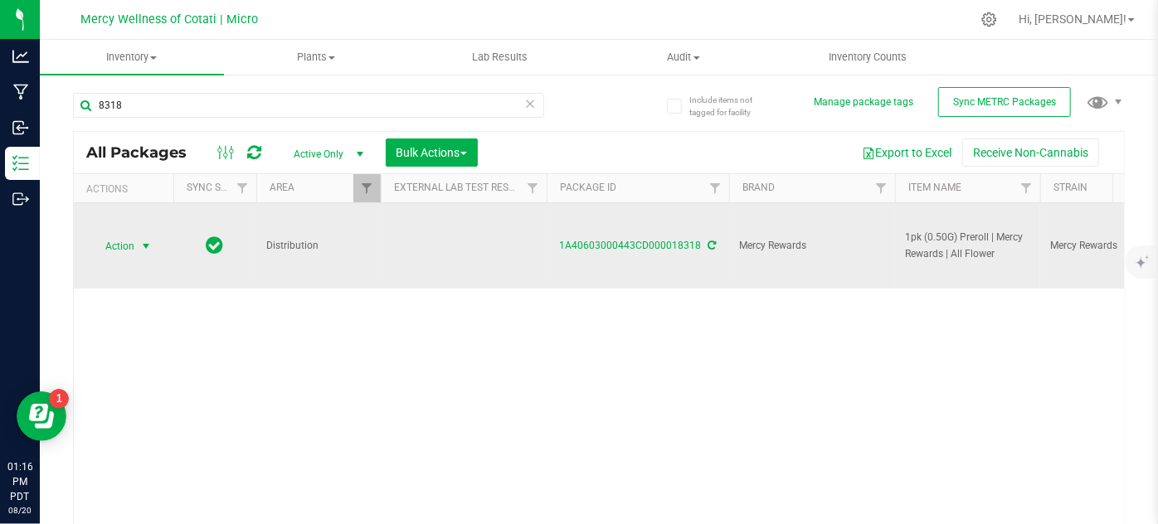
click at [150, 253] on span "select" at bounding box center [146, 246] width 21 height 23
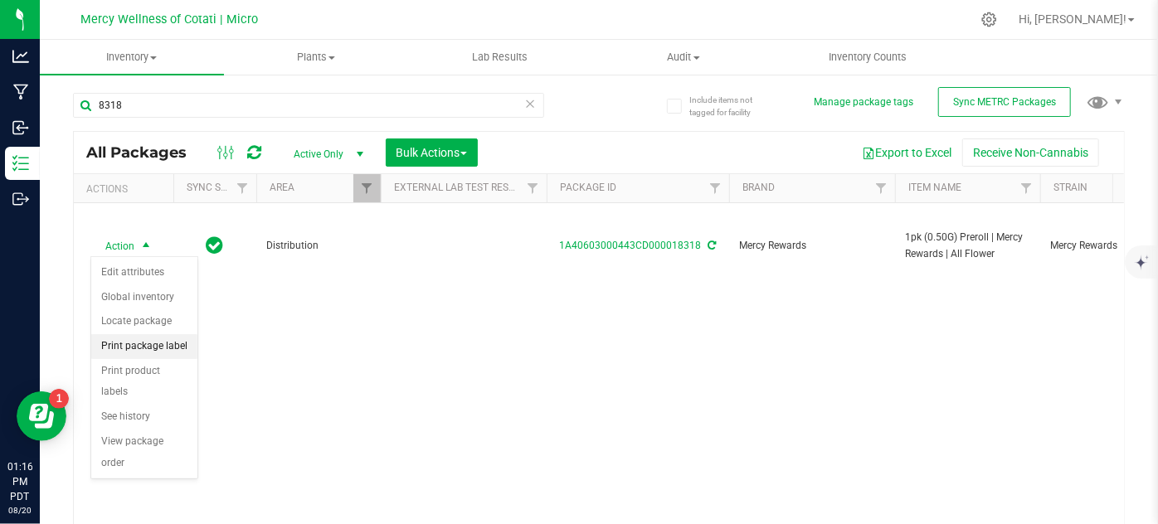
click at [154, 347] on li "Print package label" at bounding box center [144, 346] width 106 height 25
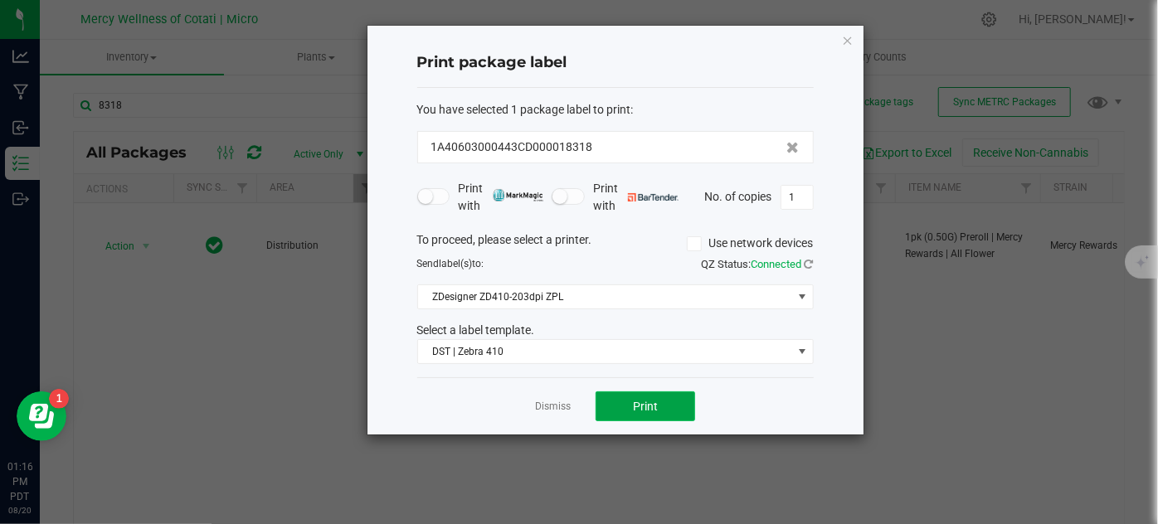
click at [647, 415] on button "Print" at bounding box center [645, 406] width 100 height 30
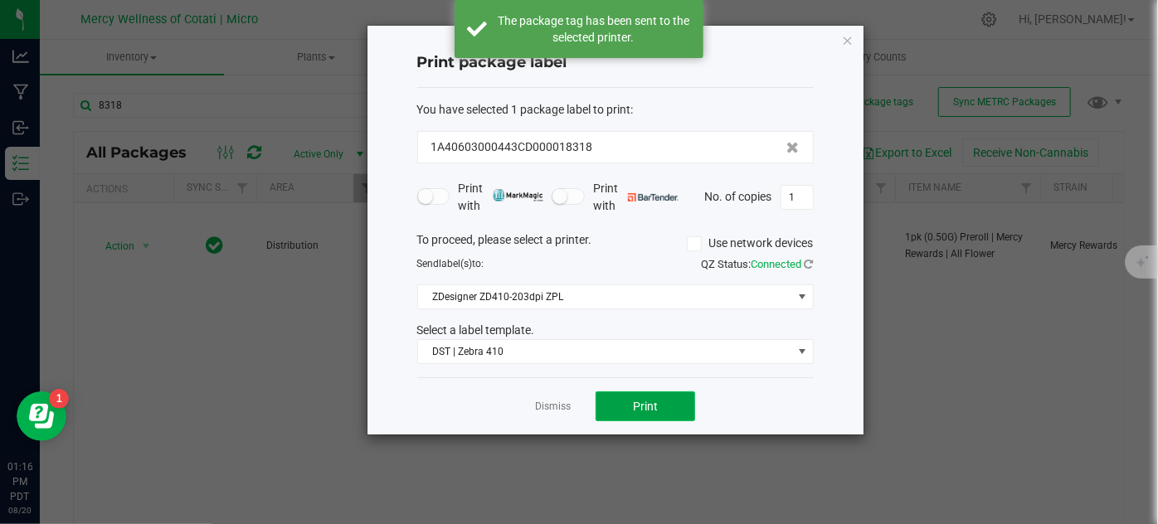
click at [647, 415] on button "Print" at bounding box center [645, 406] width 100 height 30
click at [548, 402] on link "Dismiss" at bounding box center [553, 407] width 36 height 14
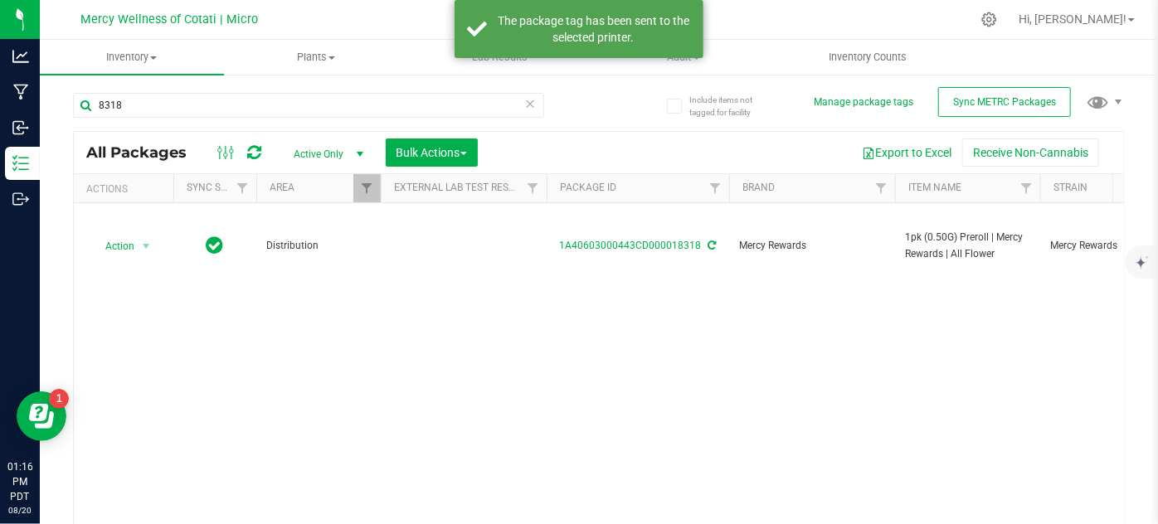
click at [151, 87] on div "8318" at bounding box center [336, 104] width 526 height 53
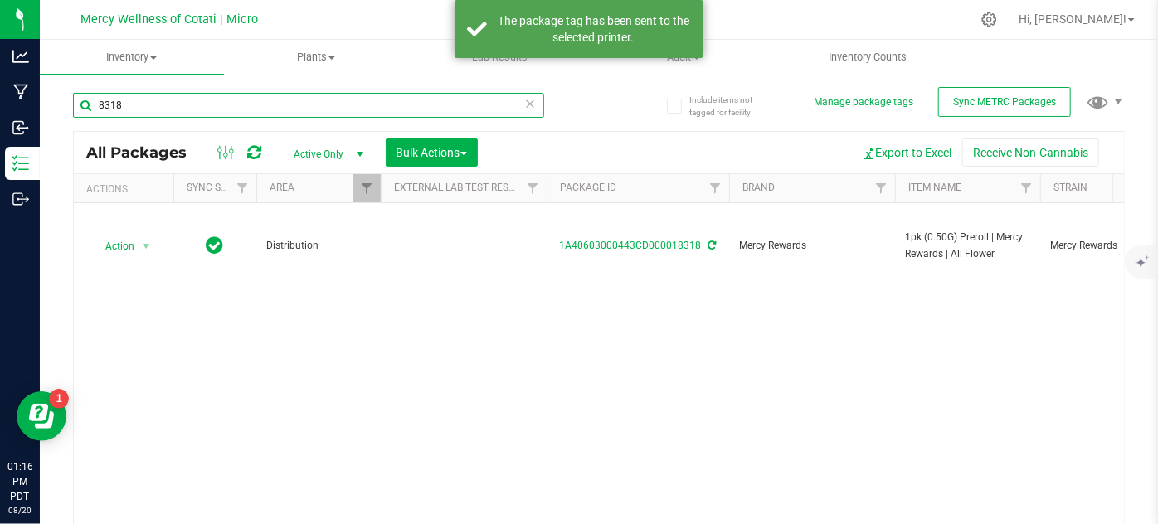
click at [159, 105] on input "8318" at bounding box center [308, 105] width 471 height 25
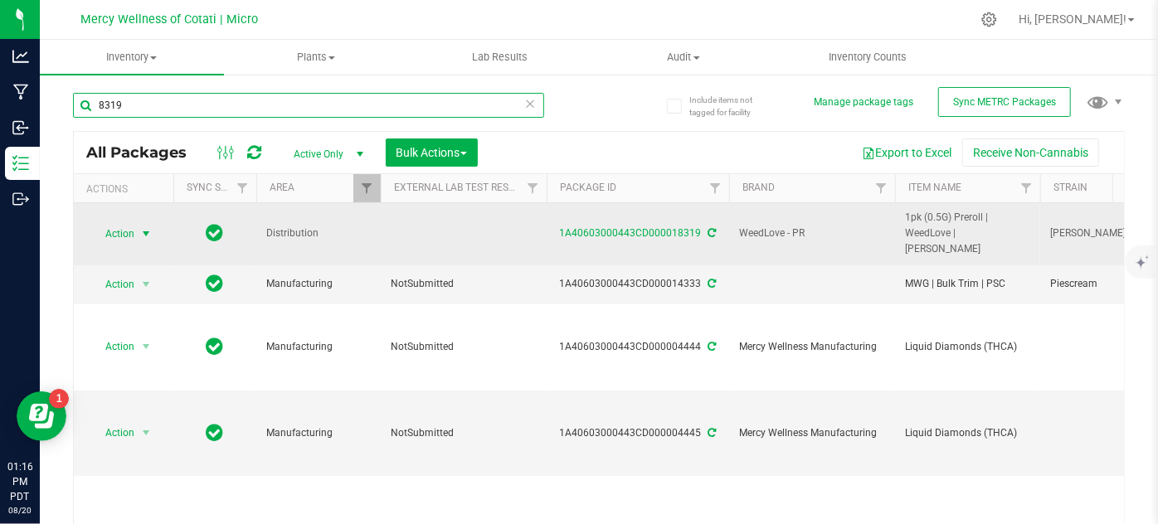
type input "8319"
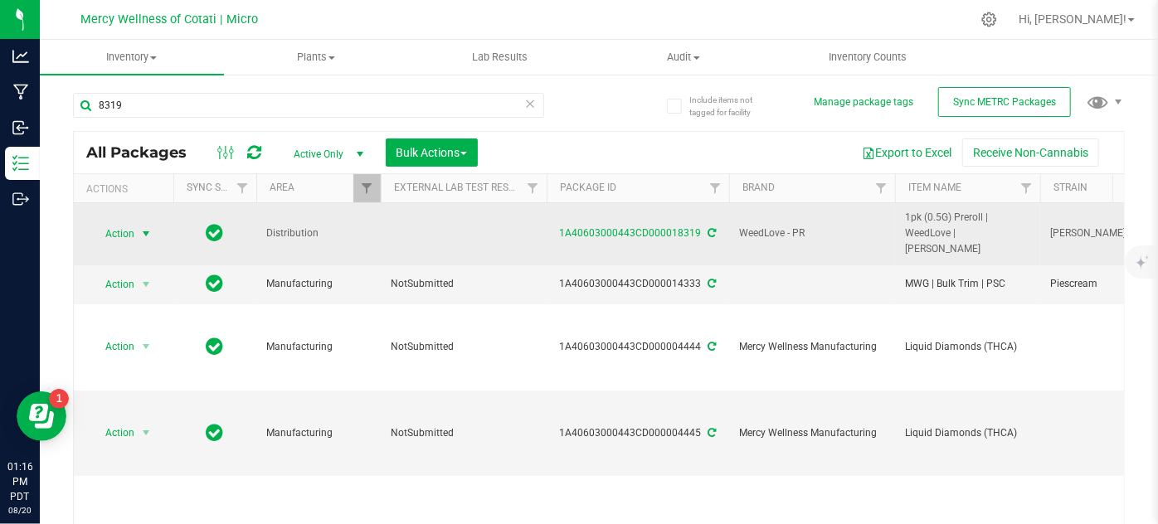
click at [124, 229] on span "Action" at bounding box center [112, 233] width 45 height 23
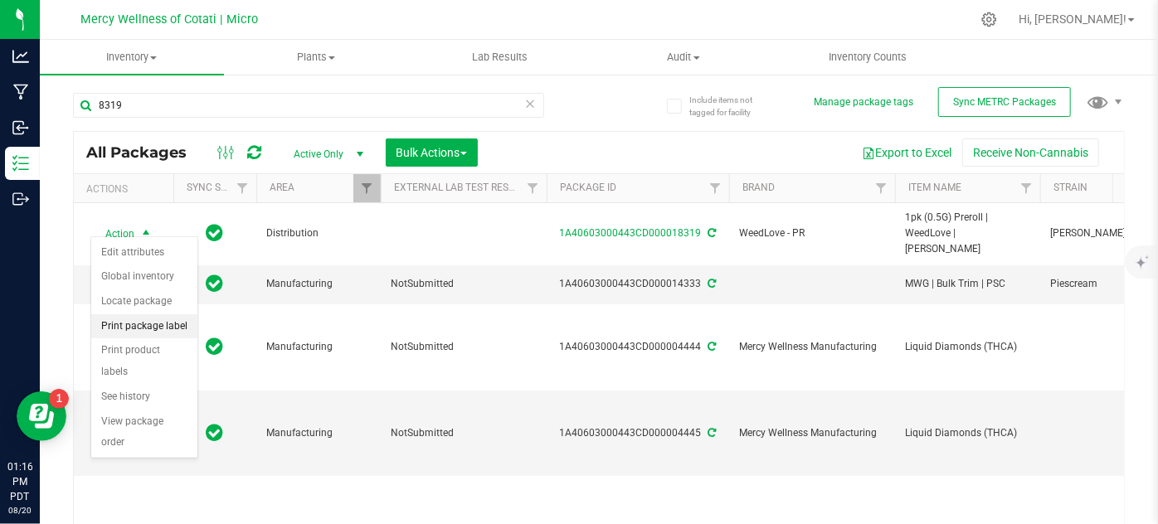
click at [168, 324] on li "Print package label" at bounding box center [144, 326] width 106 height 25
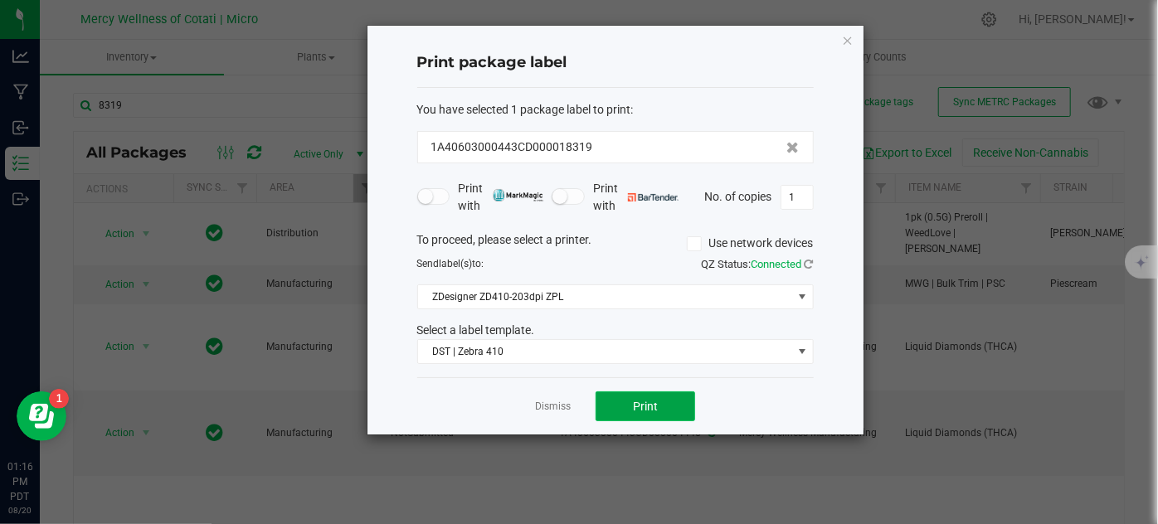
click at [673, 415] on button "Print" at bounding box center [645, 406] width 100 height 30
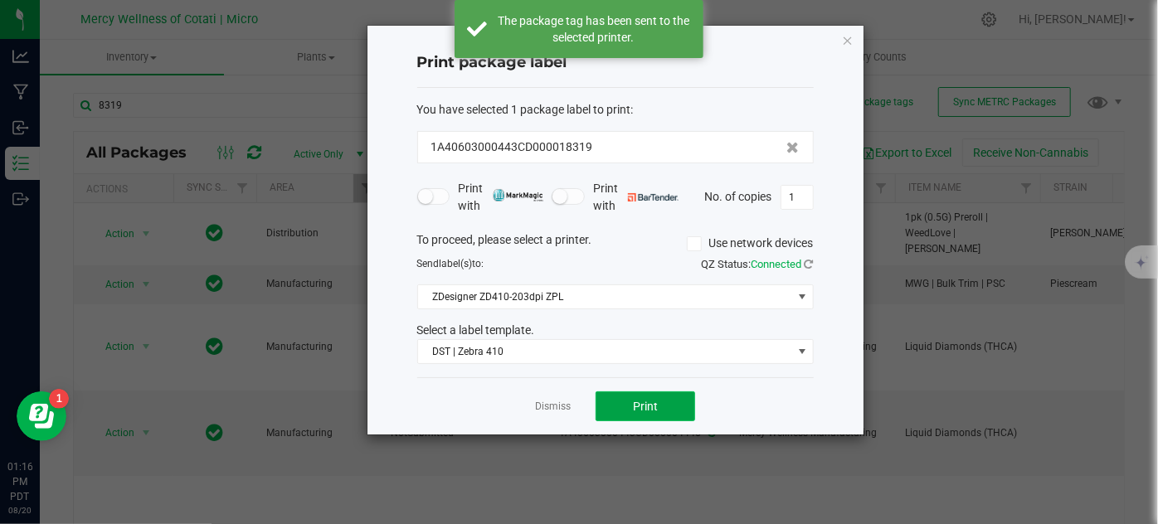
click at [671, 415] on button "Print" at bounding box center [645, 406] width 100 height 30
click at [556, 404] on link "Dismiss" at bounding box center [553, 407] width 36 height 14
